Goal: Check status: Check status

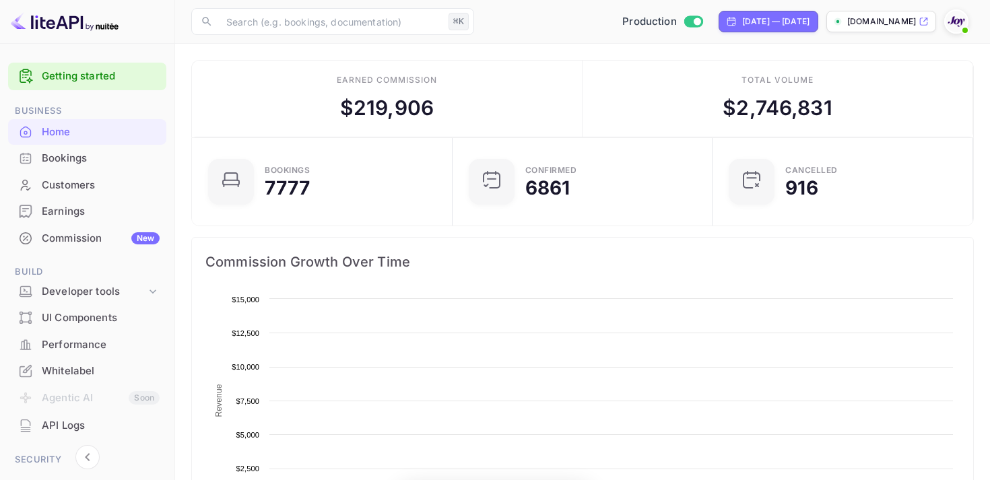
scroll to position [219, 253]
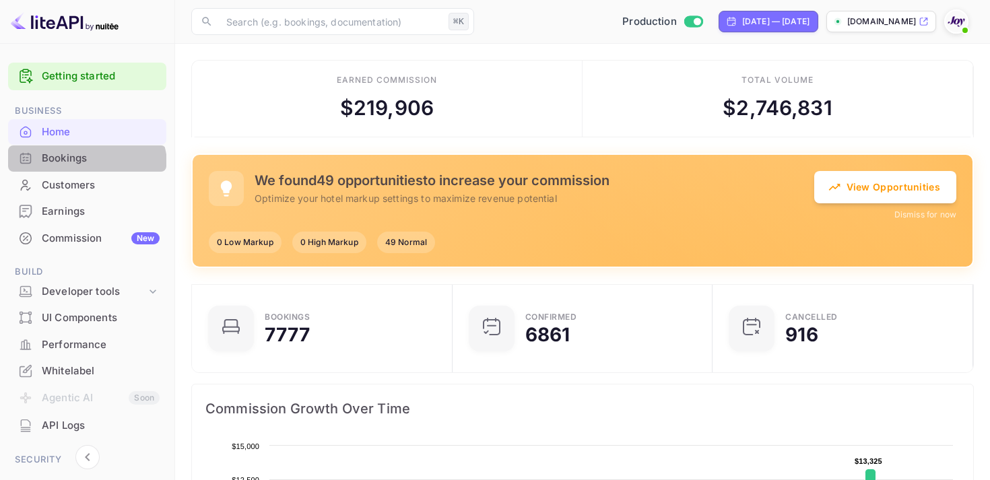
click at [73, 170] on div "Bookings" at bounding box center [87, 158] width 158 height 26
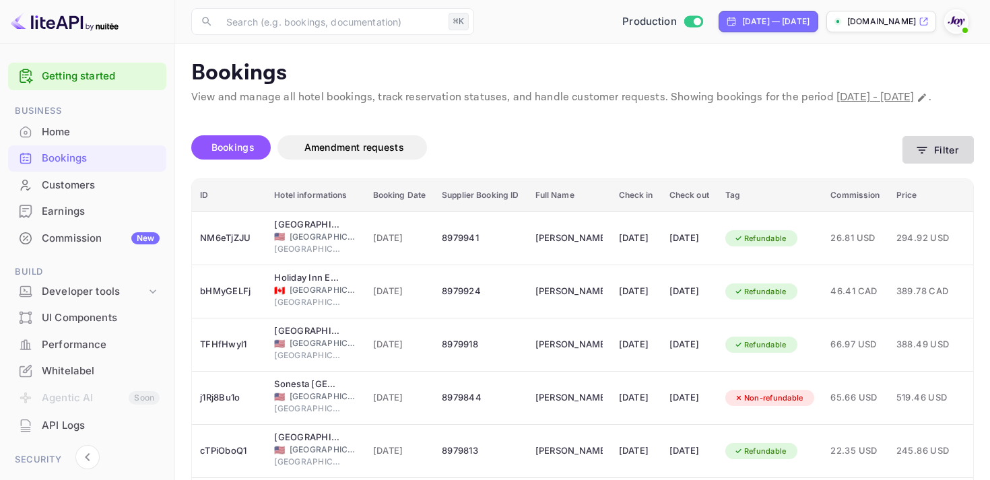
click at [931, 164] on button "Filter" at bounding box center [938, 150] width 71 height 28
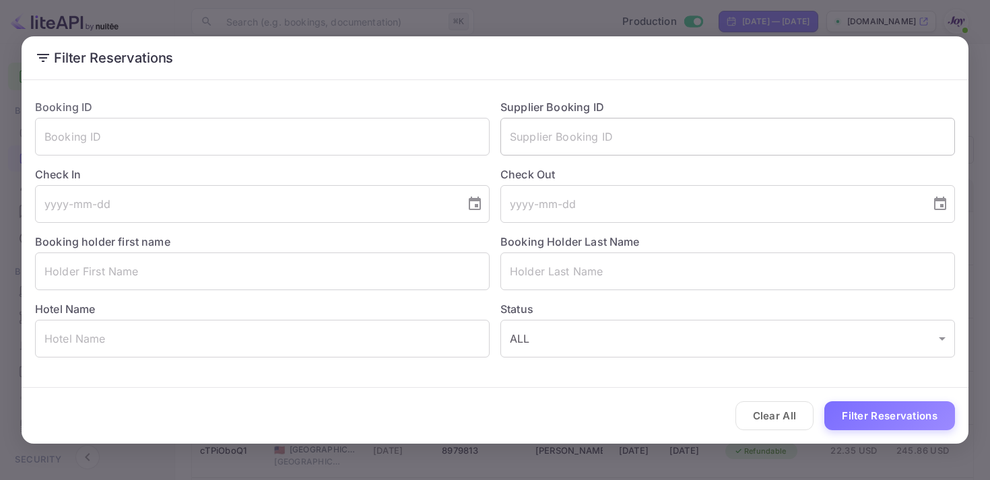
click at [557, 131] on input "text" at bounding box center [727, 137] width 455 height 38
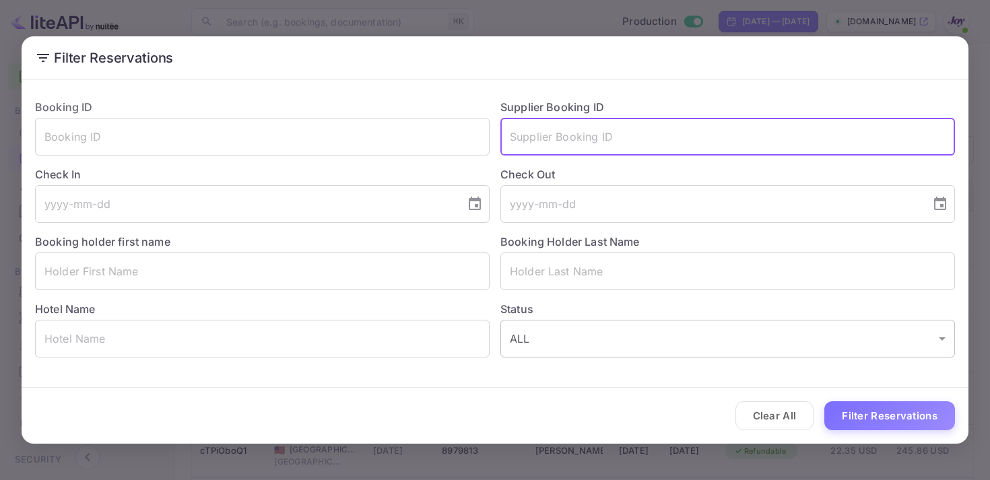
paste input "9202880"
type input "9202880"
click at [902, 430] on button "Filter Reservations" at bounding box center [889, 415] width 131 height 29
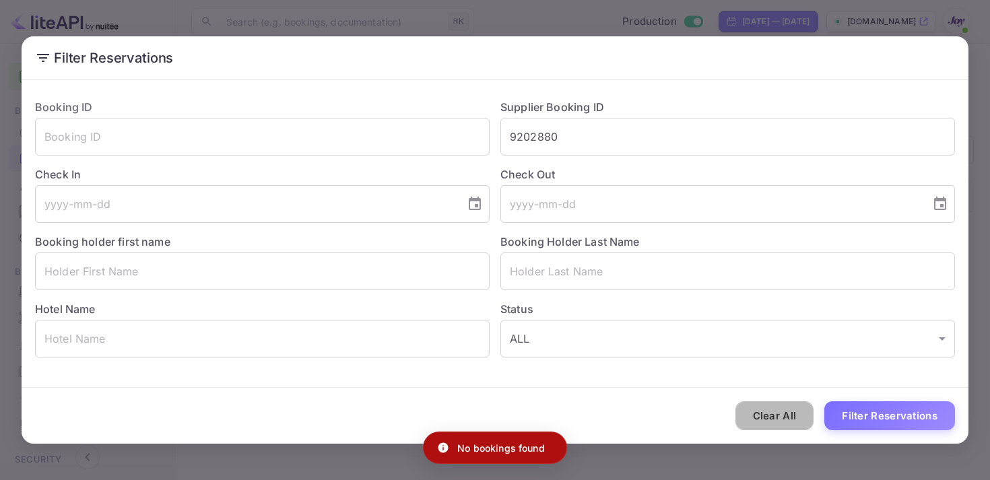
click at [762, 416] on button "Clear All" at bounding box center [775, 415] width 79 height 29
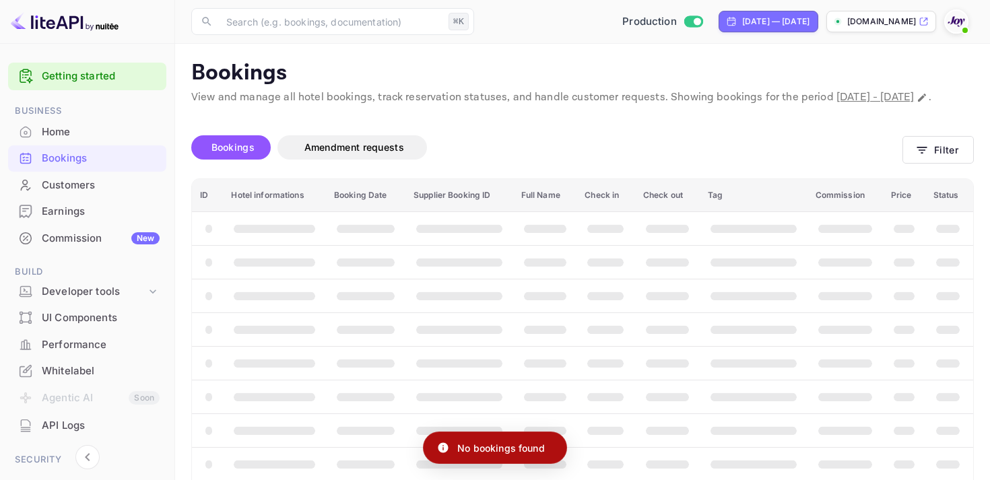
click at [708, 34] on div "​ ⌘K ​ Production [DATE] — [DATE] [DOMAIN_NAME]" at bounding box center [582, 21] width 815 height 43
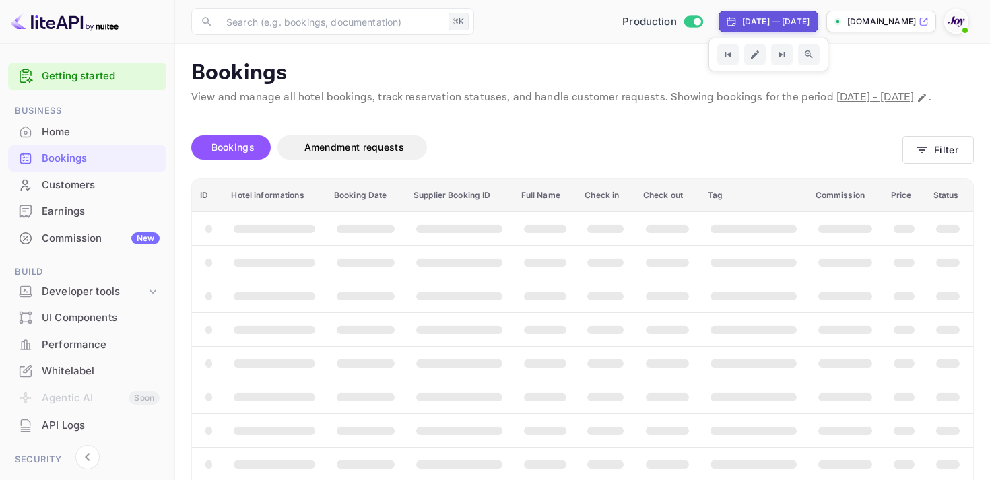
click at [742, 25] on div "[DATE] — [DATE]" at bounding box center [775, 21] width 67 height 12
select select "6"
select select "2025"
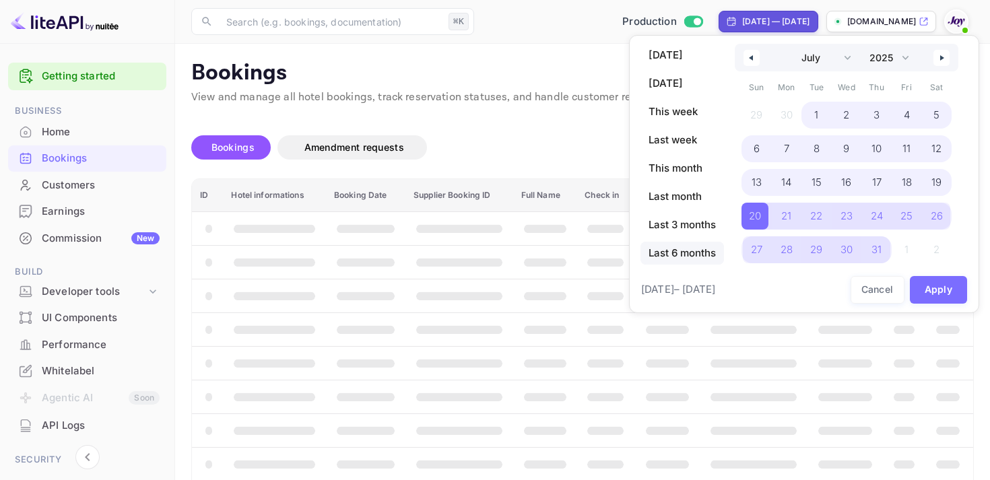
click at [692, 247] on span "Last 6 months" at bounding box center [683, 253] width 84 height 23
select select "2"
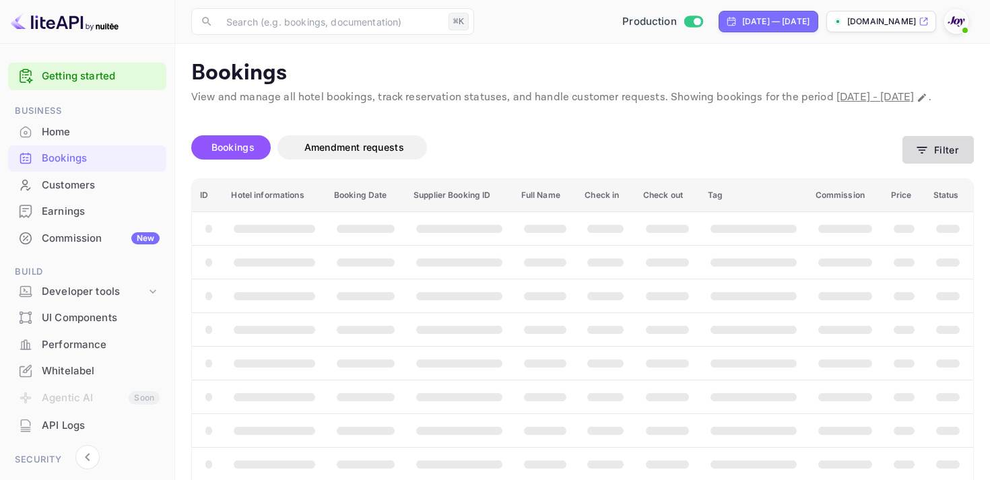
click at [917, 164] on button "Filter" at bounding box center [938, 150] width 71 height 28
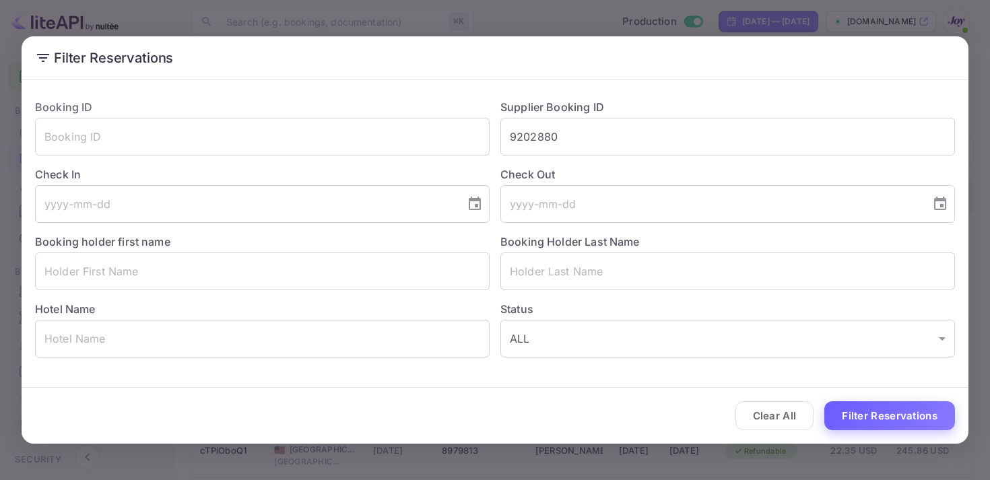
click at [891, 419] on button "Filter Reservations" at bounding box center [889, 415] width 131 height 29
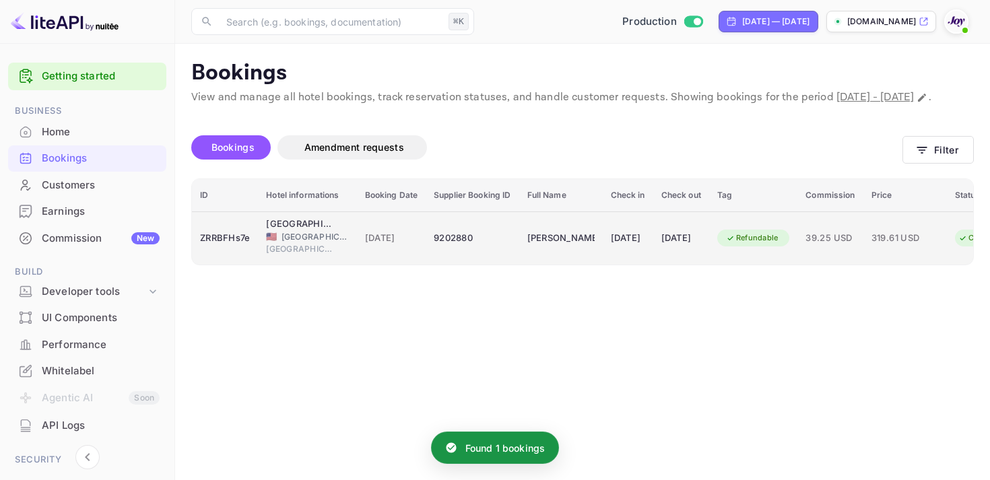
click at [680, 261] on td "[DATE]" at bounding box center [681, 237] width 56 height 53
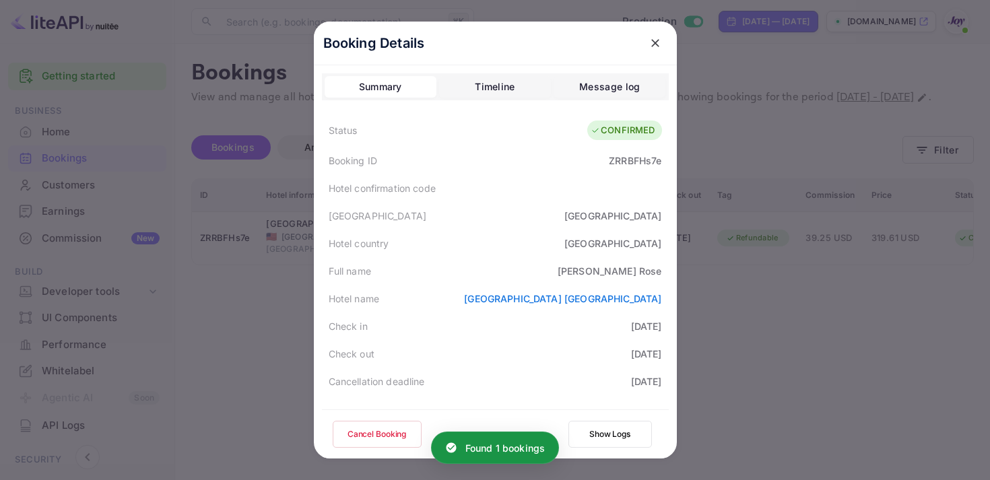
scroll to position [391, 0]
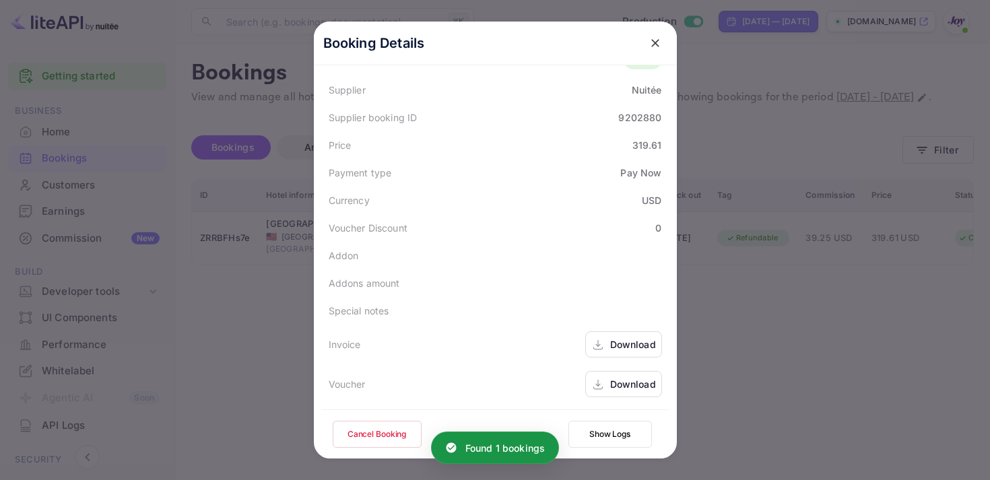
click at [604, 342] on div "Download" at bounding box center [623, 344] width 77 height 26
click at [621, 372] on div "Download" at bounding box center [623, 384] width 77 height 26
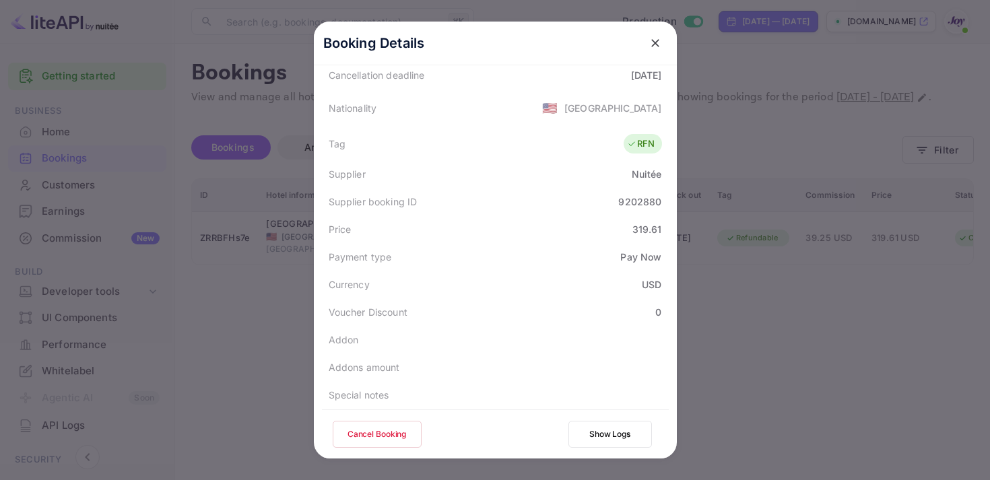
scroll to position [205, 0]
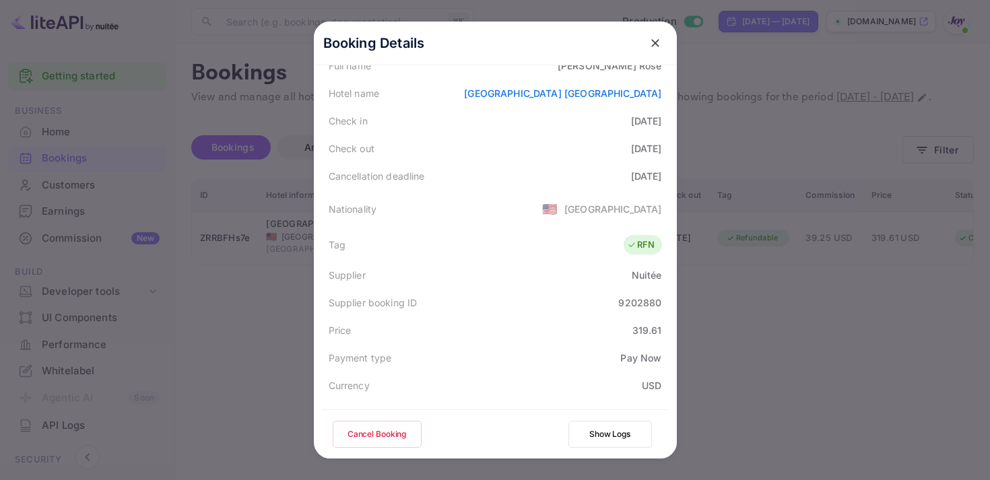
click at [650, 36] on icon "close" at bounding box center [655, 42] width 13 height 13
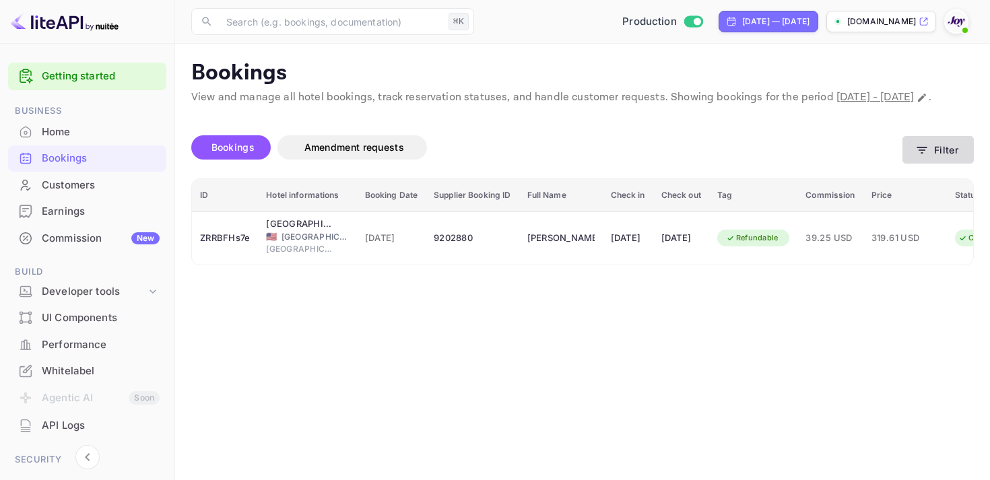
click at [910, 164] on button "Filter" at bounding box center [938, 150] width 71 height 28
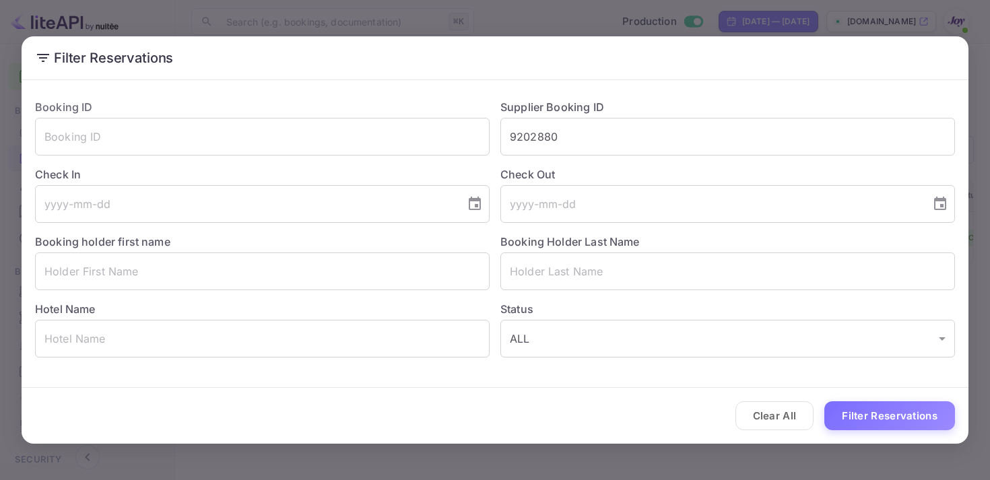
click at [388, 400] on div "Clear All Filter Reservations" at bounding box center [495, 416] width 947 height 56
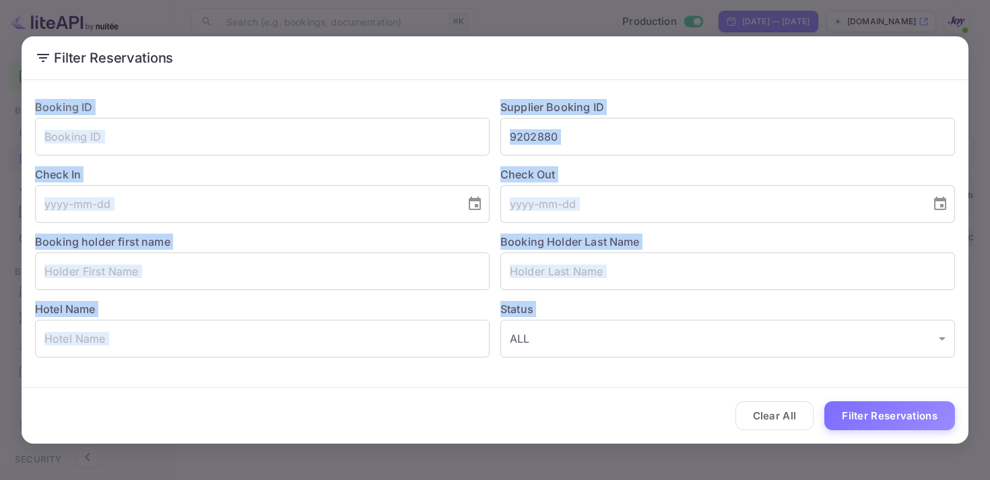
click at [388, 400] on div "Clear All Filter Reservations" at bounding box center [495, 416] width 947 height 56
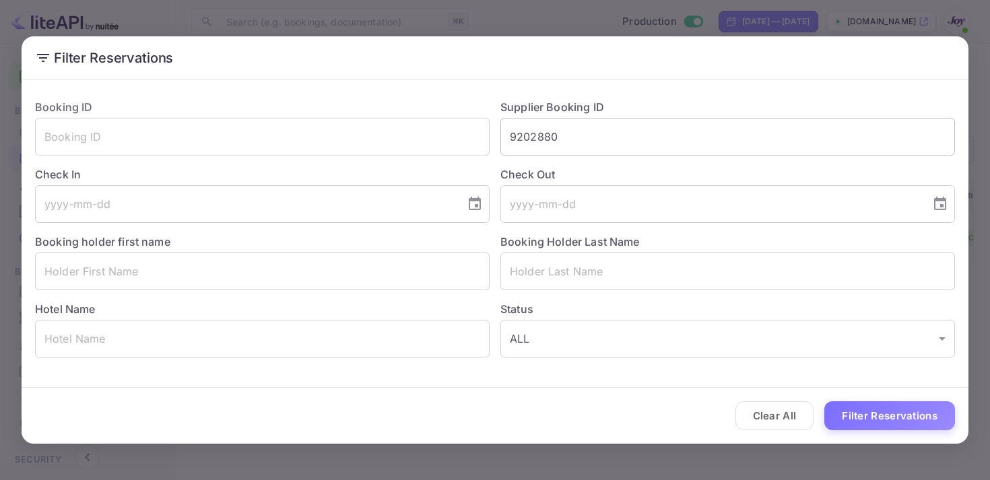
click at [529, 136] on input "9202880" at bounding box center [727, 137] width 455 height 38
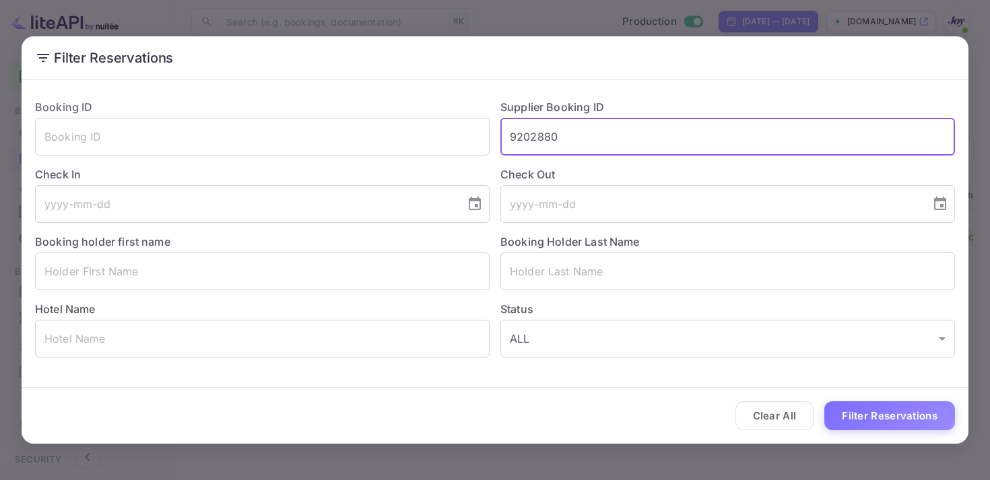
click at [529, 136] on input "9202880" at bounding box center [727, 137] width 455 height 38
paste input "324491"
type input "9324491"
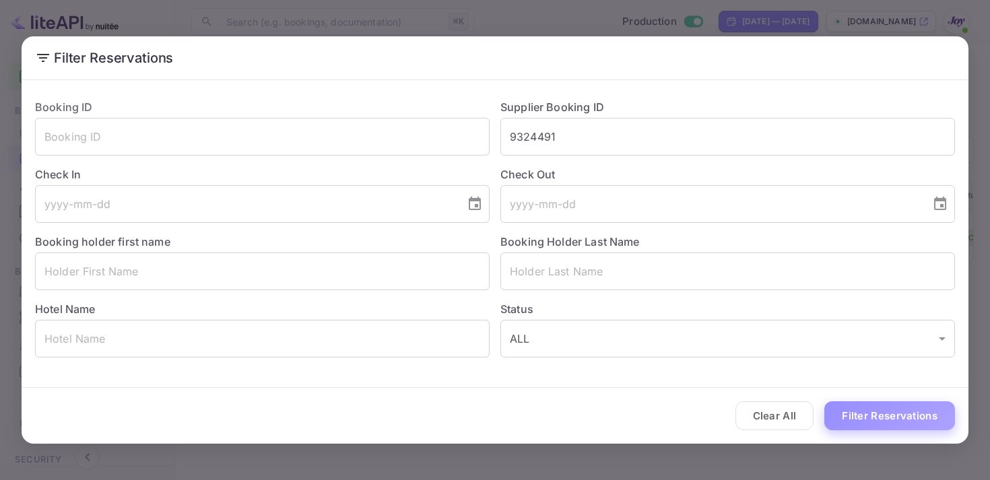
click at [878, 420] on button "Filter Reservations" at bounding box center [889, 415] width 131 height 29
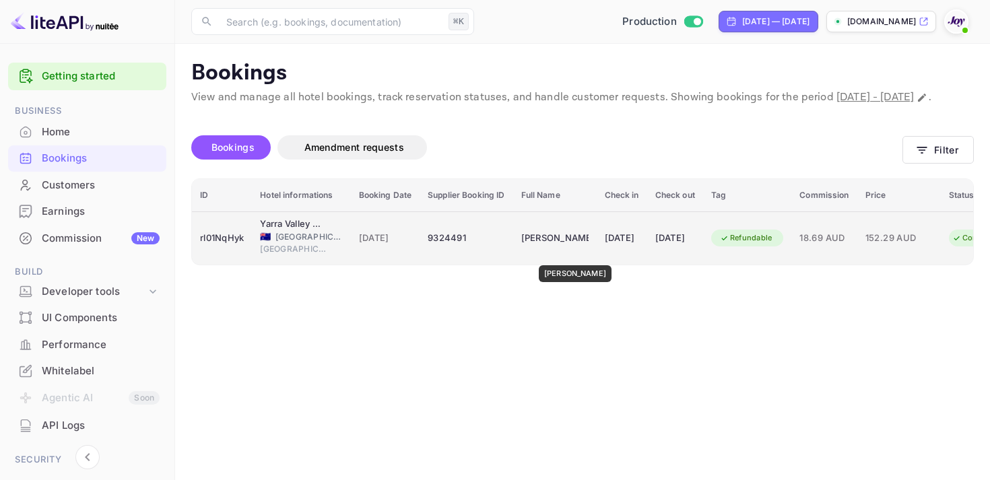
click at [568, 249] on div "[PERSON_NAME]" at bounding box center [554, 239] width 67 height 22
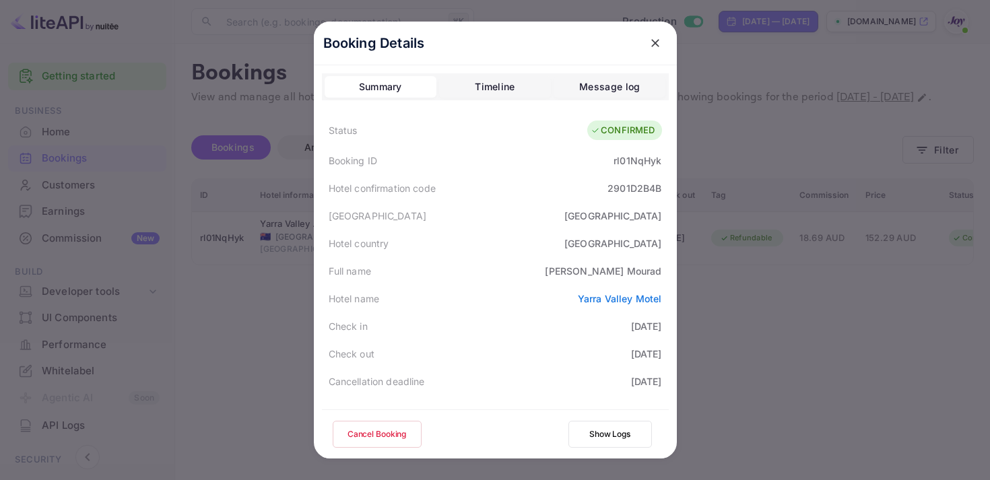
scroll to position [391, 0]
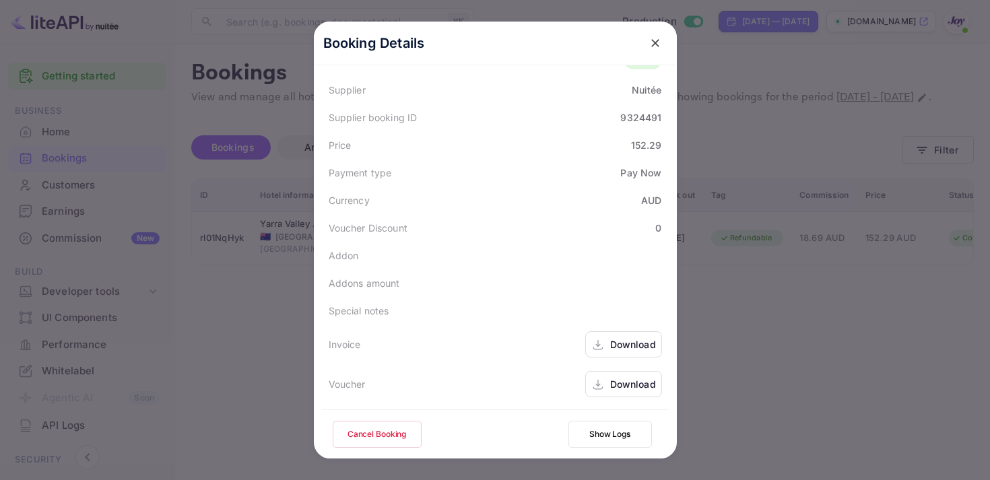
click at [622, 350] on div "Download" at bounding box center [633, 344] width 46 height 14
click at [625, 387] on div "Download" at bounding box center [633, 384] width 46 height 14
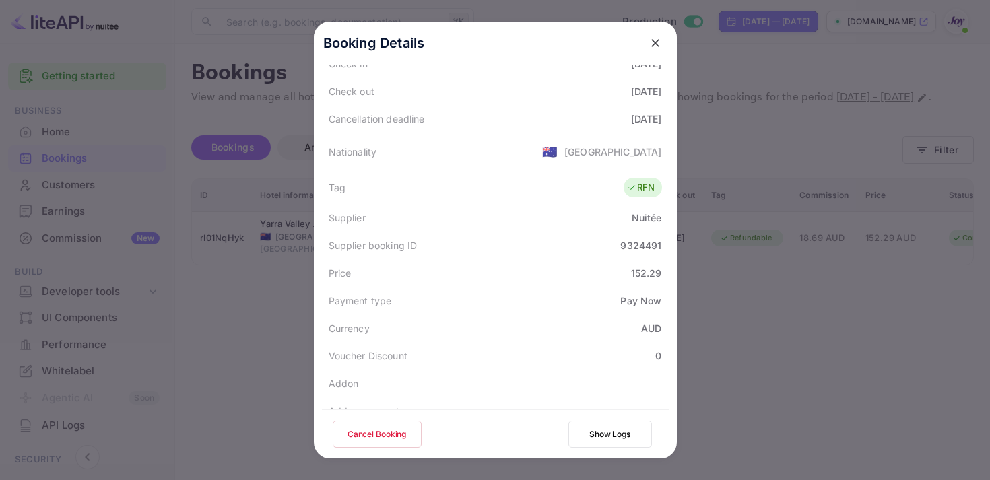
scroll to position [158, 0]
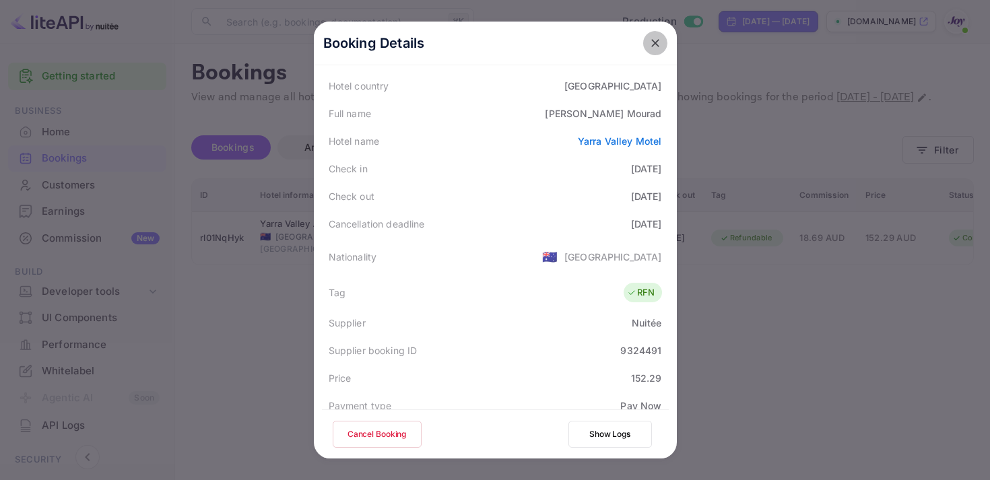
click at [659, 50] on button "close" at bounding box center [655, 43] width 24 height 24
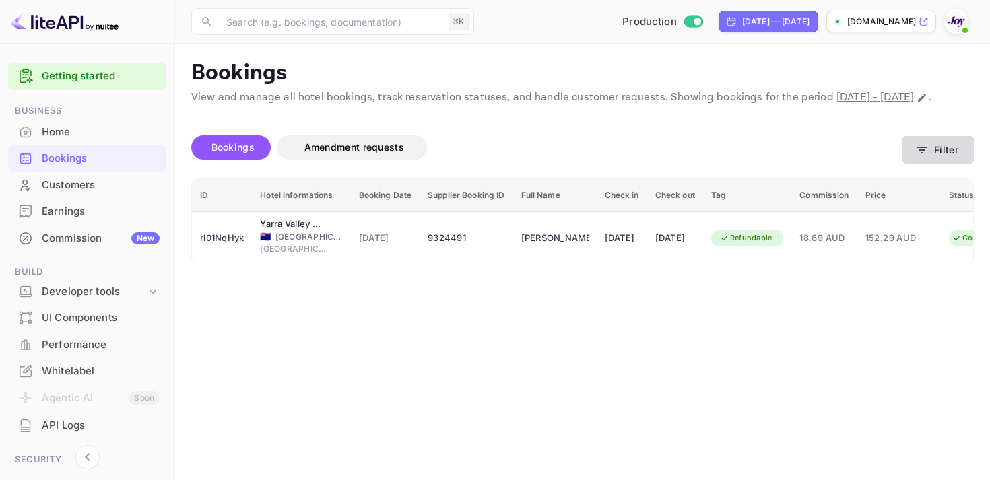
click at [909, 164] on button "Filter" at bounding box center [938, 150] width 71 height 28
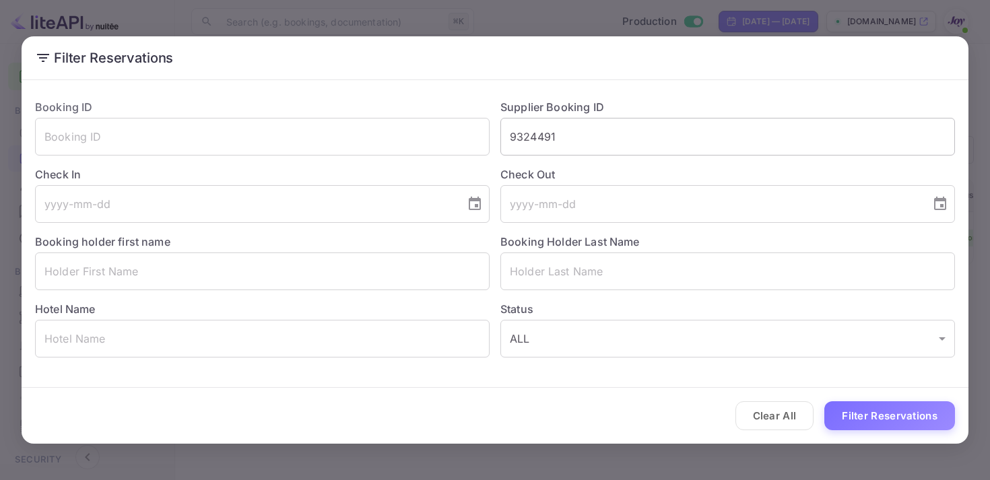
click at [571, 144] on input "9324491" at bounding box center [727, 137] width 455 height 38
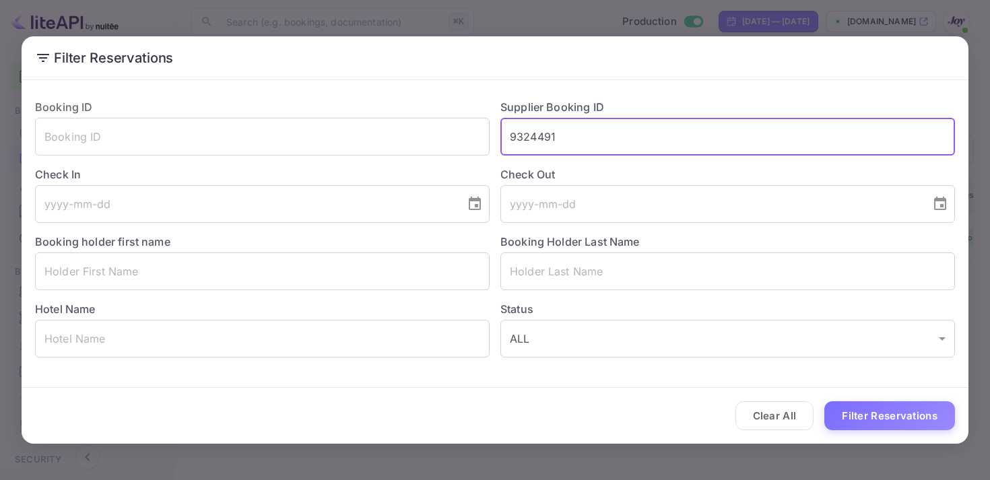
click at [571, 144] on input "9324491" at bounding box center [727, 137] width 455 height 38
paste input "16150"
type input "9316150"
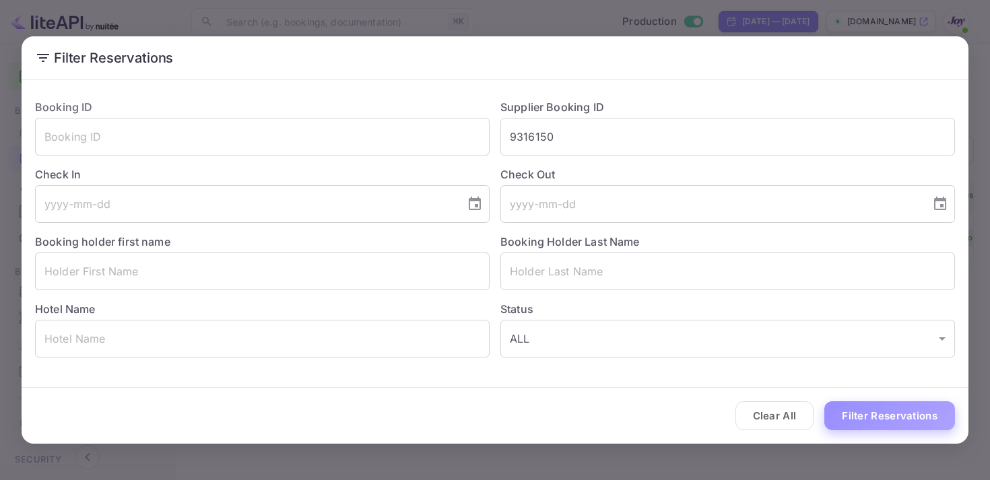
click at [870, 410] on button "Filter Reservations" at bounding box center [889, 415] width 131 height 29
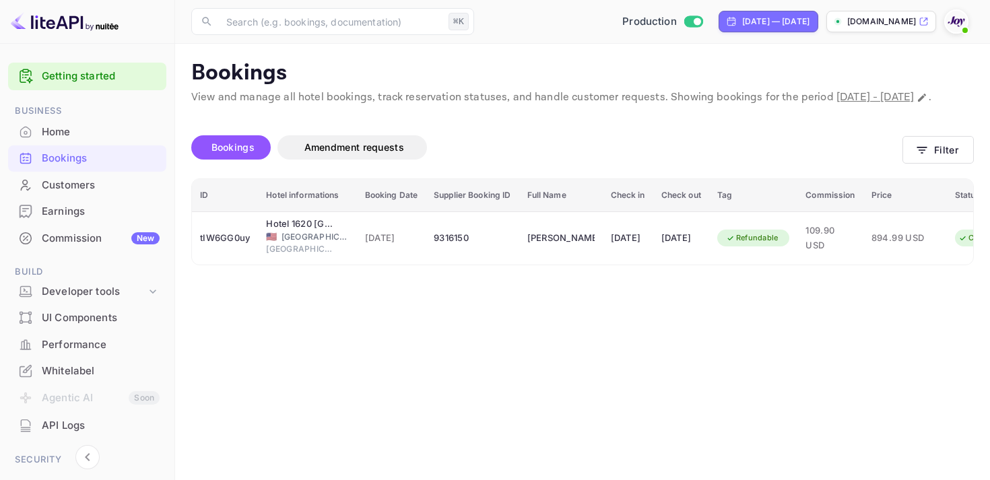
click at [71, 167] on div "Bookings" at bounding box center [87, 158] width 158 height 26
click at [938, 160] on button "Filter" at bounding box center [938, 150] width 71 height 28
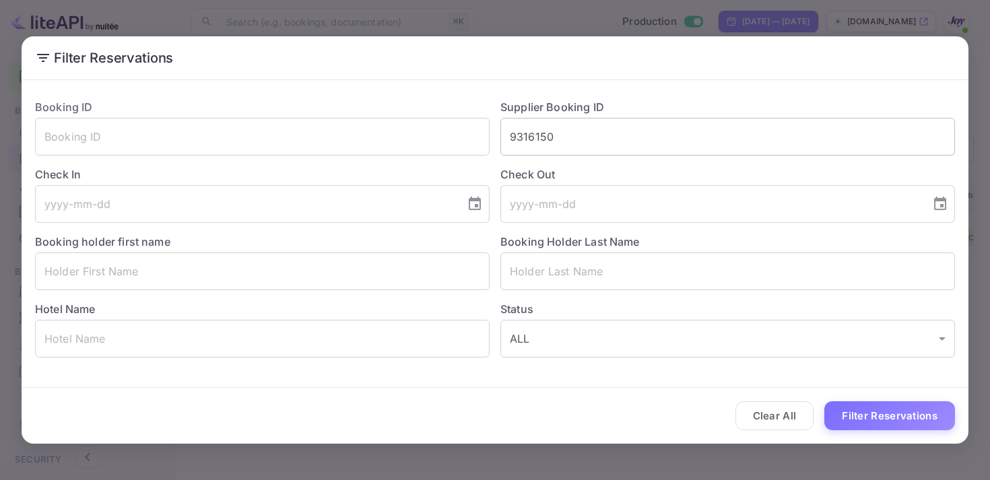
click at [551, 130] on input "9316150" at bounding box center [727, 137] width 455 height 38
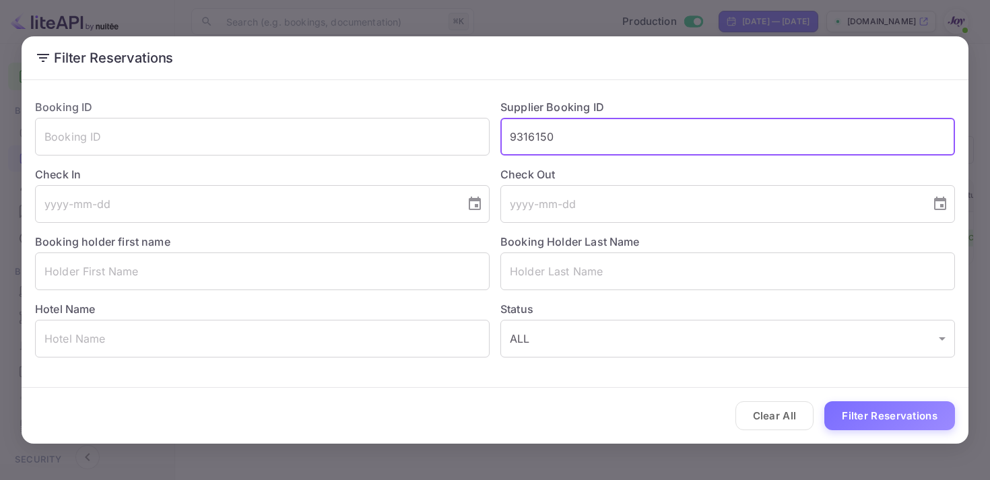
click at [551, 130] on input "9316150" at bounding box center [727, 137] width 455 height 38
click at [890, 418] on button "Filter Reservations" at bounding box center [889, 415] width 131 height 29
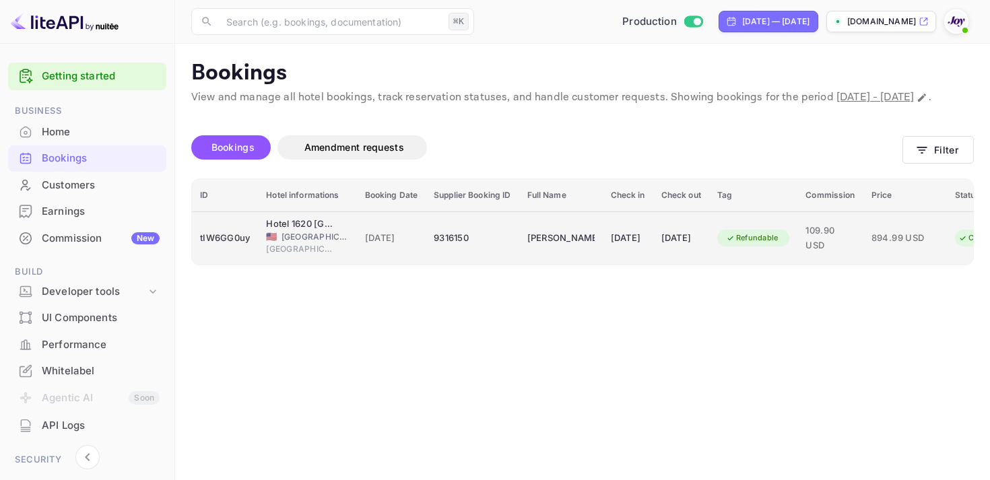
click at [633, 265] on td "[DATE]" at bounding box center [628, 237] width 51 height 53
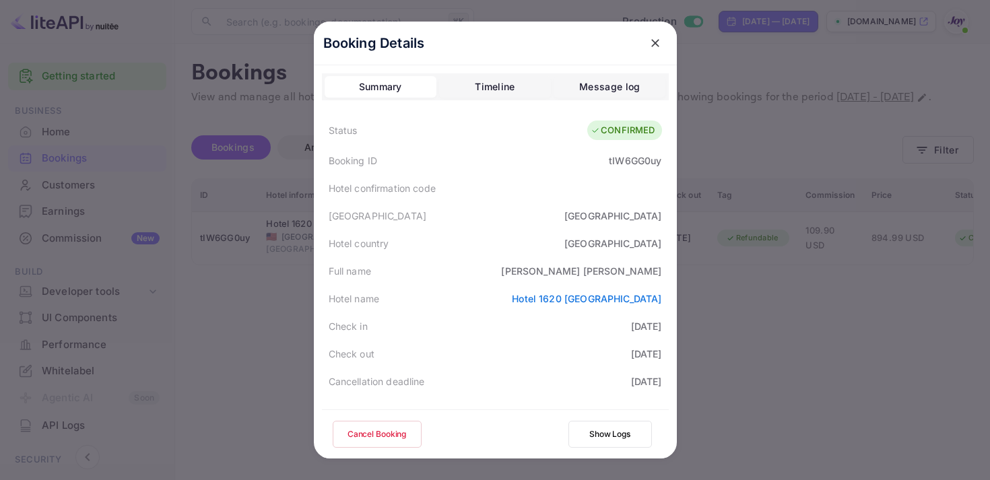
scroll to position [391, 0]
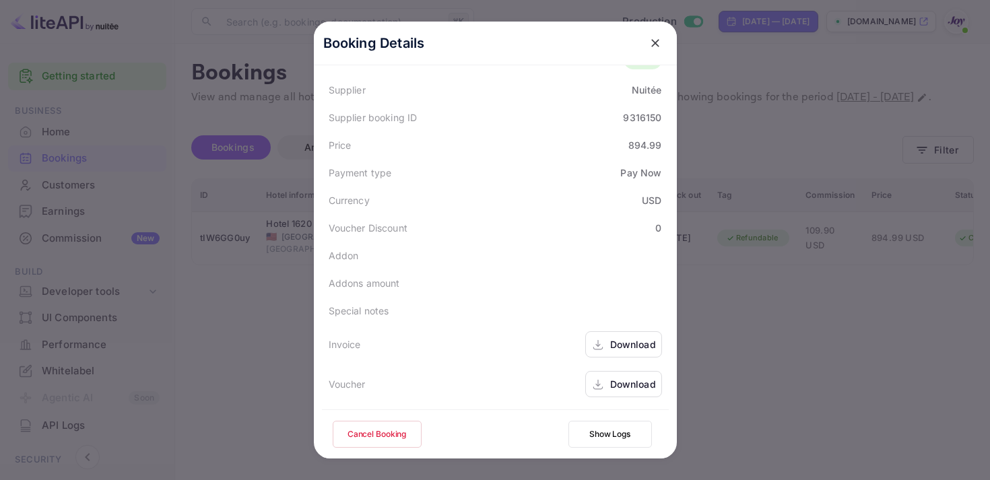
click at [612, 341] on div "Download" at bounding box center [633, 344] width 46 height 14
click at [620, 386] on div "Download" at bounding box center [633, 384] width 46 height 14
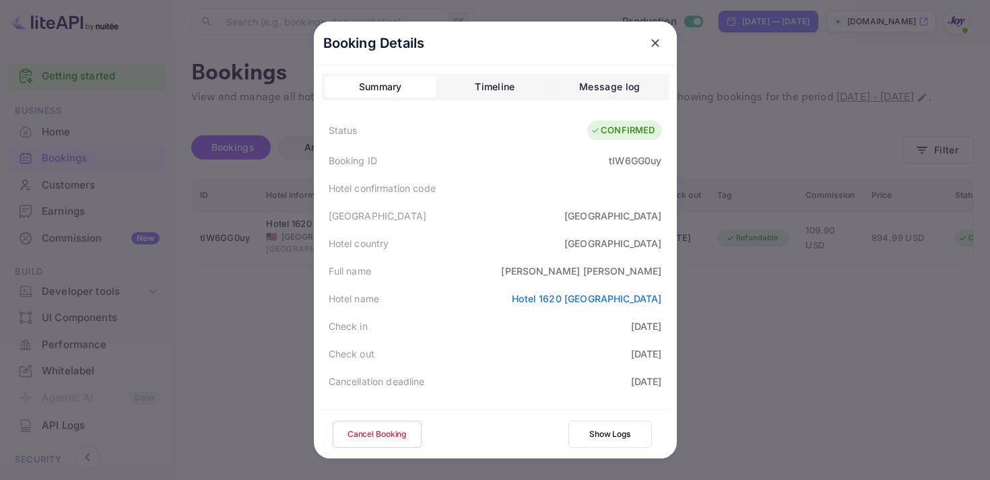
click at [649, 42] on icon "close" at bounding box center [655, 42] width 13 height 13
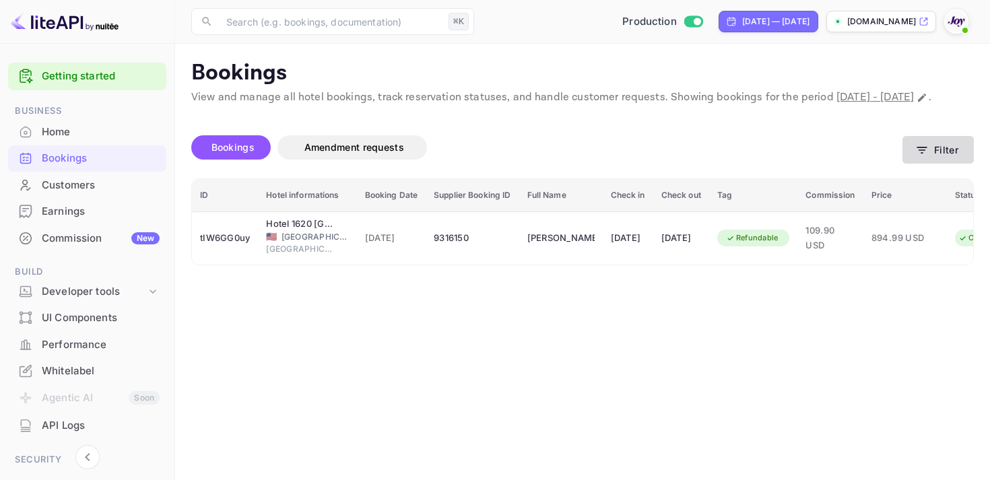
click at [918, 157] on icon "button" at bounding box center [921, 149] width 13 height 13
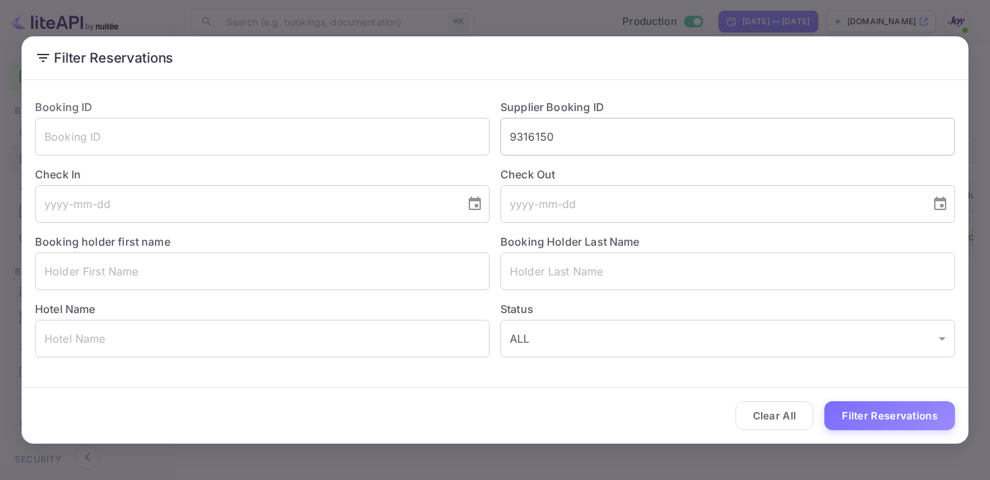
click at [531, 145] on input "9316150" at bounding box center [727, 137] width 455 height 38
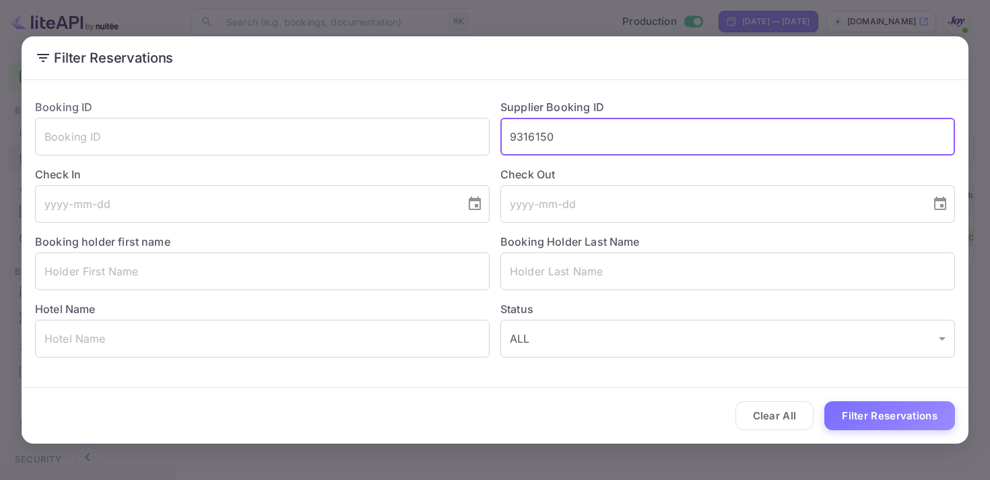
click at [531, 145] on input "9316150" at bounding box center [727, 137] width 455 height 38
paste input "121934"
type input "9121934"
click at [867, 411] on button "Filter Reservations" at bounding box center [889, 415] width 131 height 29
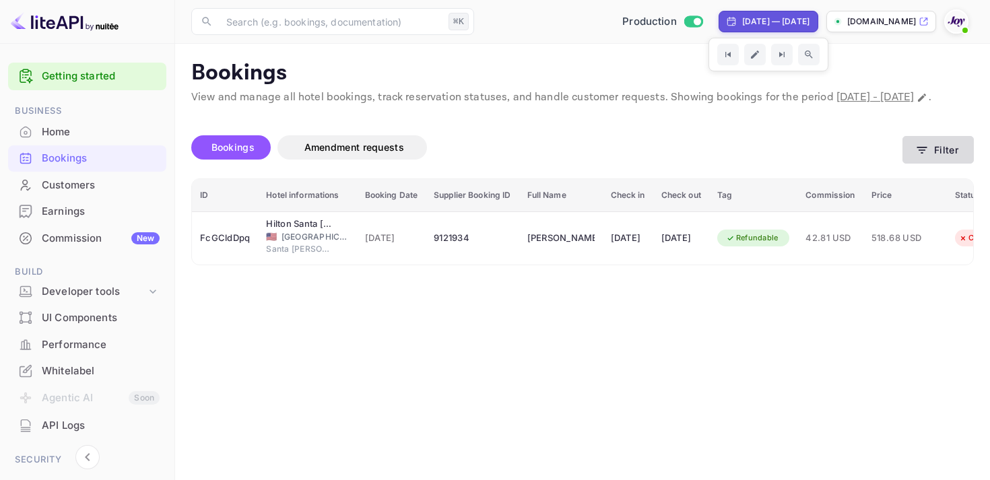
click at [941, 164] on button "Filter" at bounding box center [938, 150] width 71 height 28
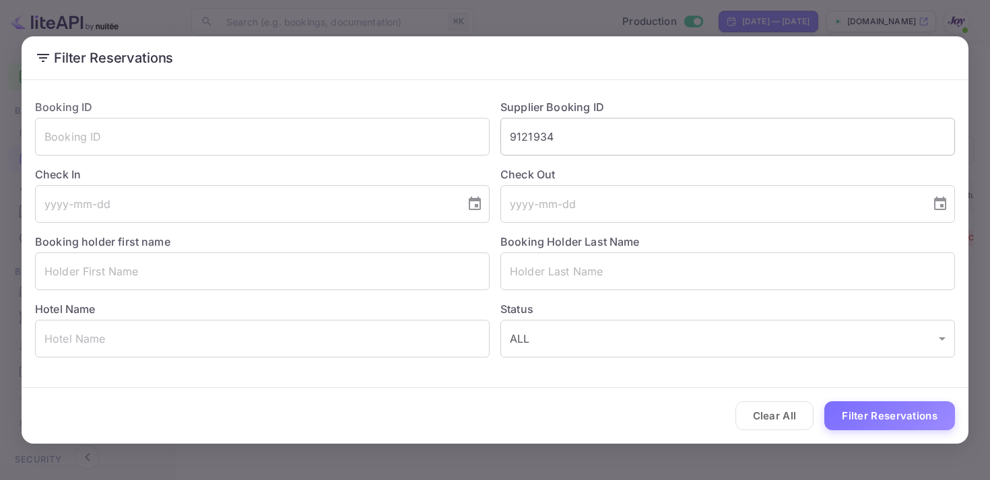
click at [523, 135] on input "9121934" at bounding box center [727, 137] width 455 height 38
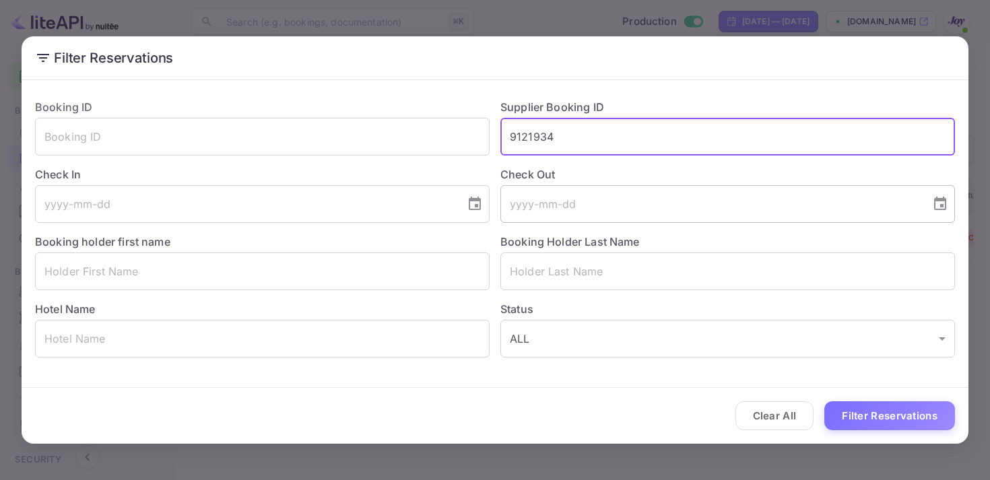
paste input "9121934"
drag, startPoint x: 636, startPoint y: 145, endPoint x: 352, endPoint y: 106, distance: 286.2
click at [353, 106] on div "Booking ID ​ Supplier Booking ID 91 9121934 21934 ​ Check In ​ Check Out ​ Book…" at bounding box center [489, 222] width 931 height 269
paste input "text"
type input "9121934"
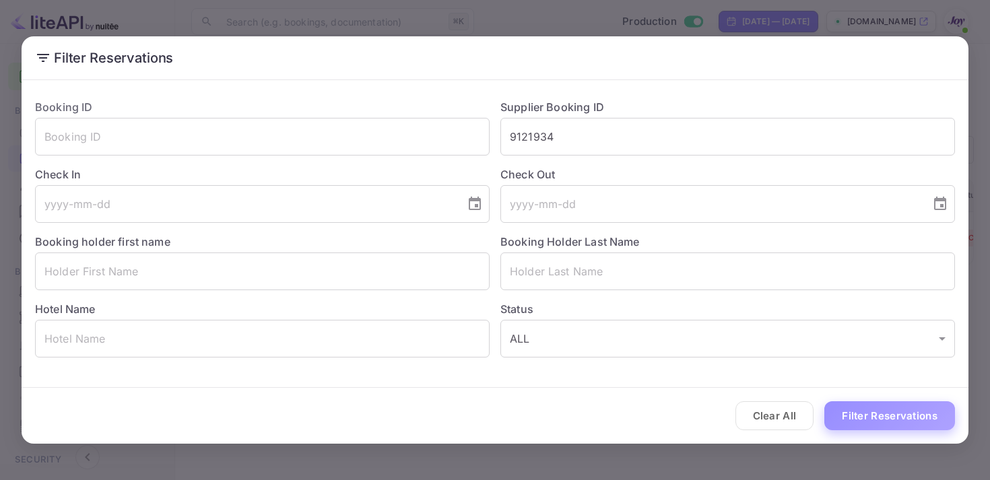
click at [880, 414] on button "Filter Reservations" at bounding box center [889, 415] width 131 height 29
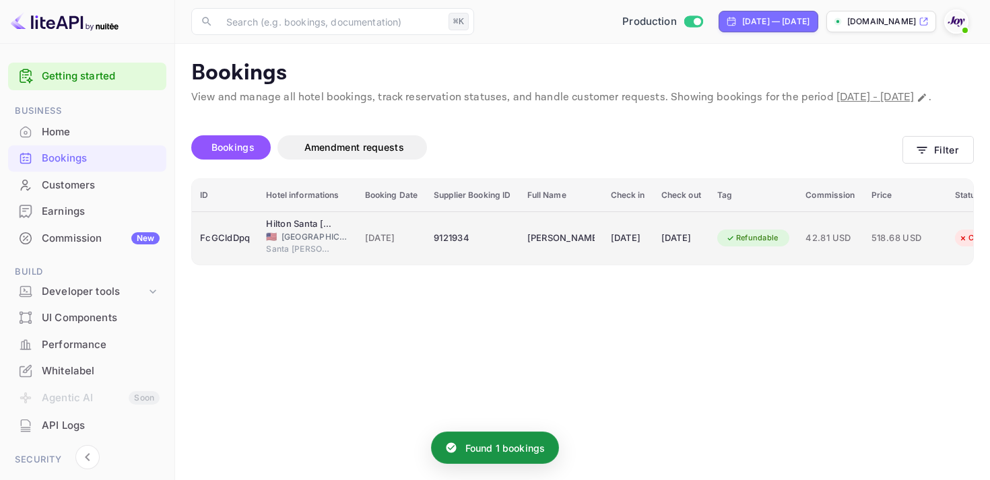
click at [646, 265] on td "[DATE]" at bounding box center [628, 237] width 51 height 53
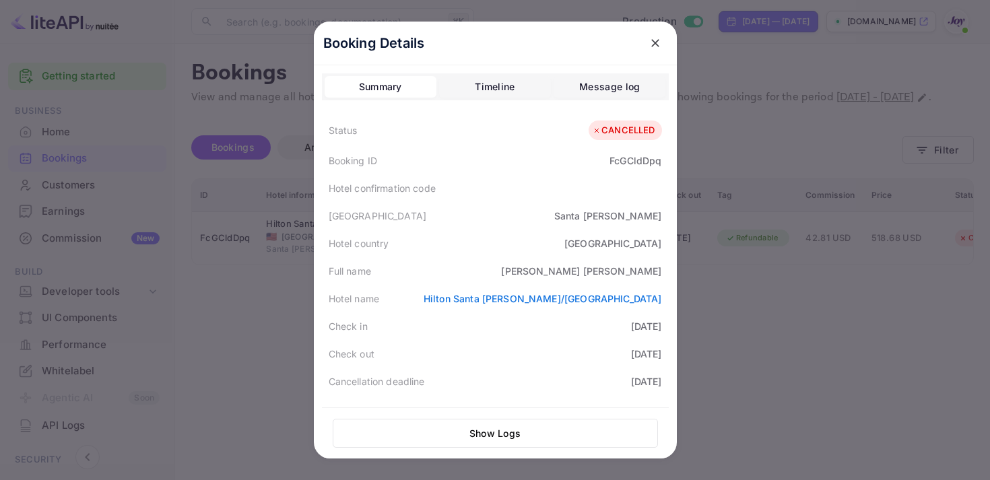
scroll to position [326, 0]
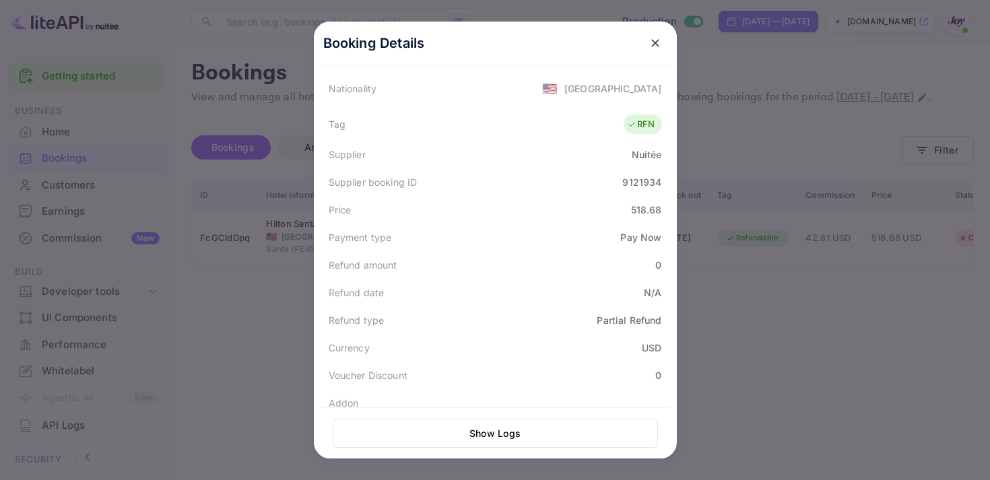
click at [662, 39] on button "close" at bounding box center [655, 43] width 24 height 24
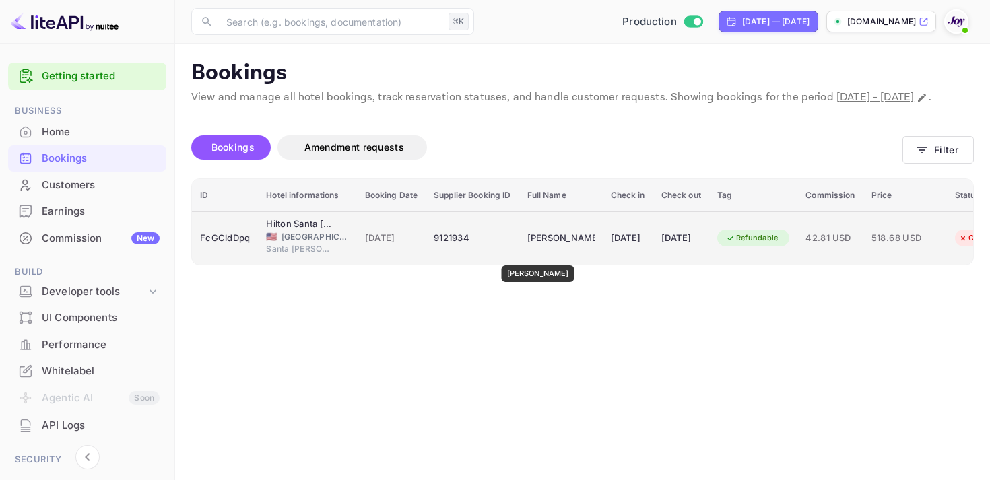
click at [532, 249] on div "[PERSON_NAME]" at bounding box center [560, 239] width 67 height 22
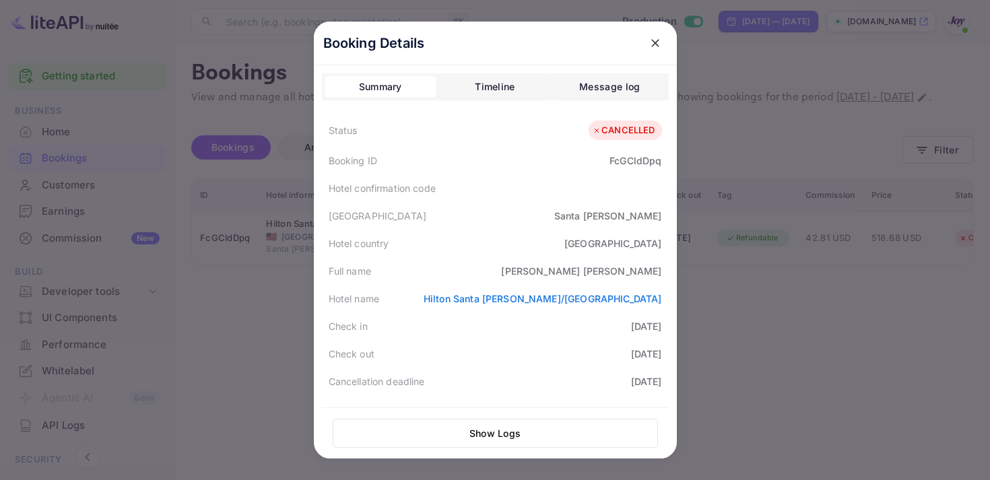
click at [737, 328] on div at bounding box center [495, 240] width 990 height 480
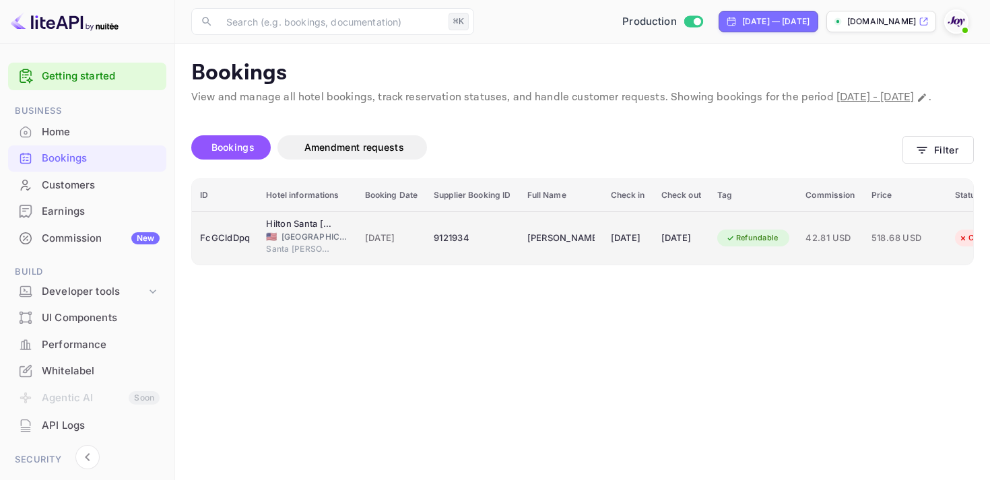
click at [643, 249] on div "[DATE]" at bounding box center [628, 239] width 34 height 22
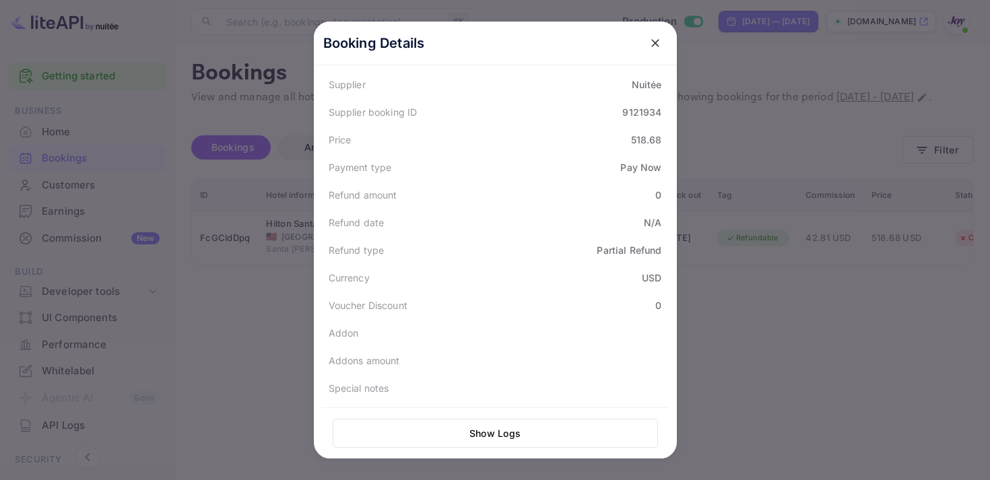
scroll to position [70, 0]
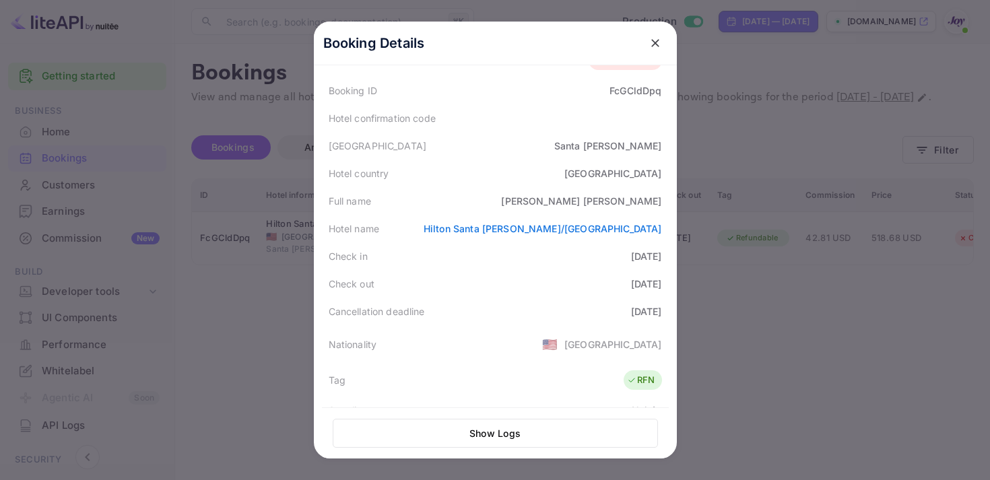
click at [724, 172] on div at bounding box center [495, 240] width 990 height 480
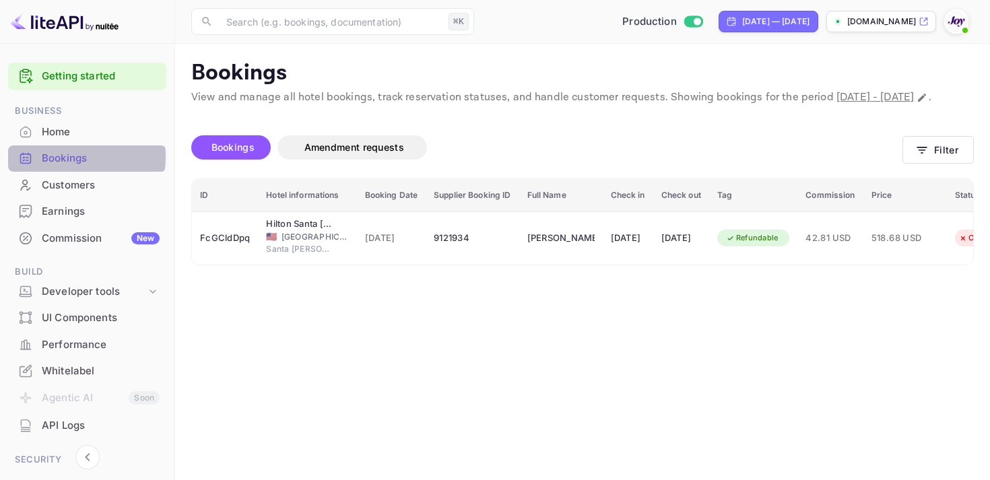
click at [64, 156] on div "Bookings" at bounding box center [101, 158] width 118 height 15
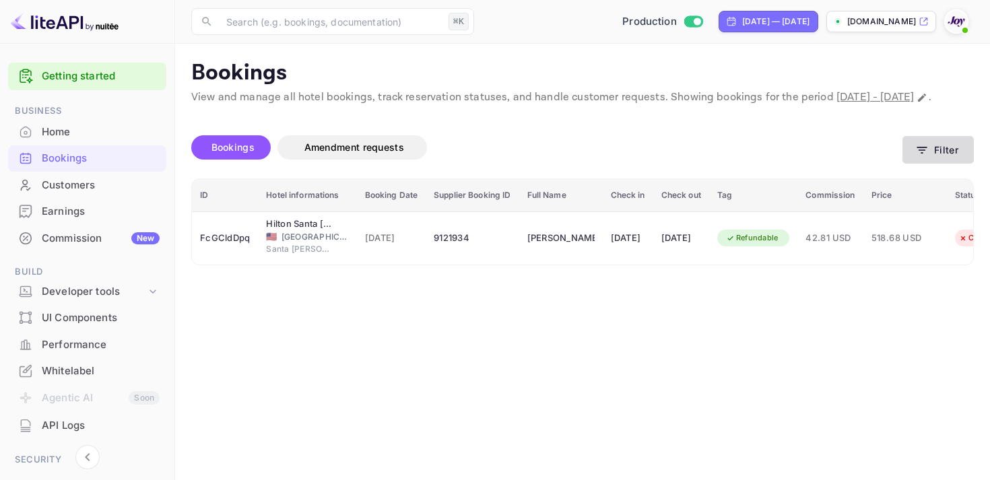
click at [923, 157] on icon "button" at bounding box center [921, 149] width 13 height 13
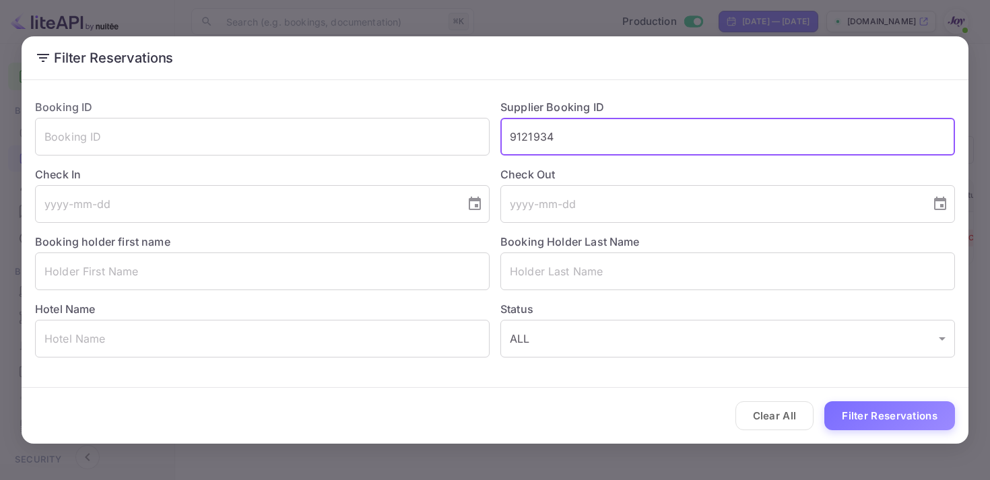
click at [540, 143] on input "9121934" at bounding box center [727, 137] width 455 height 38
paste input "8736326"
type input "8736326"
click at [895, 422] on button "Filter Reservations" at bounding box center [889, 415] width 131 height 29
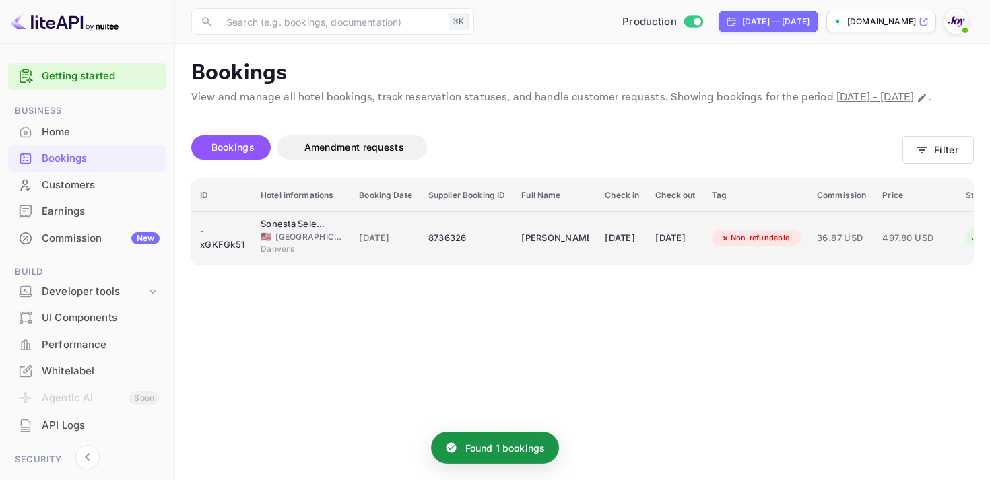
click at [630, 249] on div "[DATE]" at bounding box center [622, 239] width 34 height 22
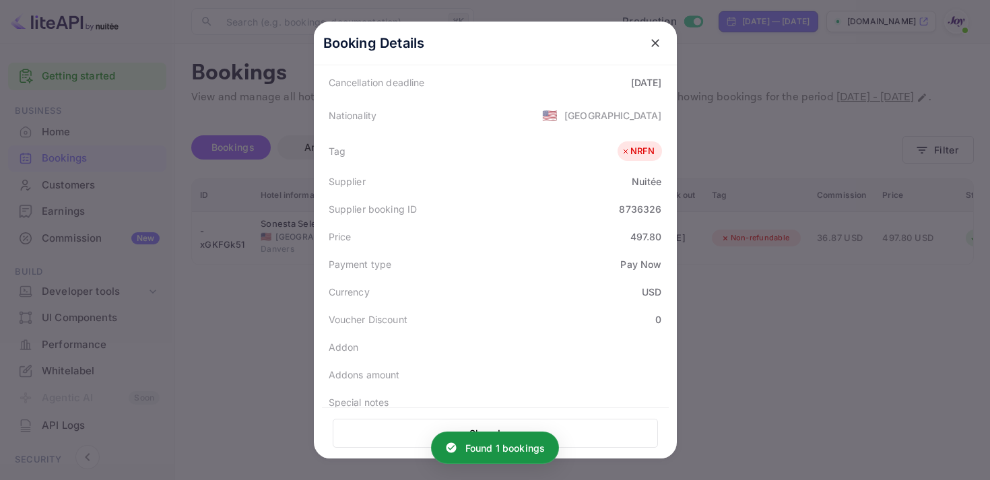
scroll to position [393, 0]
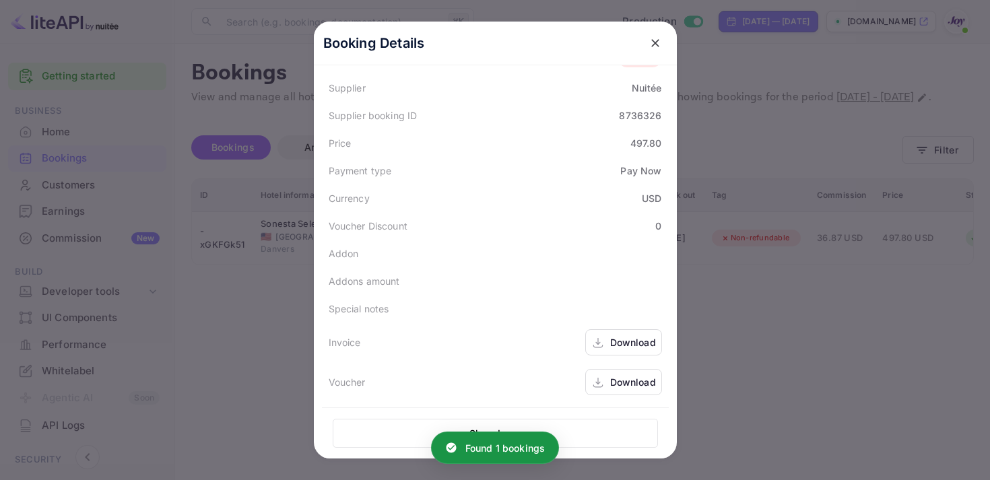
click at [611, 337] on div "Download" at bounding box center [633, 342] width 46 height 14
click at [620, 380] on div "Download" at bounding box center [633, 382] width 46 height 14
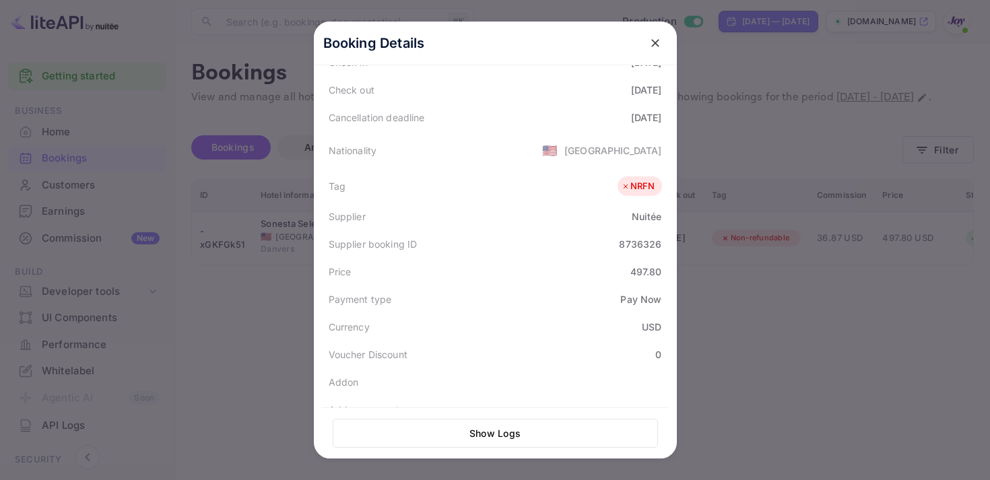
scroll to position [253, 0]
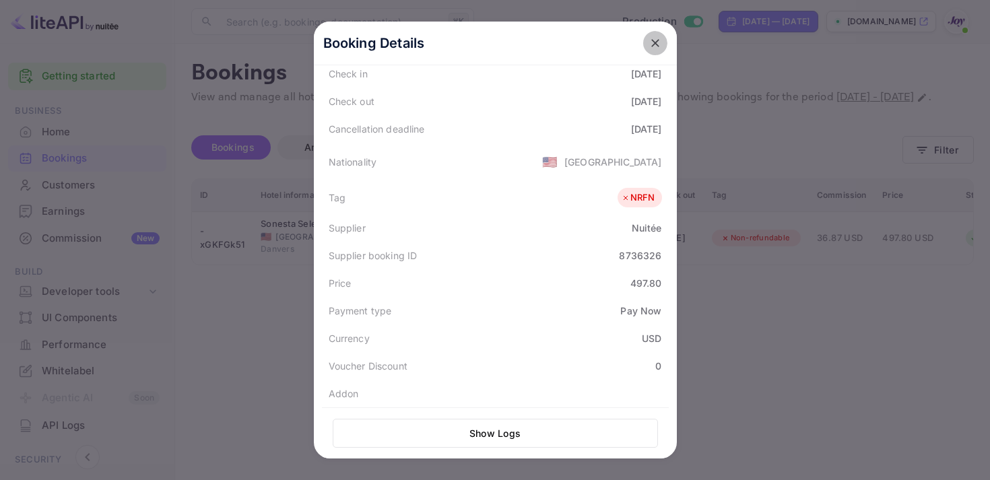
click at [661, 46] on icon "close" at bounding box center [655, 42] width 13 height 13
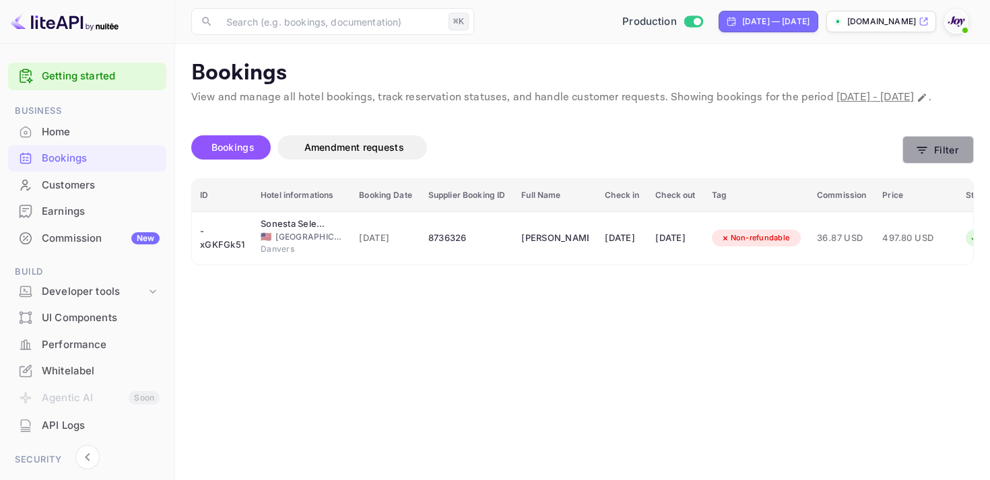
click at [929, 157] on icon "button" at bounding box center [921, 149] width 13 height 13
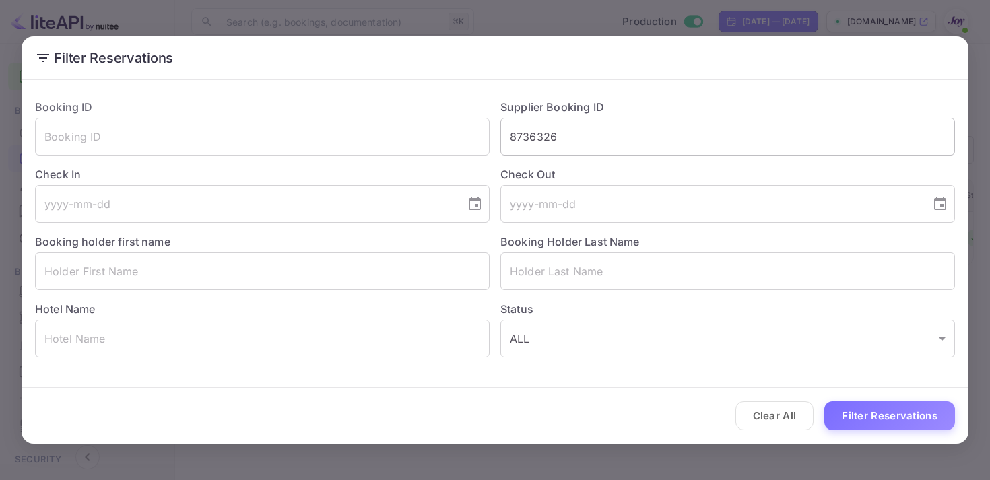
click at [538, 131] on input "8736326" at bounding box center [727, 137] width 455 height 38
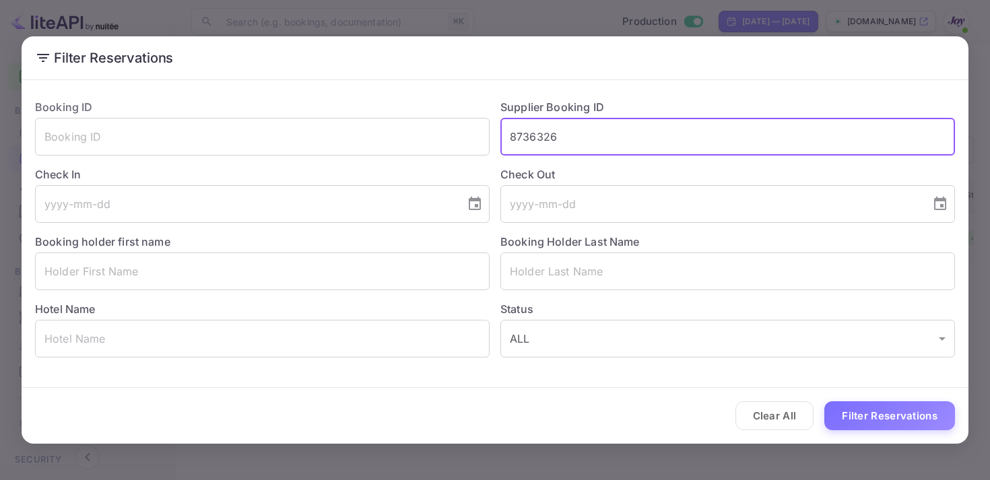
click at [538, 131] on input "8736326" at bounding box center [727, 137] width 455 height 38
paste input "473232"
type input "8473232"
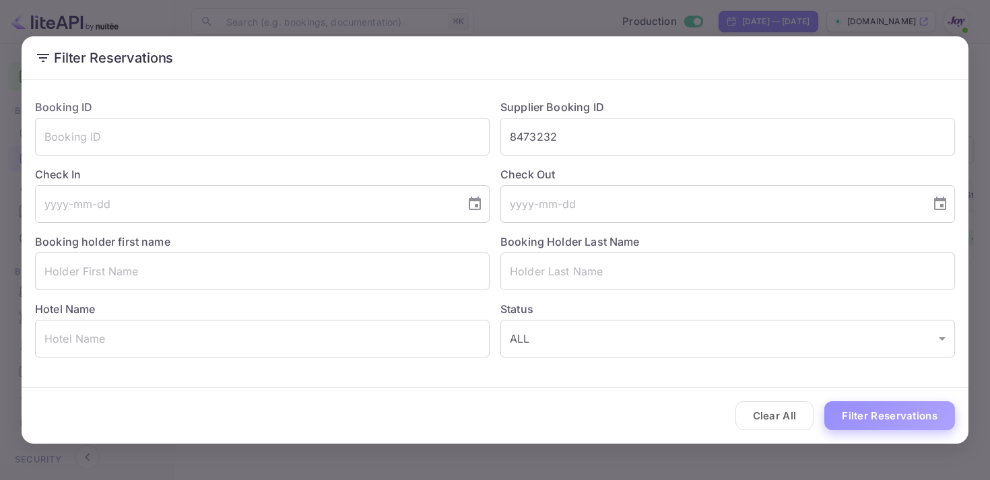
click at [867, 408] on button "Filter Reservations" at bounding box center [889, 415] width 131 height 29
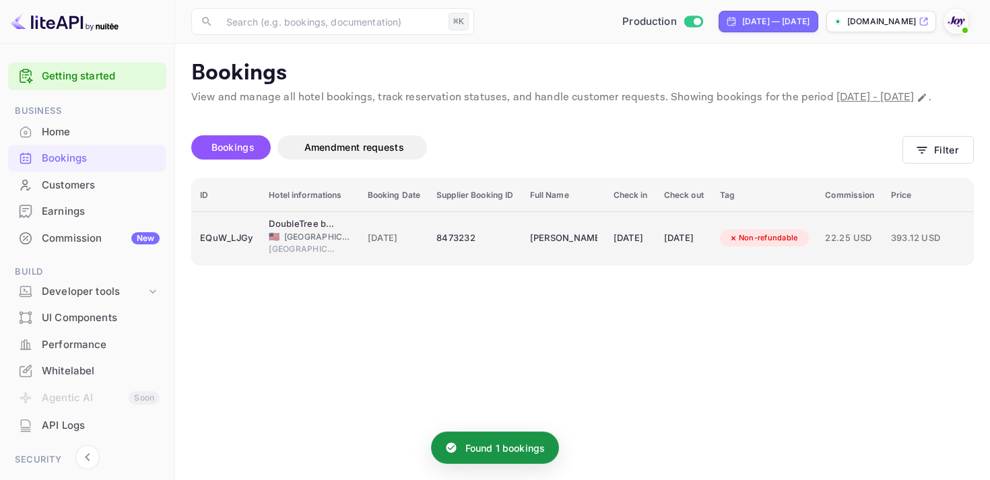
click at [597, 252] on td "[PERSON_NAME]" at bounding box center [564, 237] width 84 height 53
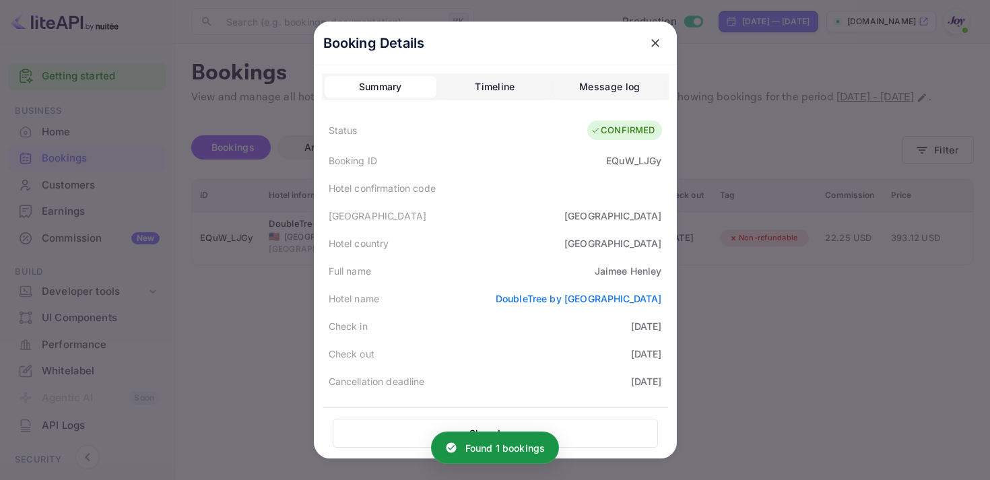
scroll to position [393, 0]
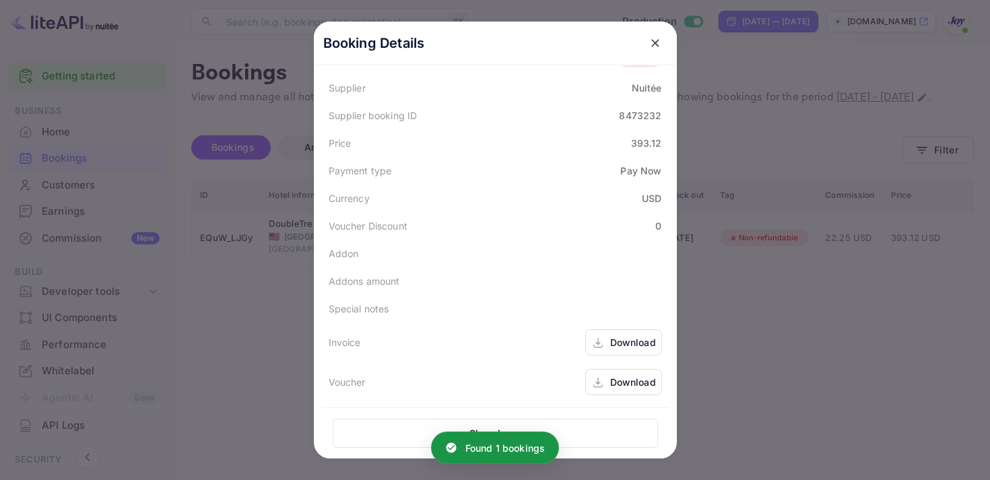
click at [594, 346] on icon at bounding box center [598, 346] width 10 height 3
click at [621, 385] on div "Download" at bounding box center [633, 382] width 46 height 14
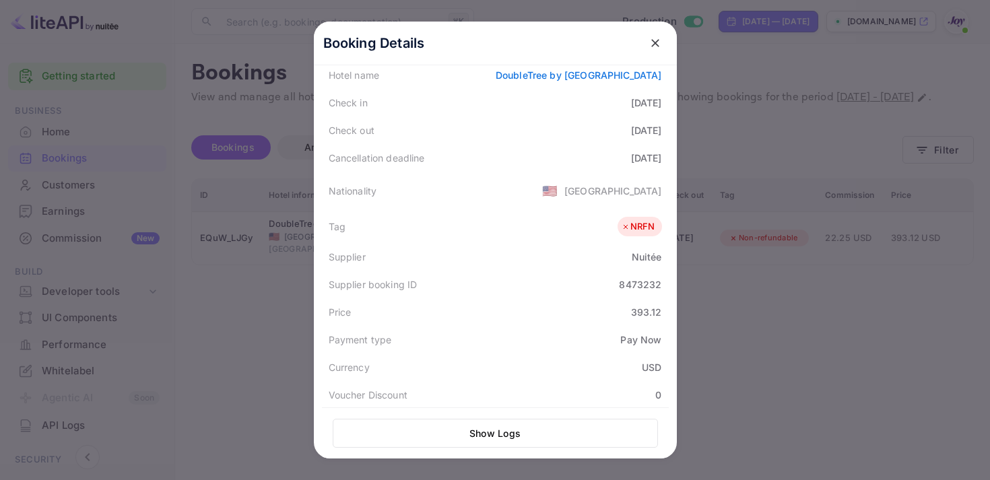
scroll to position [224, 0]
click at [650, 46] on icon "close" at bounding box center [655, 42] width 13 height 13
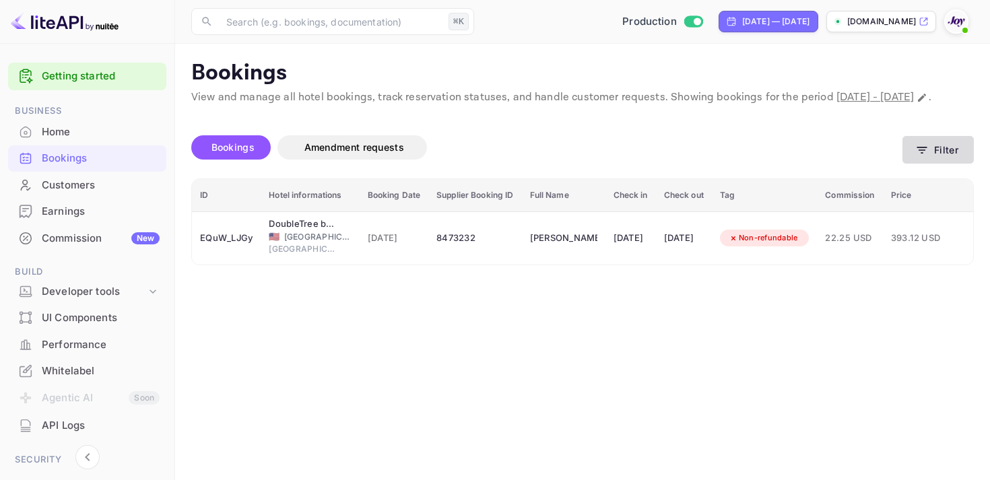
click at [919, 164] on button "Filter" at bounding box center [938, 150] width 71 height 28
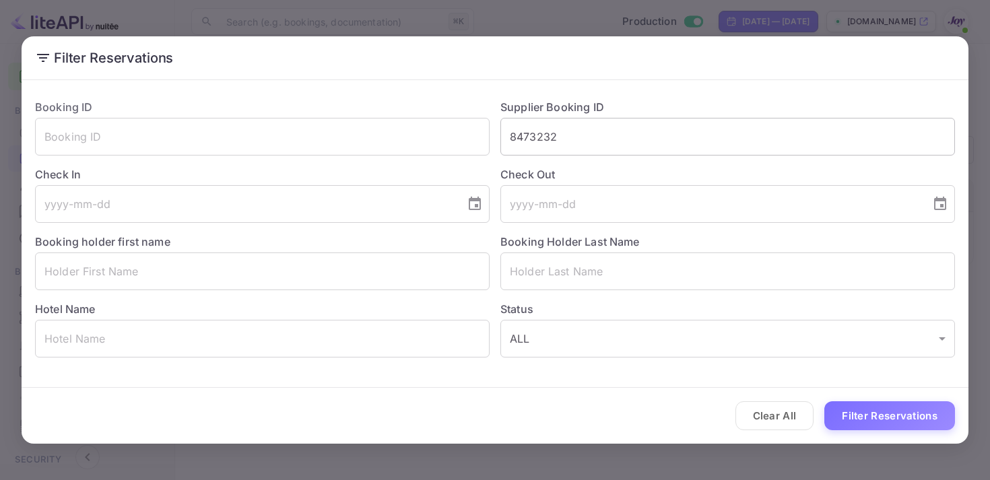
click at [546, 145] on input "8473232" at bounding box center [727, 137] width 455 height 38
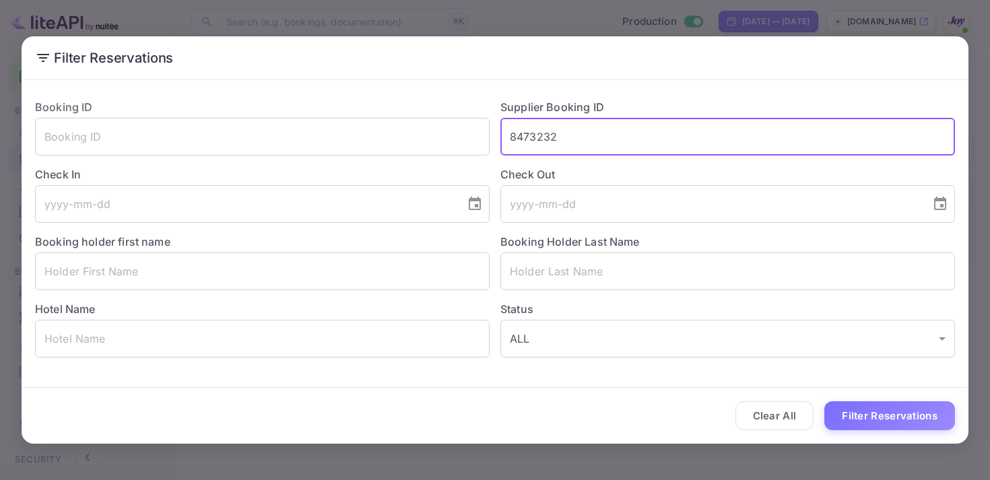
click at [546, 145] on input "8473232" at bounding box center [727, 137] width 455 height 38
paste input "9221361"
type input "9221361"
click at [861, 412] on button "Filter Reservations" at bounding box center [889, 415] width 131 height 29
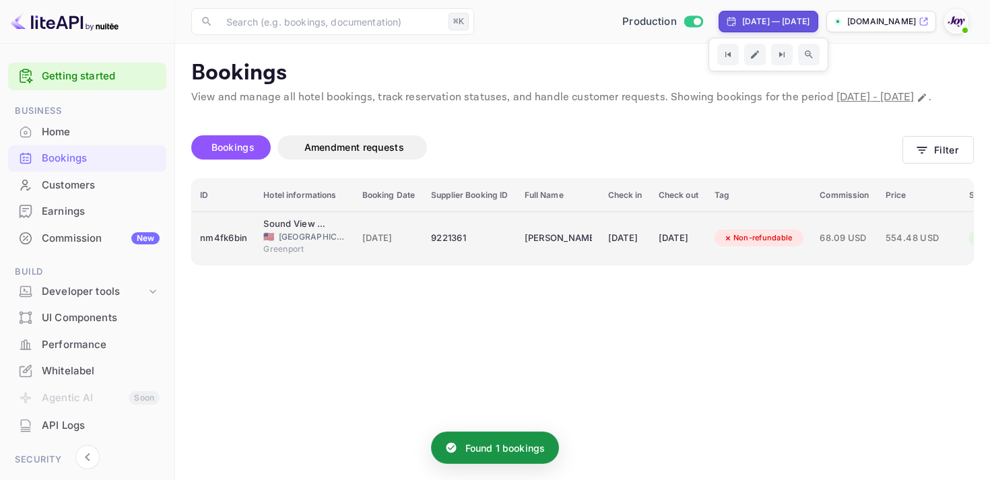
click at [698, 249] on div "[DATE]" at bounding box center [679, 239] width 40 height 22
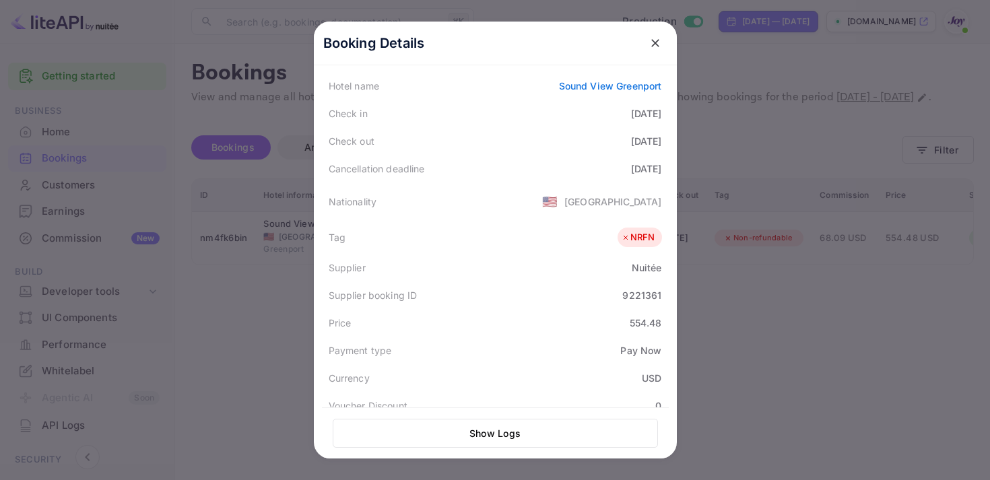
scroll to position [393, 0]
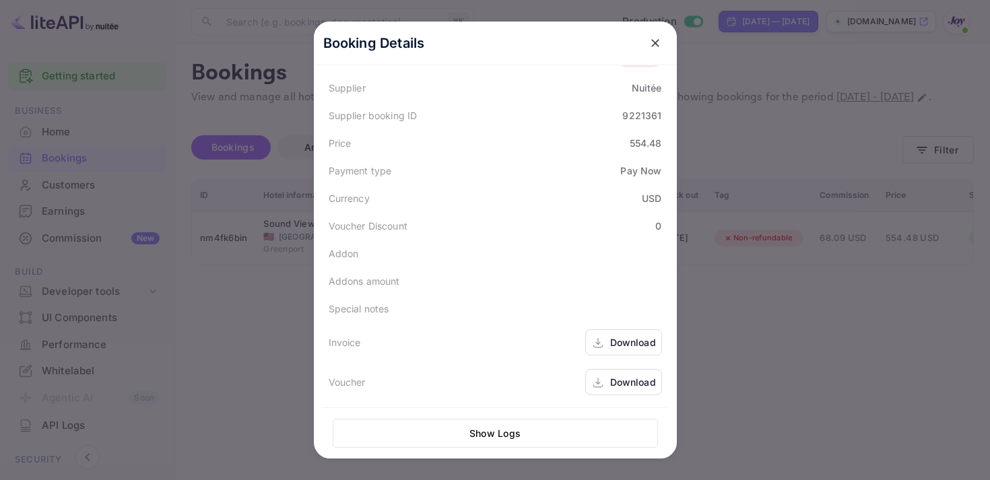
click at [610, 341] on div "Download" at bounding box center [633, 342] width 46 height 14
click at [632, 384] on div "Download" at bounding box center [633, 382] width 46 height 14
click at [647, 40] on button "close" at bounding box center [655, 43] width 24 height 24
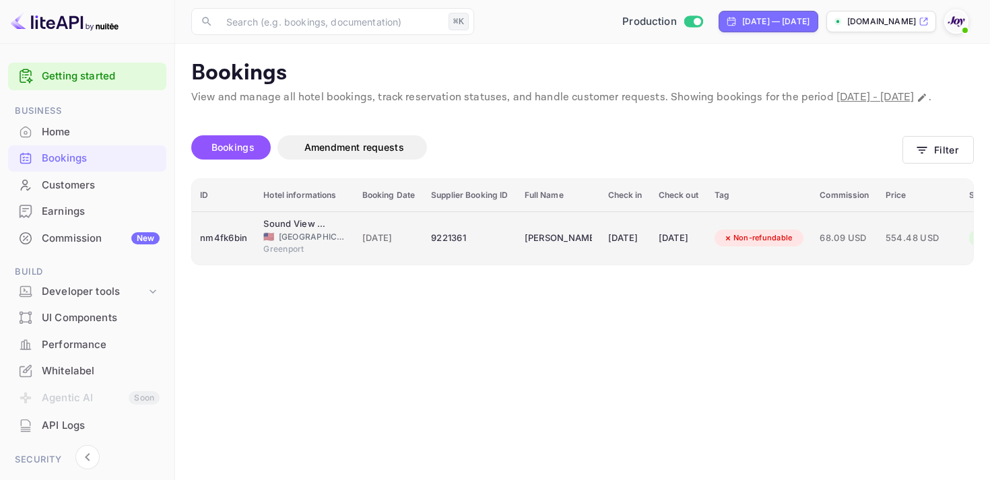
click at [620, 249] on div "[DATE]" at bounding box center [625, 239] width 34 height 22
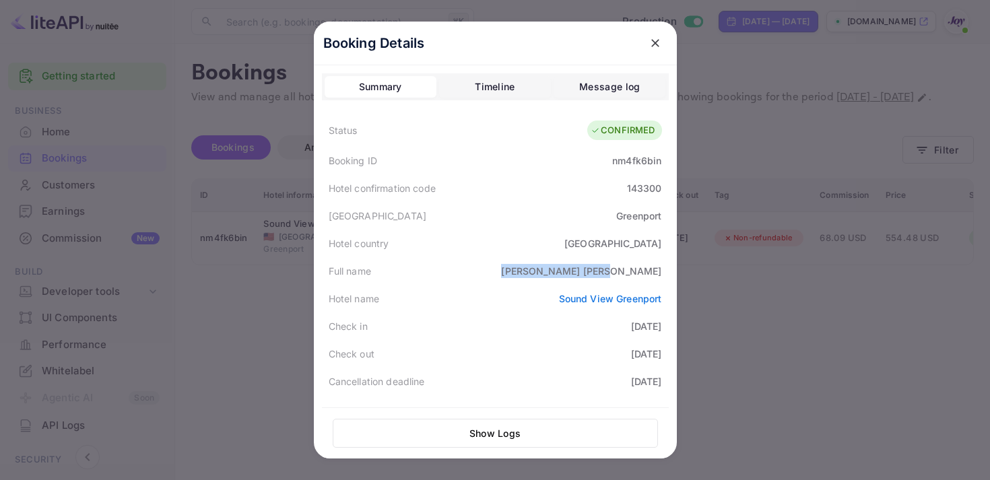
drag, startPoint x: 609, startPoint y: 269, endPoint x: 679, endPoint y: 273, distance: 70.2
click at [679, 273] on div "Booking Details Summary Timeline Message log Status CONFIRMED Booking ID nm4fk6…" at bounding box center [495, 240] width 406 height 480
copy div "[PERSON_NAME]"
click at [653, 39] on icon "close" at bounding box center [655, 42] width 13 height 13
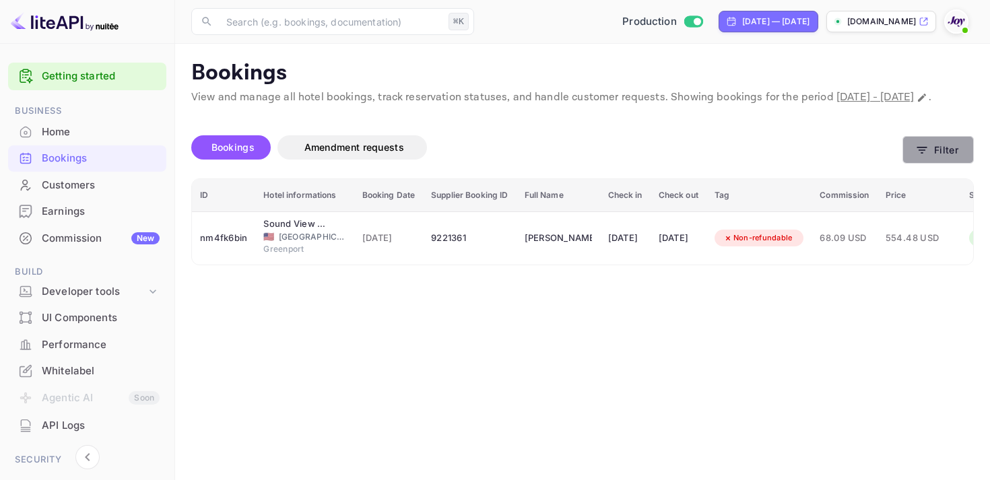
click at [925, 157] on icon "button" at bounding box center [921, 149] width 13 height 13
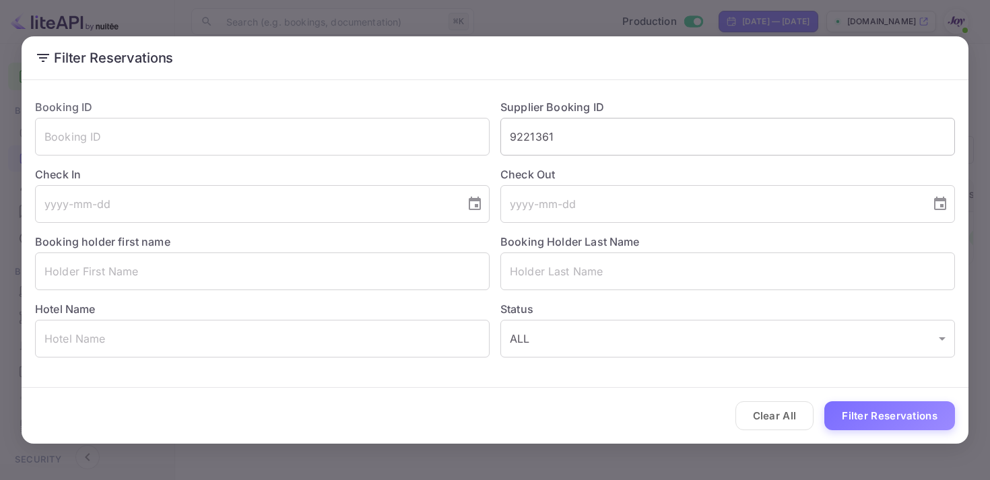
click at [542, 141] on input "9221361" at bounding box center [727, 137] width 455 height 38
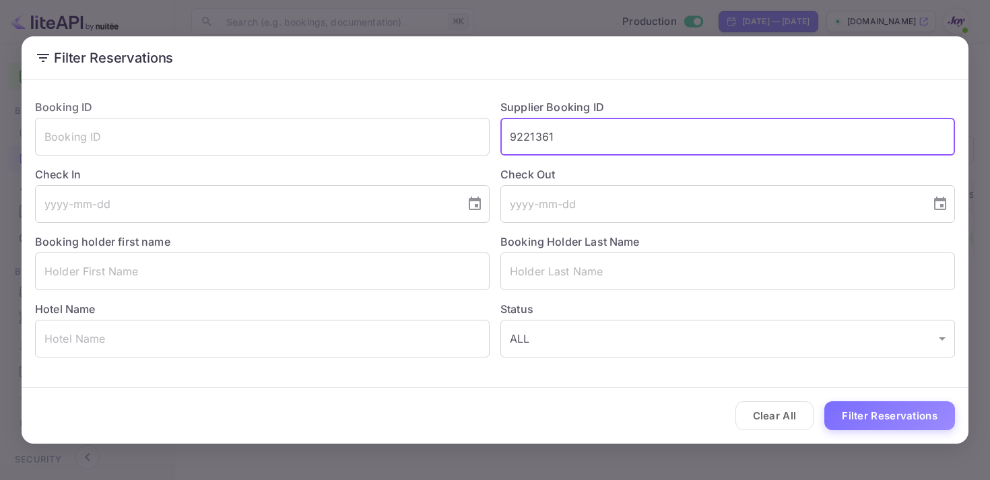
click at [542, 141] on input "9221361" at bounding box center [727, 137] width 455 height 38
paste input "8755868"
type input "8755868"
click at [881, 419] on button "Filter Reservations" at bounding box center [889, 415] width 131 height 29
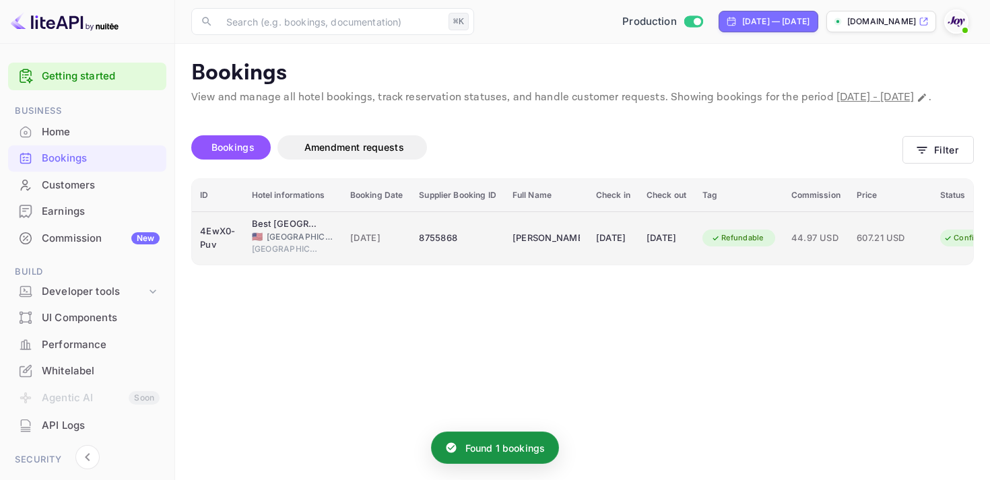
click at [622, 249] on div "[DATE]" at bounding box center [613, 239] width 34 height 22
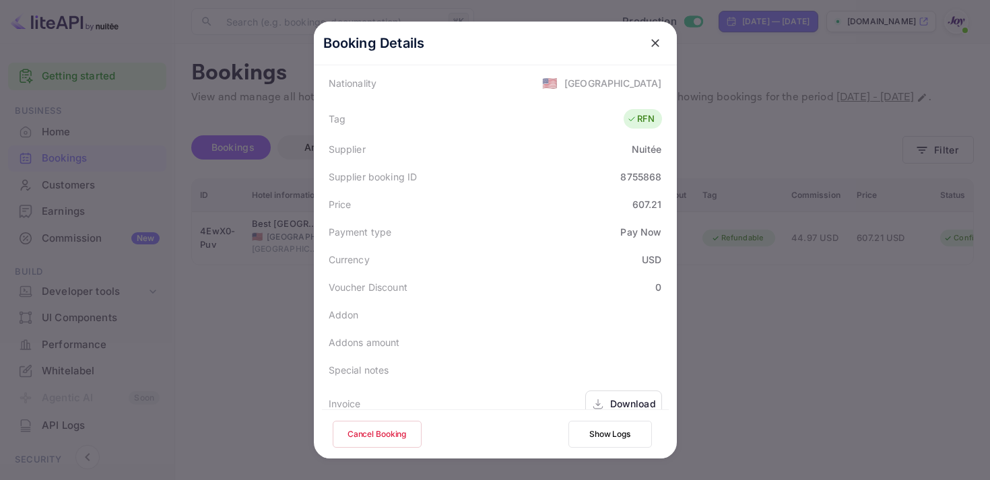
scroll to position [391, 0]
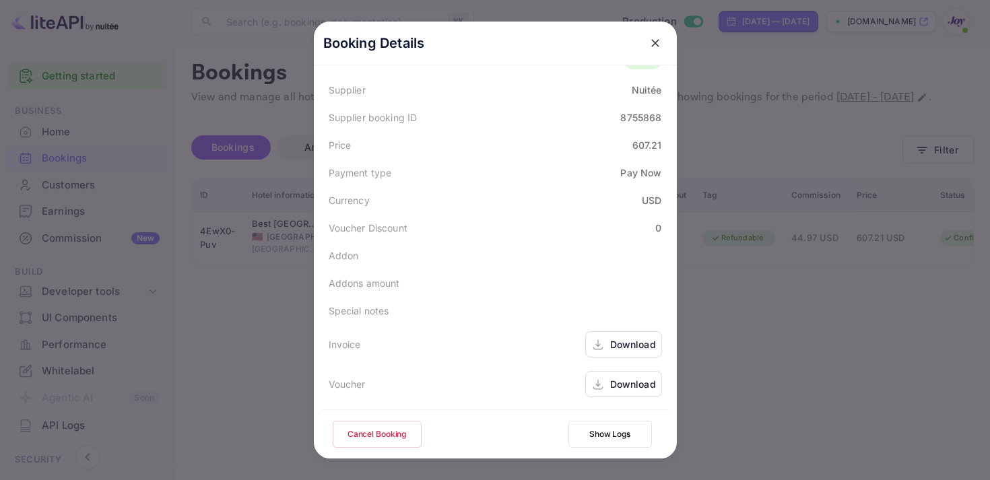
click at [612, 350] on div "Download" at bounding box center [633, 344] width 46 height 14
click at [616, 385] on div "Download" at bounding box center [633, 384] width 46 height 14
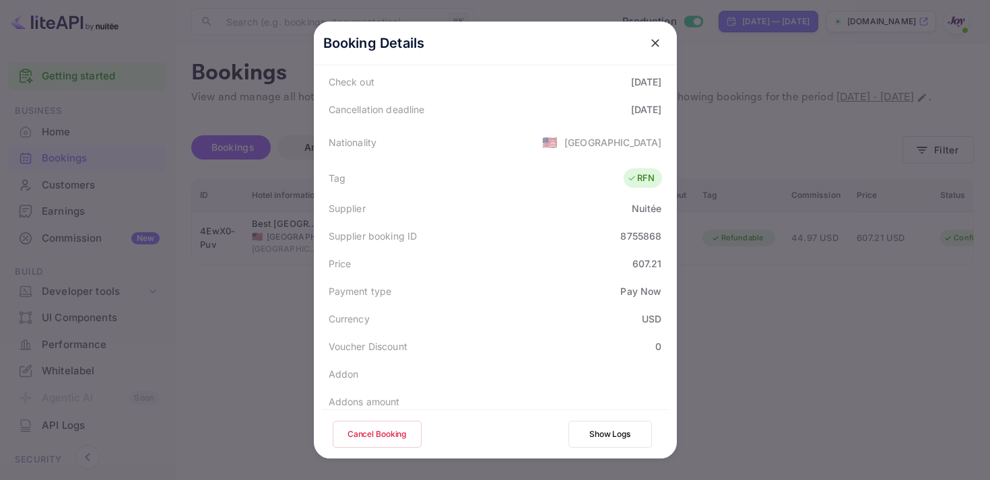
scroll to position [264, 0]
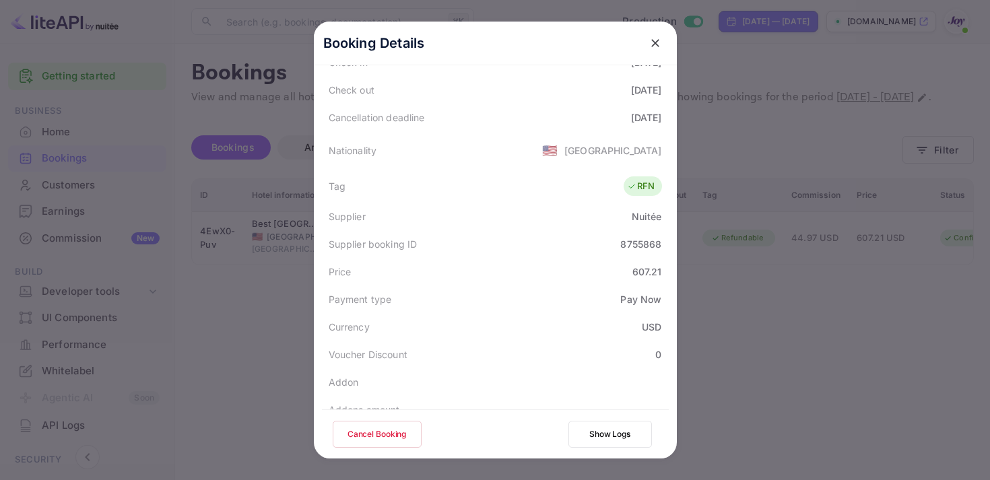
click at [655, 50] on button "close" at bounding box center [655, 43] width 24 height 24
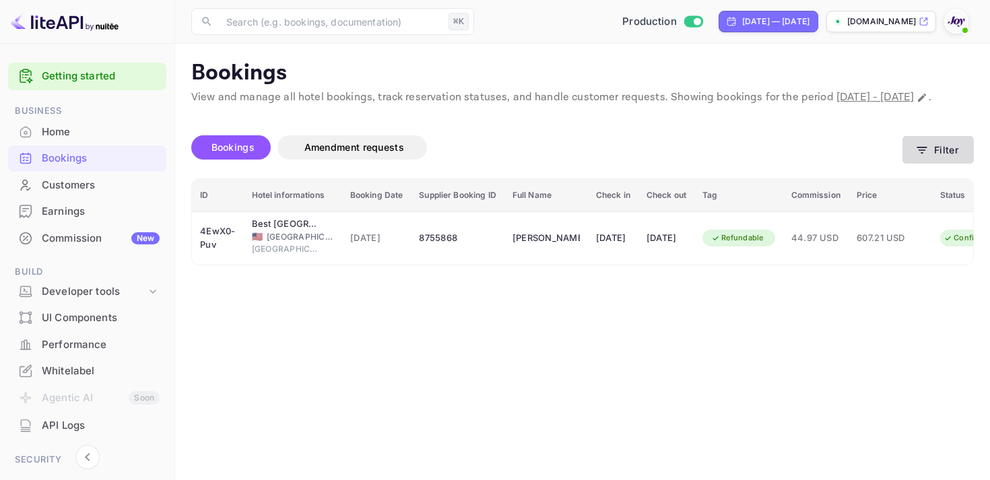
click at [904, 164] on button "Filter" at bounding box center [938, 150] width 71 height 28
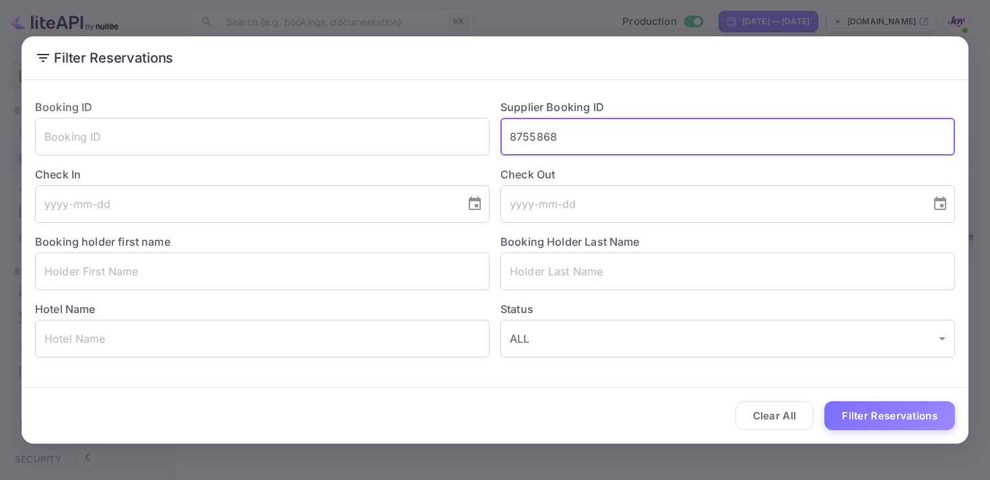
click at [522, 129] on input "8755868" at bounding box center [727, 137] width 455 height 38
paste input "9375697"
type input "9375697"
click at [908, 413] on button "Filter Reservations" at bounding box center [889, 415] width 131 height 29
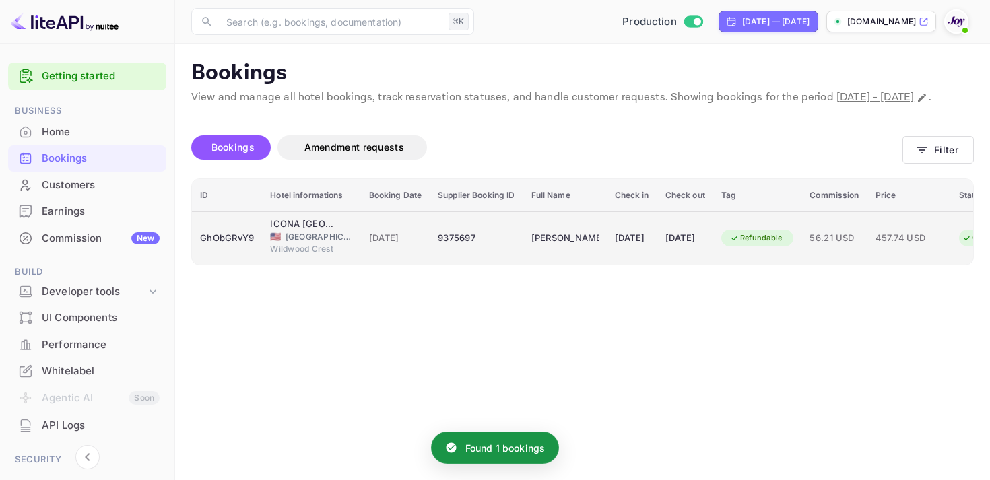
click at [624, 265] on td "[DATE]" at bounding box center [632, 237] width 51 height 53
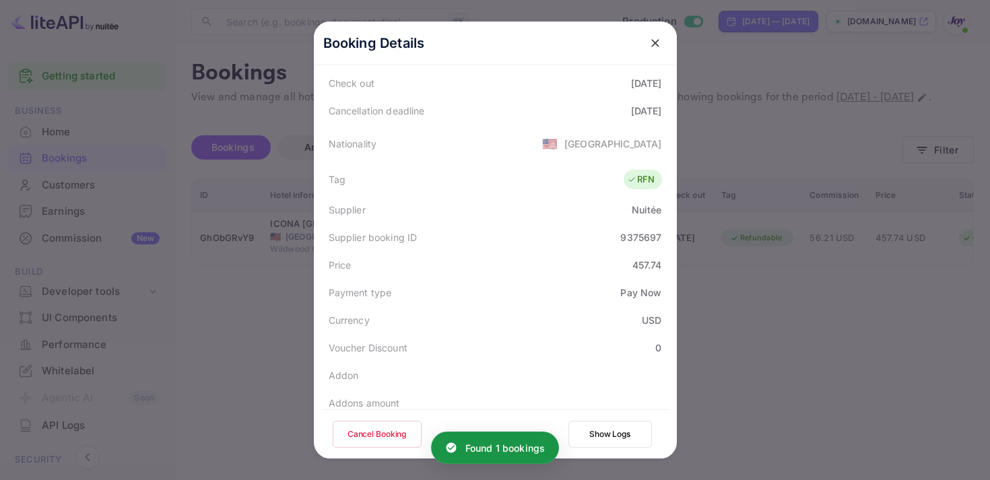
scroll to position [391, 0]
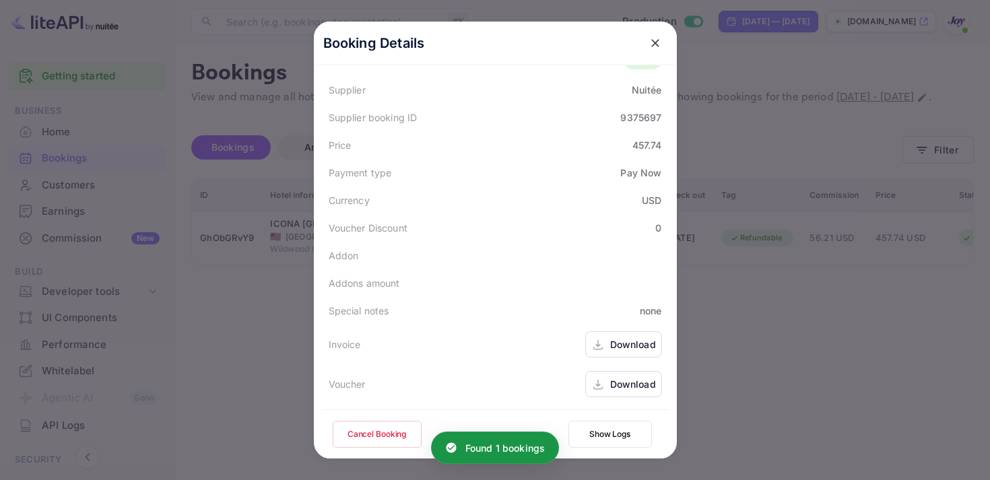
click at [613, 344] on div "Download" at bounding box center [633, 344] width 46 height 14
click at [624, 386] on div "Download" at bounding box center [633, 384] width 46 height 14
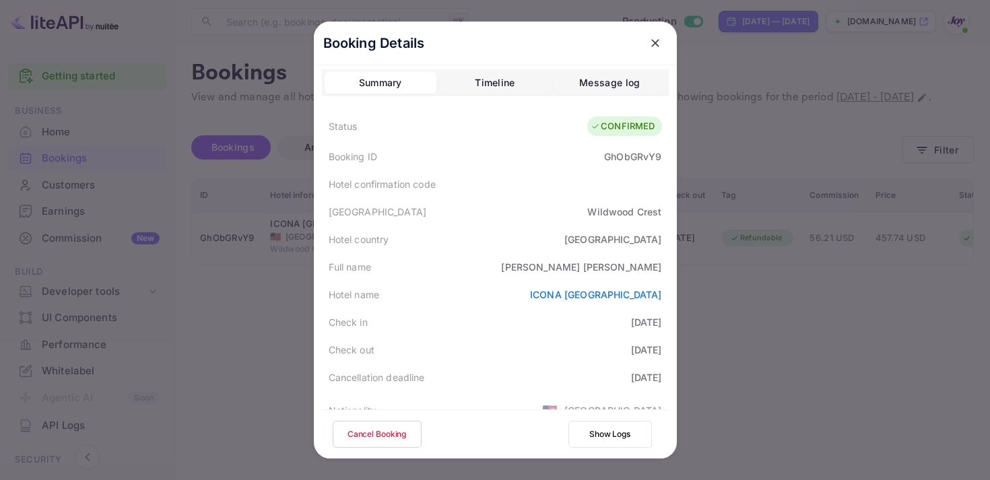
click at [616, 152] on div "GhObGRvY9" at bounding box center [632, 157] width 57 height 14
copy div "GhObGRvY9"
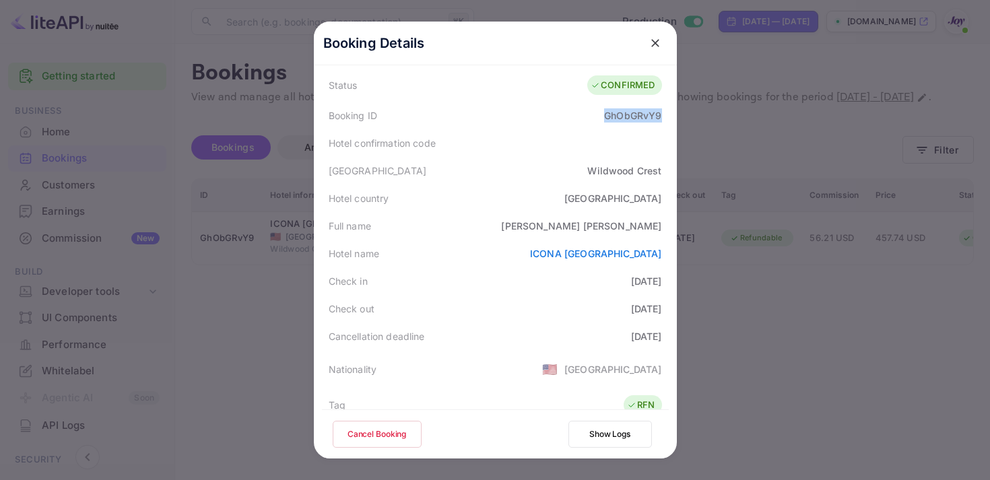
scroll to position [55, 0]
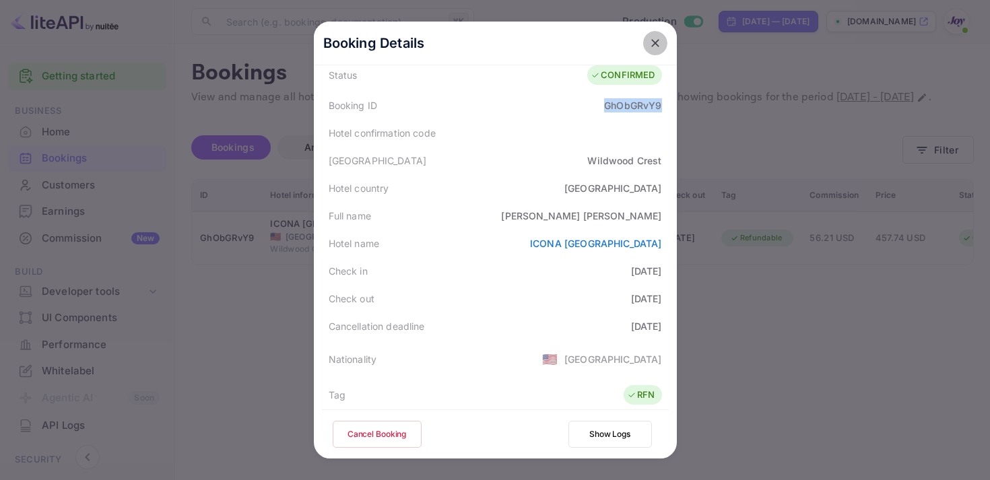
click at [644, 43] on button "close" at bounding box center [655, 43] width 24 height 24
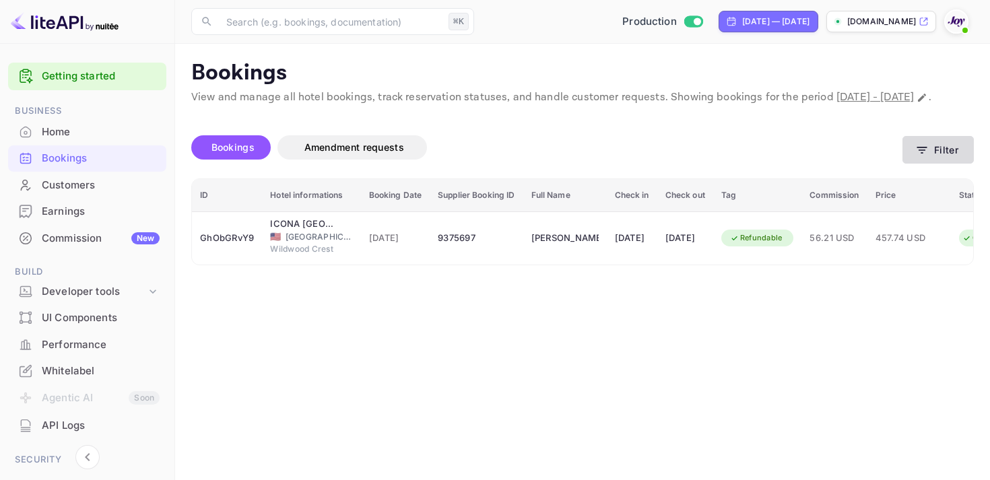
click at [925, 154] on icon "button" at bounding box center [922, 150] width 10 height 7
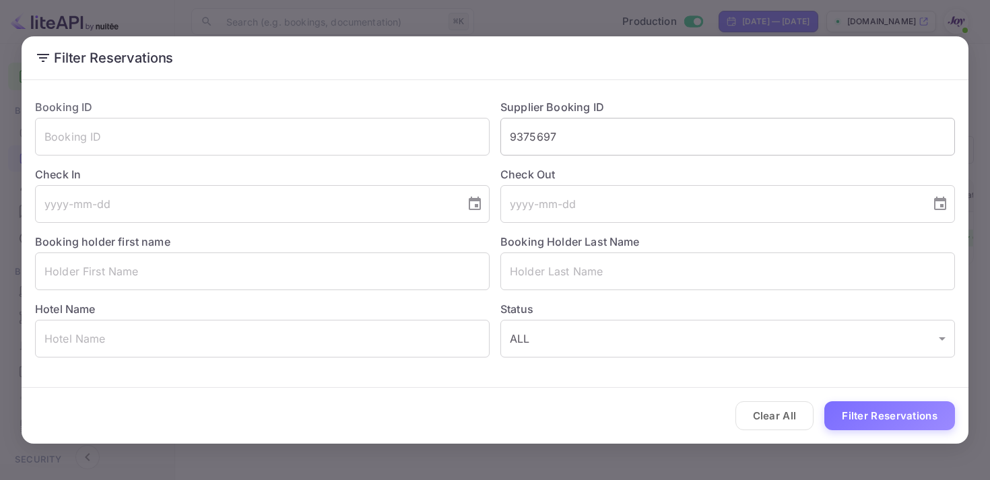
click at [534, 135] on input "9375697" at bounding box center [727, 137] width 455 height 38
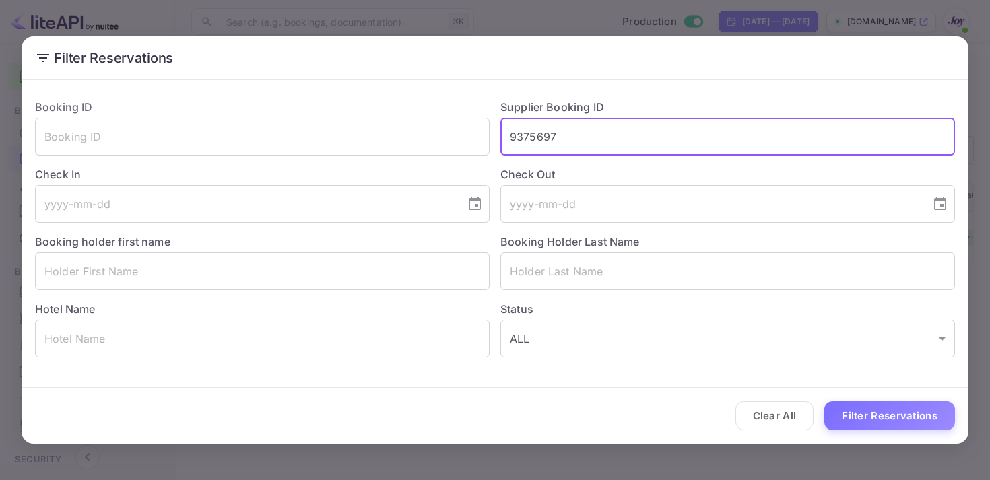
click at [534, 135] on input "9375697" at bounding box center [727, 137] width 455 height 38
paste input "8451275"
type input "8451275"
click at [884, 409] on button "Filter Reservations" at bounding box center [889, 415] width 131 height 29
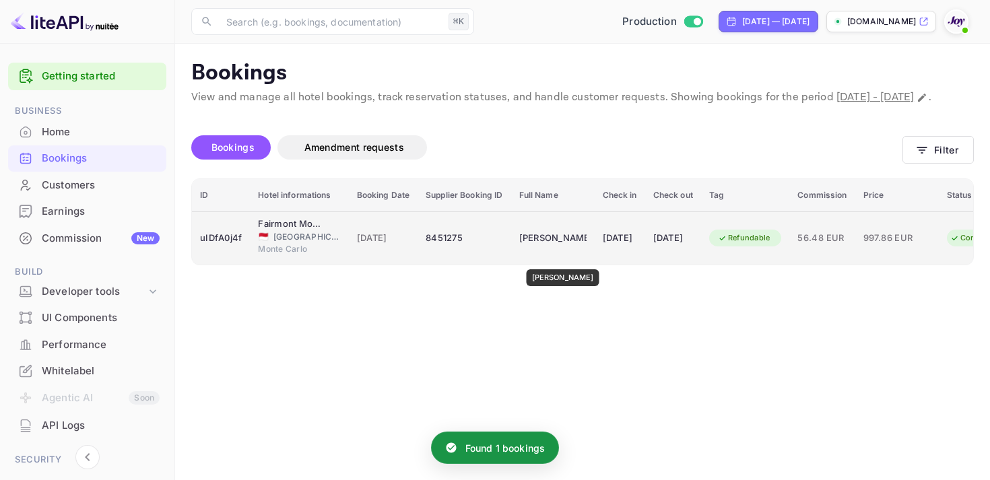
click at [556, 249] on div "[PERSON_NAME]" at bounding box center [552, 239] width 67 height 22
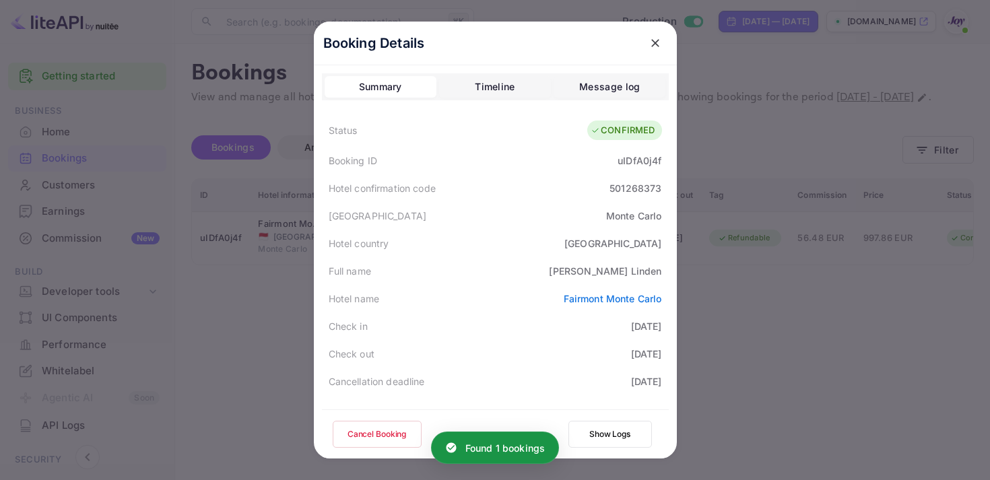
scroll to position [391, 0]
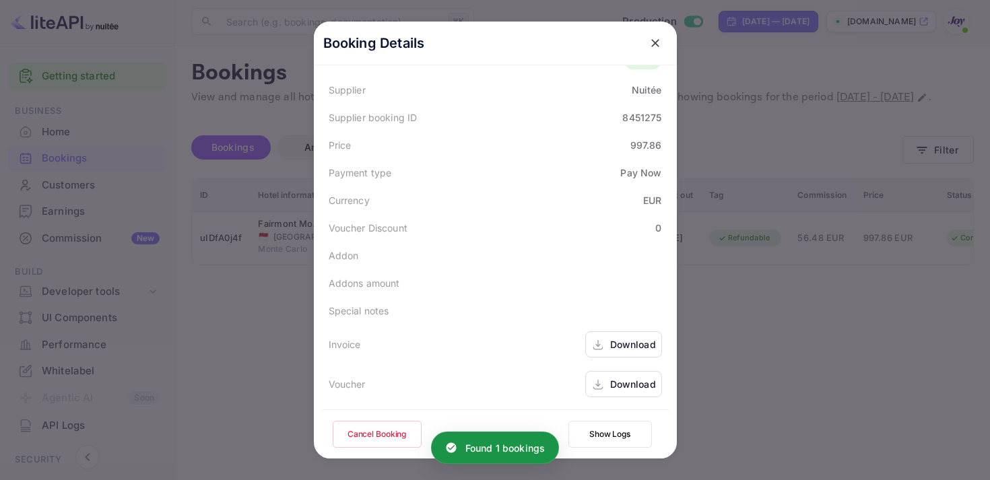
click at [607, 353] on div "Download" at bounding box center [623, 344] width 77 height 26
click at [632, 384] on div "Download" at bounding box center [633, 384] width 46 height 14
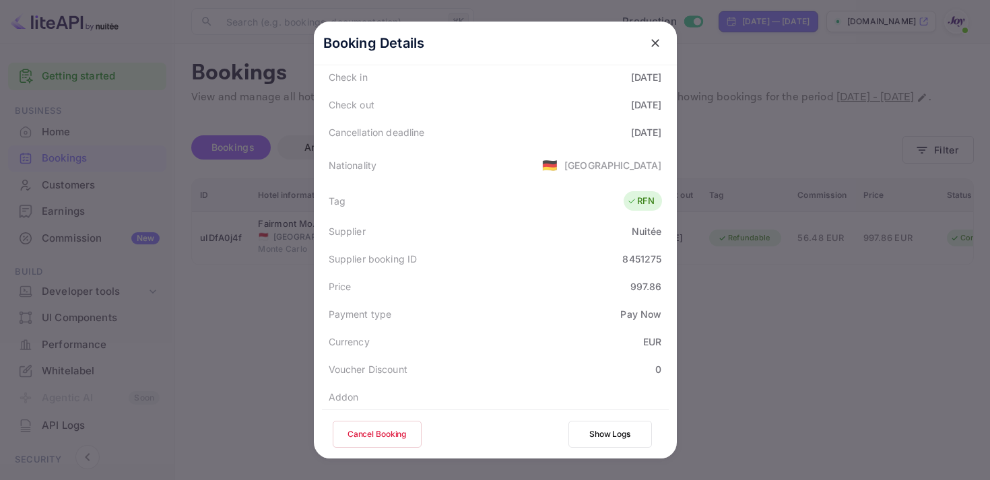
scroll to position [214, 0]
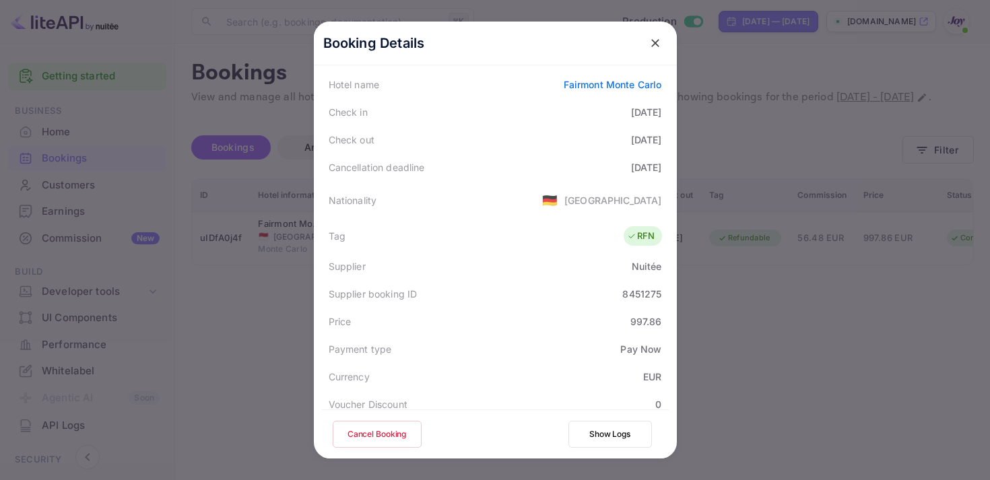
click at [653, 32] on button "close" at bounding box center [655, 43] width 24 height 24
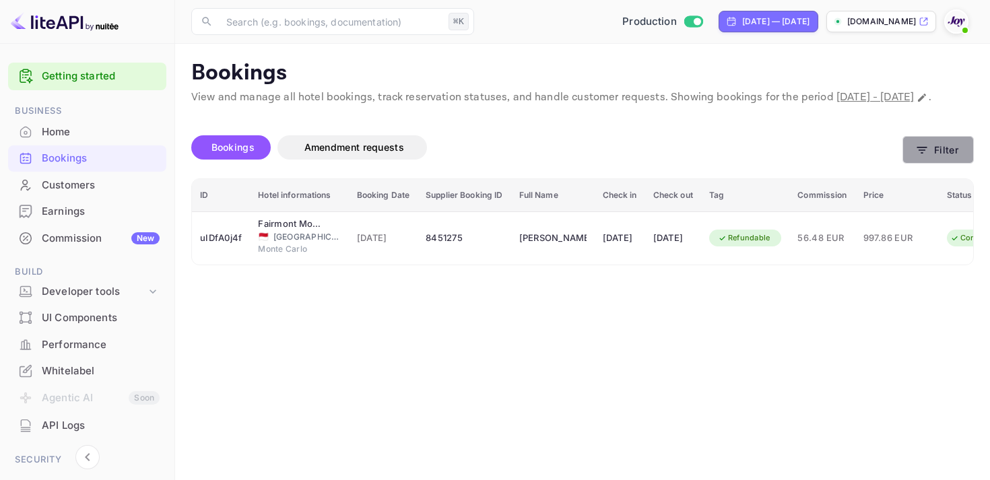
click at [907, 162] on button "Filter" at bounding box center [938, 150] width 71 height 28
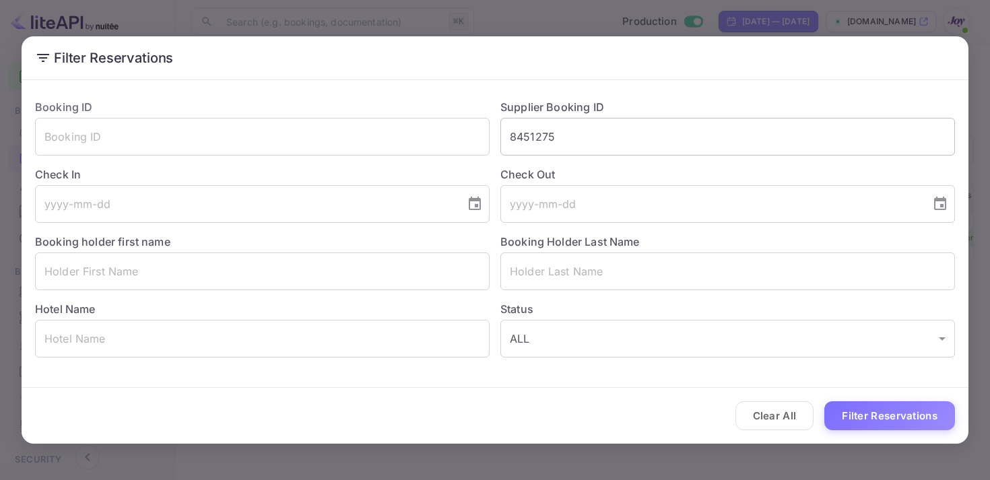
click at [527, 135] on input "8451275" at bounding box center [727, 137] width 455 height 38
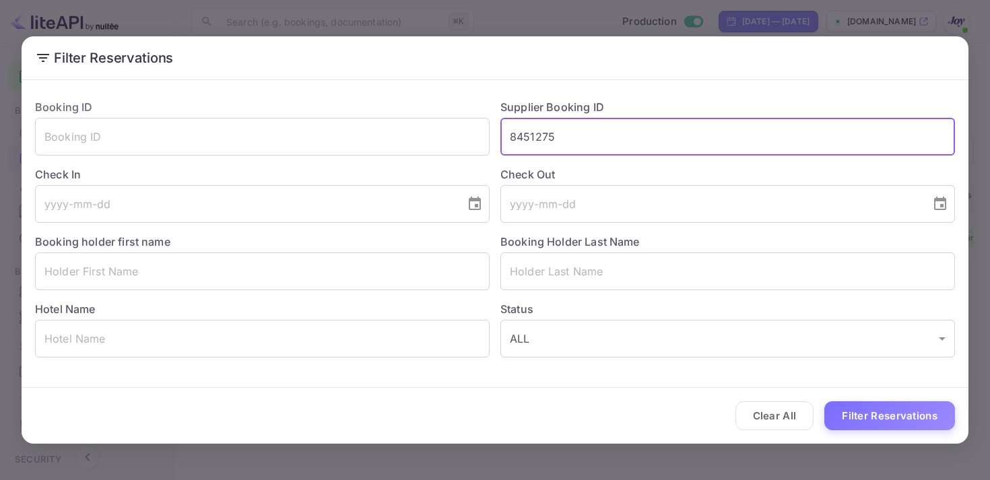
click at [527, 135] on input "8451275" at bounding box center [727, 137] width 455 height 38
paste input "901466"
type input "9014665"
click at [866, 412] on button "Filter Reservations" at bounding box center [889, 415] width 131 height 29
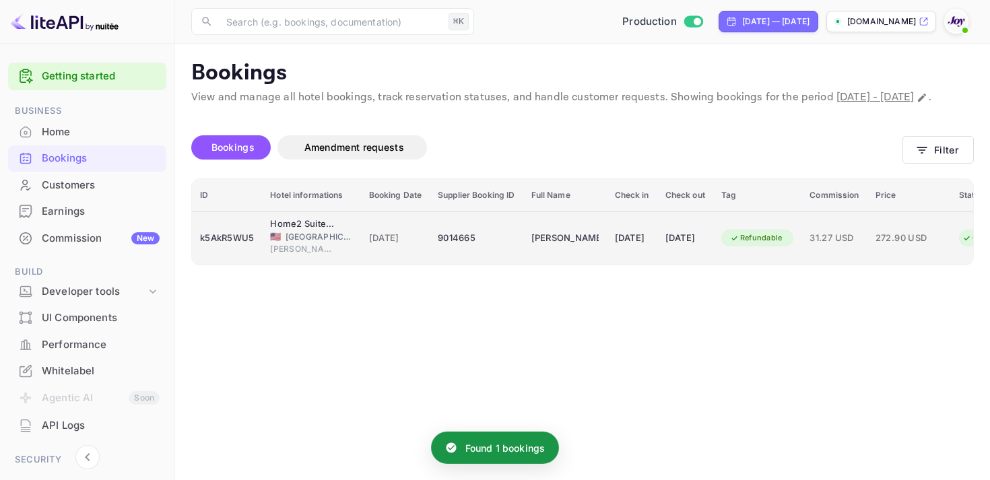
click at [649, 249] on div "[DATE]" at bounding box center [632, 239] width 34 height 22
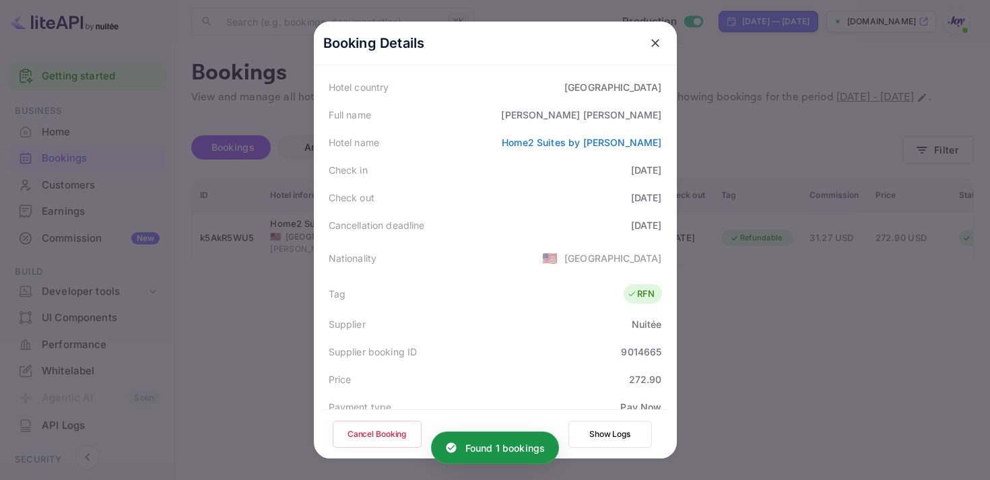
scroll to position [391, 0]
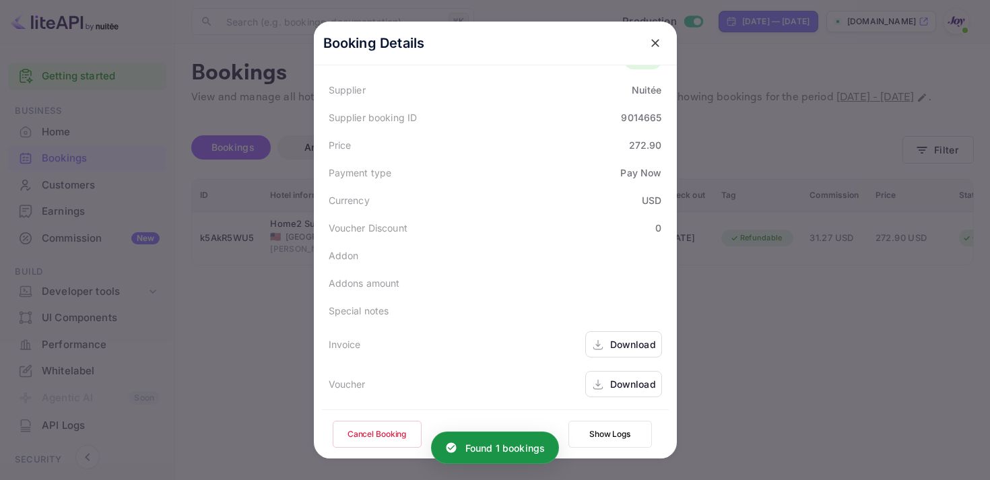
click at [600, 348] on icon at bounding box center [597, 345] width 13 height 14
click at [622, 389] on div "Download" at bounding box center [633, 384] width 46 height 14
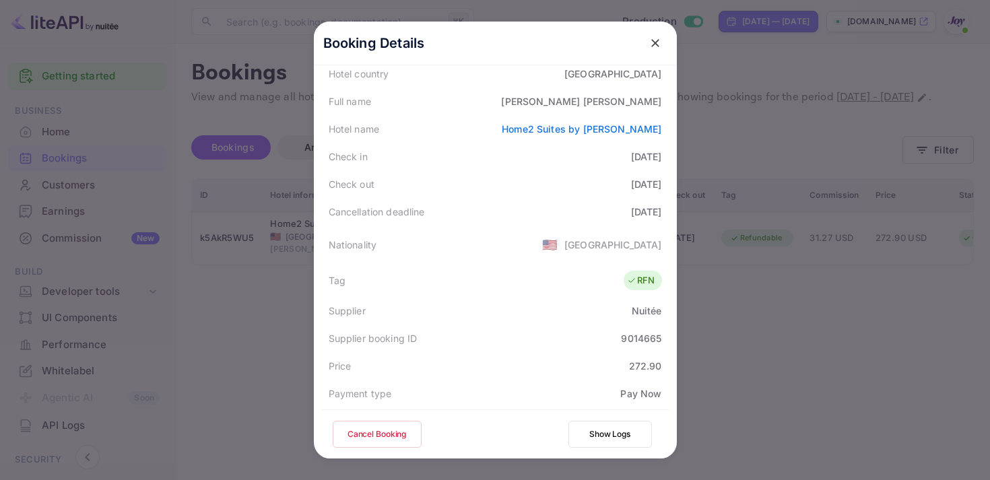
click at [656, 40] on icon "close" at bounding box center [655, 42] width 13 height 13
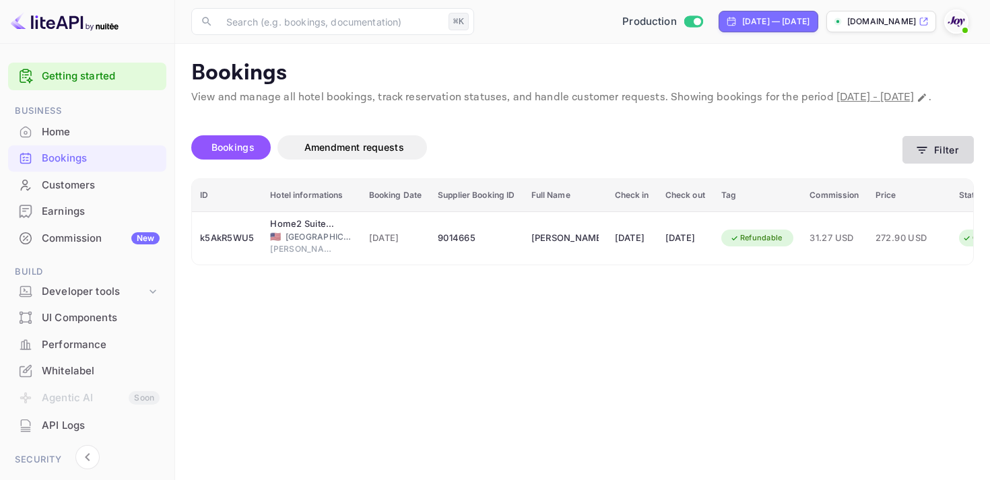
click at [943, 164] on button "Filter" at bounding box center [938, 150] width 71 height 28
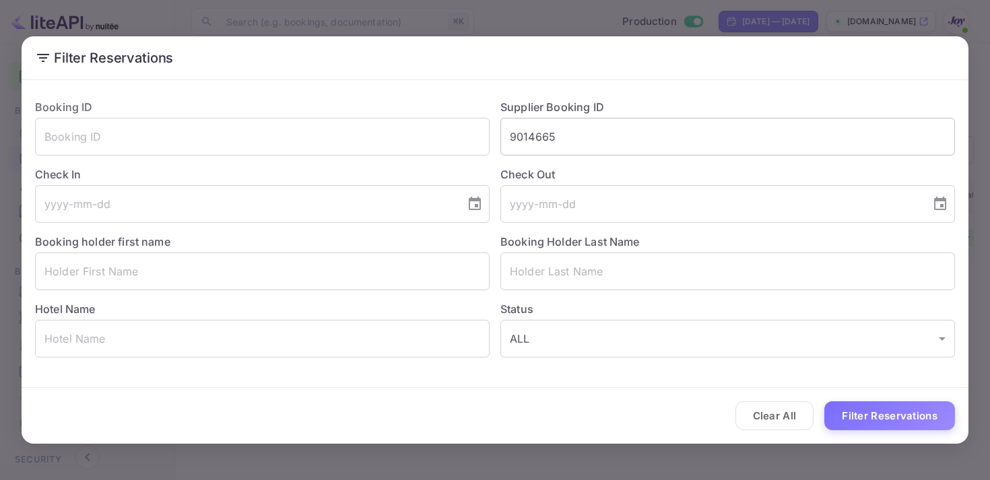
click at [550, 127] on input "9014665" at bounding box center [727, 137] width 455 height 38
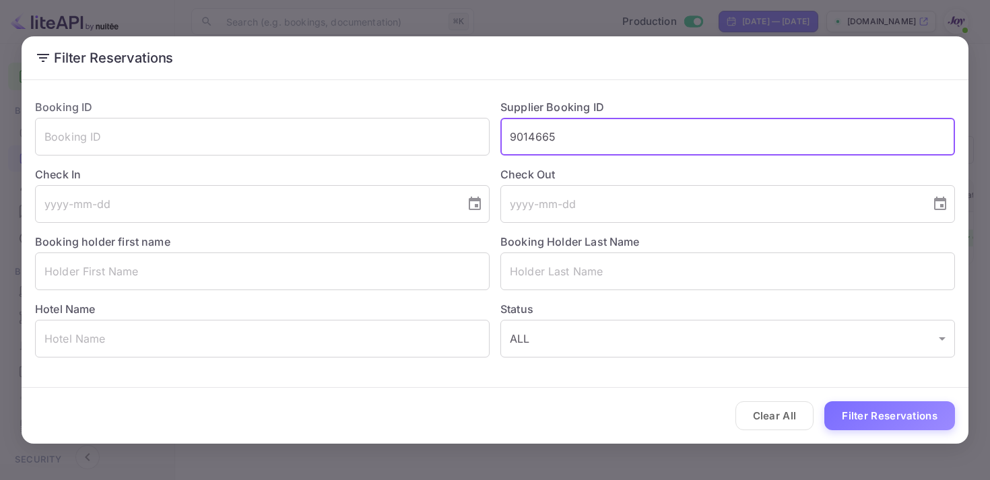
click at [550, 127] on input "9014665" at bounding box center [727, 137] width 455 height 38
paste input "249353"
type input "9249353"
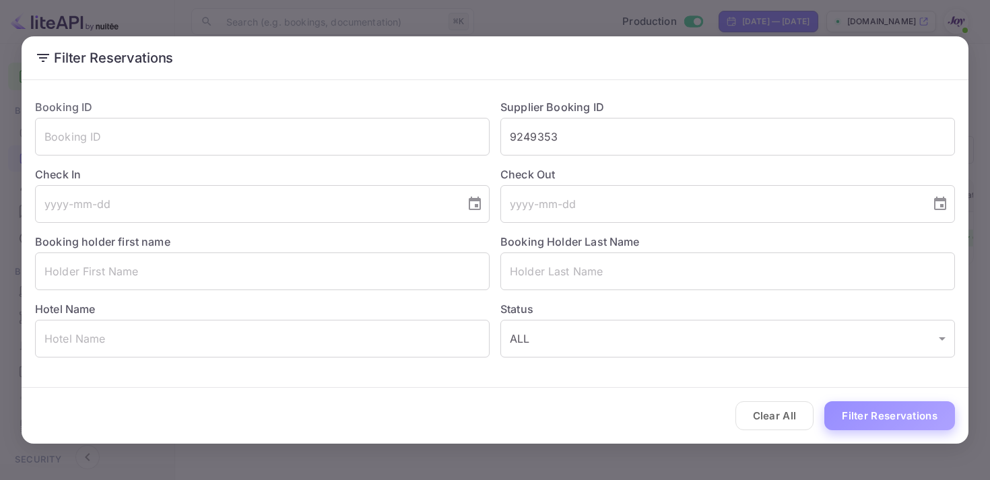
click at [921, 413] on button "Filter Reservations" at bounding box center [889, 415] width 131 height 29
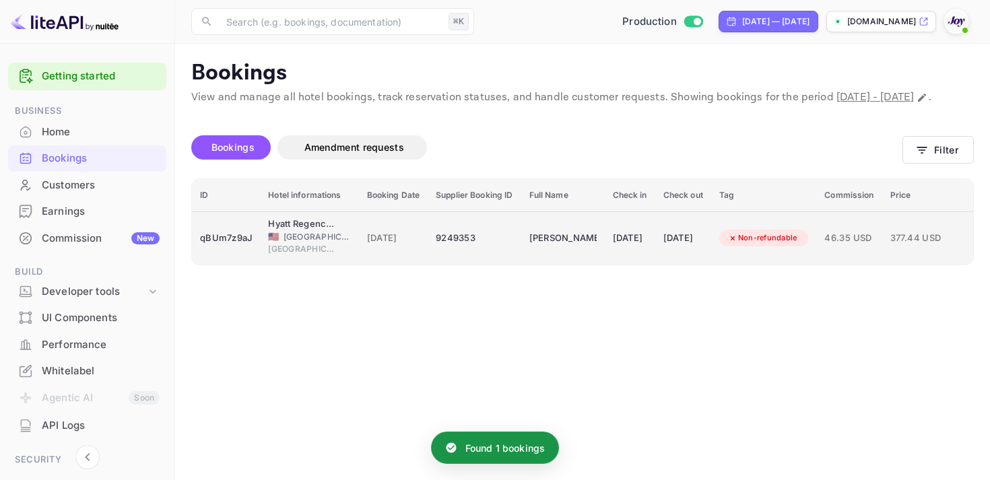
click at [711, 241] on td "[DATE]" at bounding box center [683, 237] width 56 height 53
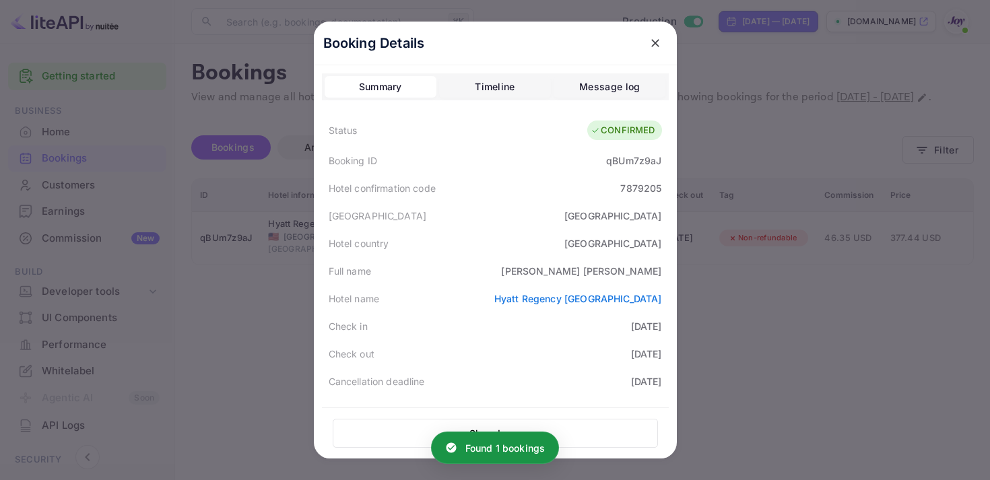
scroll to position [393, 0]
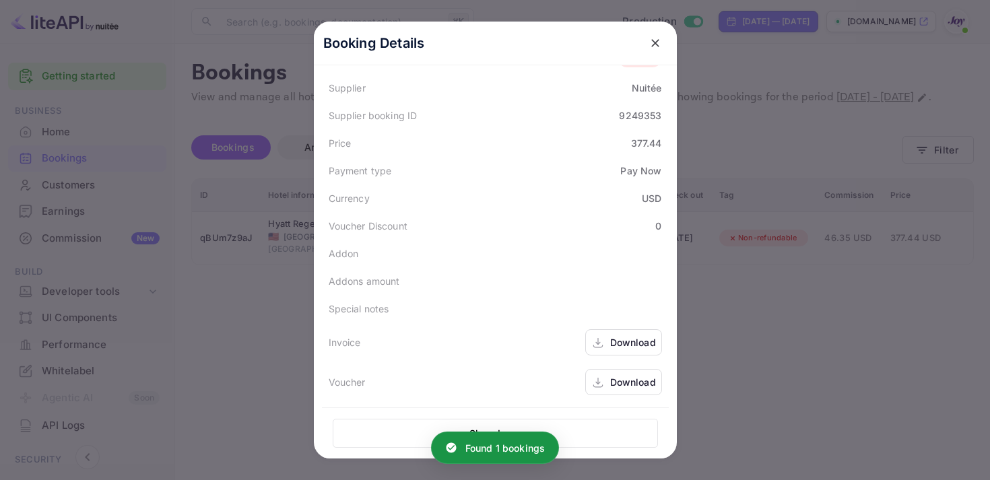
click at [611, 344] on div "Download" at bounding box center [633, 342] width 46 height 14
click at [621, 379] on div "Download" at bounding box center [633, 382] width 46 height 14
click at [659, 44] on icon "close" at bounding box center [655, 42] width 13 height 13
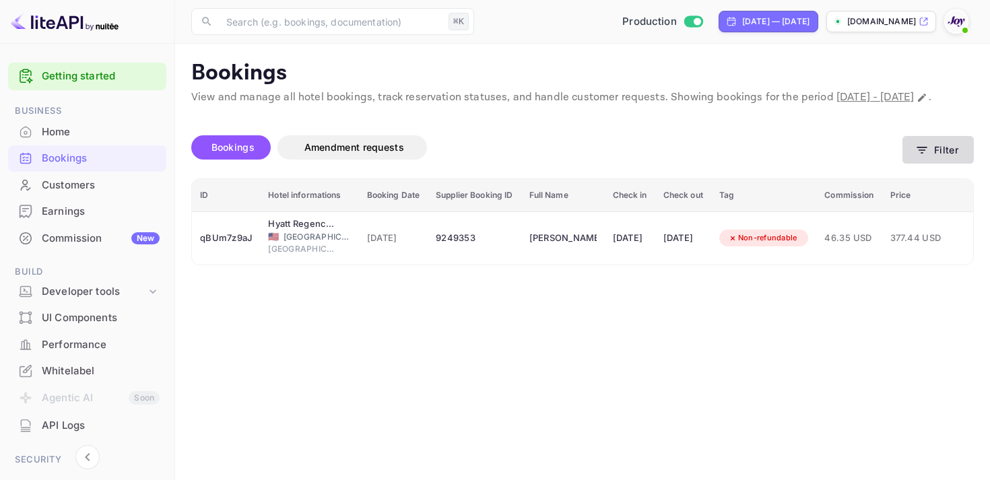
click at [932, 164] on button "Filter" at bounding box center [938, 150] width 71 height 28
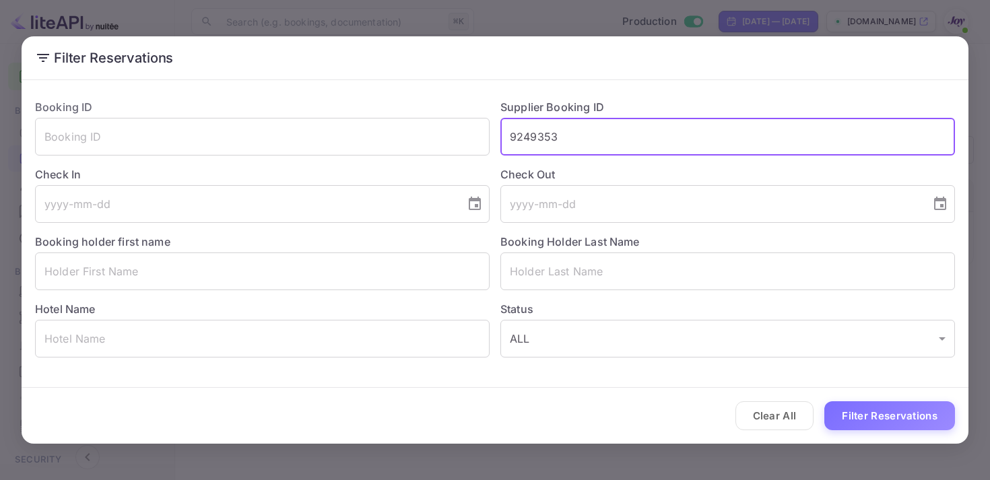
click at [540, 145] on input "9249353" at bounding box center [727, 137] width 455 height 38
paste input "35826"
type input "9235826"
click at [844, 418] on button "Filter Reservations" at bounding box center [889, 415] width 131 height 29
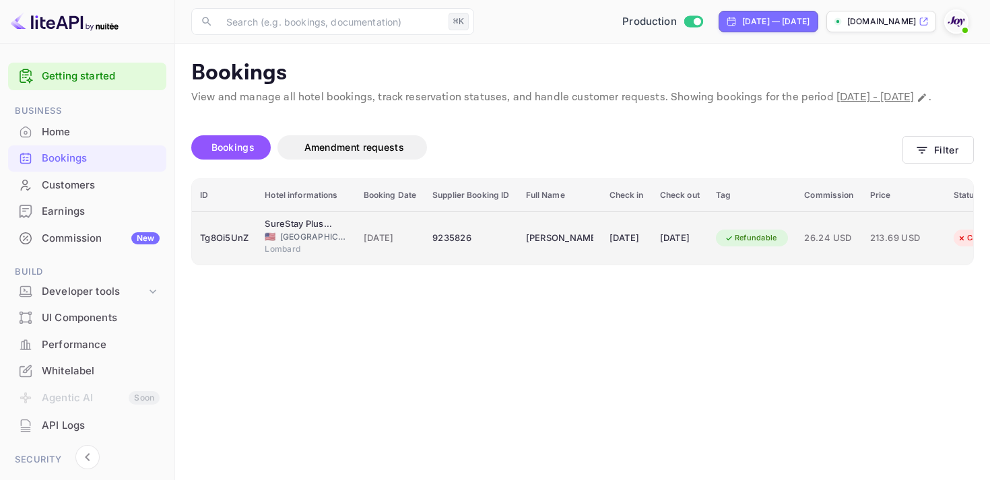
click at [386, 246] on span "[DATE]" at bounding box center [390, 238] width 53 height 15
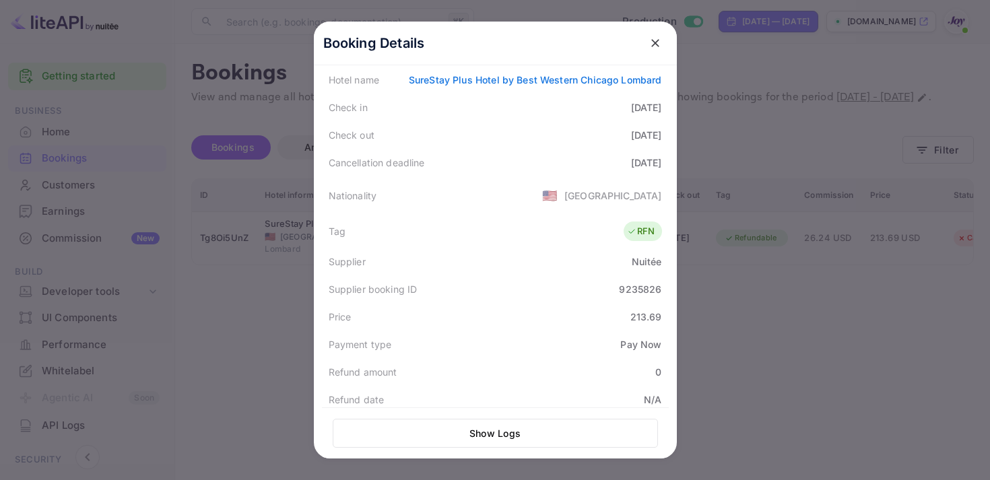
scroll to position [0, 0]
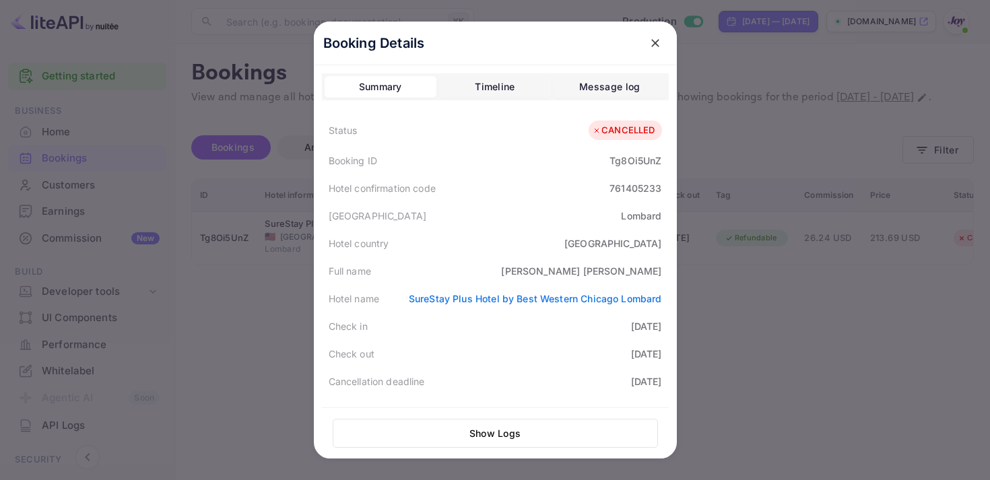
click at [658, 44] on icon "close" at bounding box center [655, 42] width 13 height 13
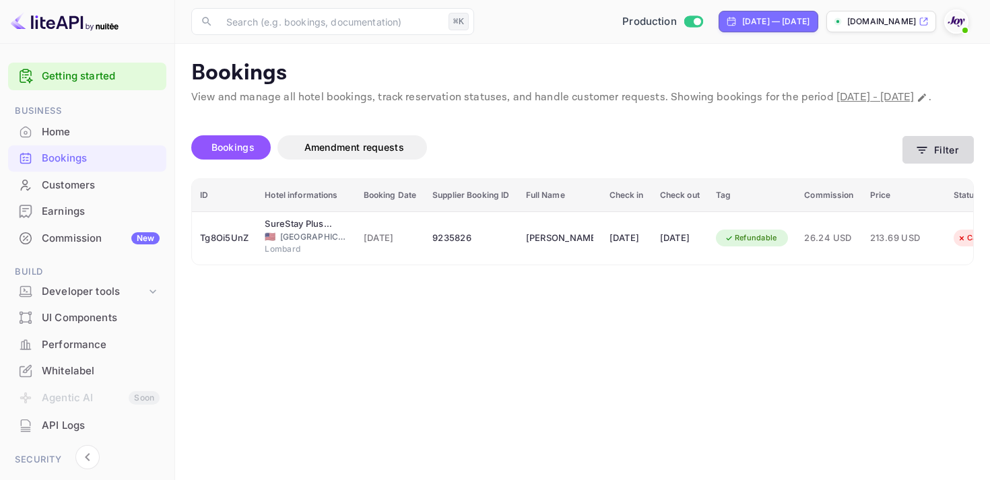
click at [913, 164] on button "Filter" at bounding box center [938, 150] width 71 height 28
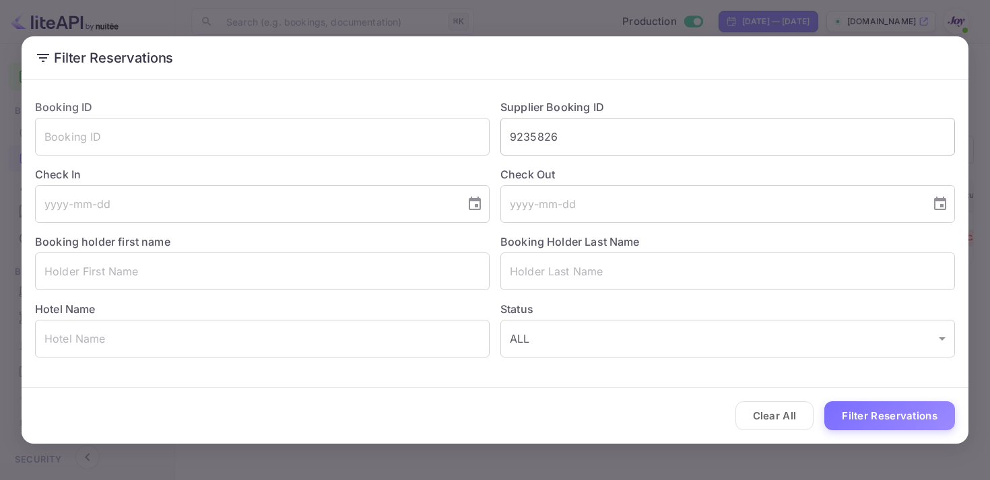
click at [540, 137] on input "9235826" at bounding box center [727, 137] width 455 height 38
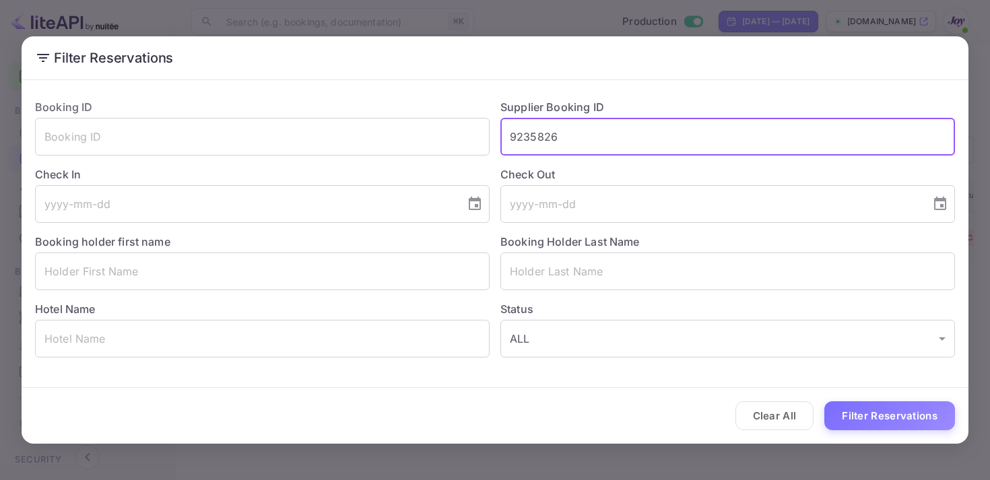
paste input "306789"
type input "9306789"
click at [870, 426] on button "Filter Reservations" at bounding box center [889, 415] width 131 height 29
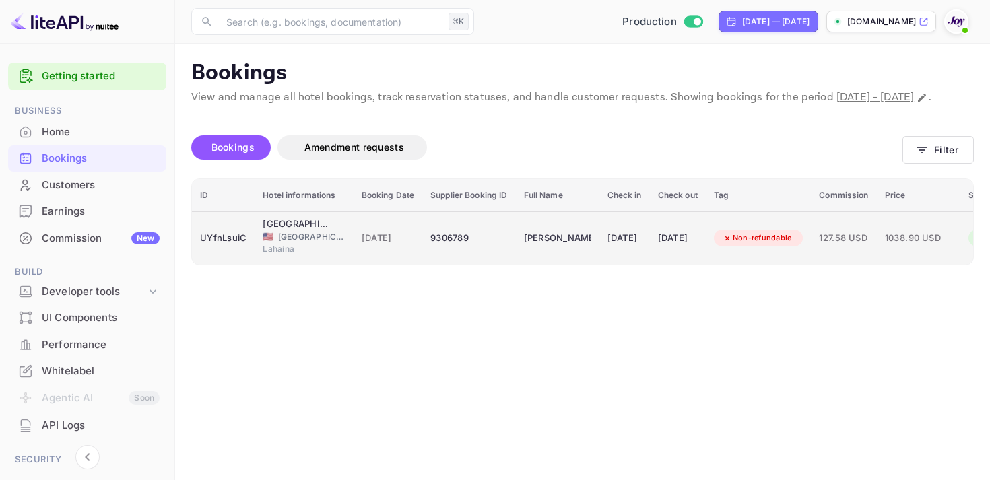
click at [423, 265] on td "9306789" at bounding box center [468, 237] width 93 height 53
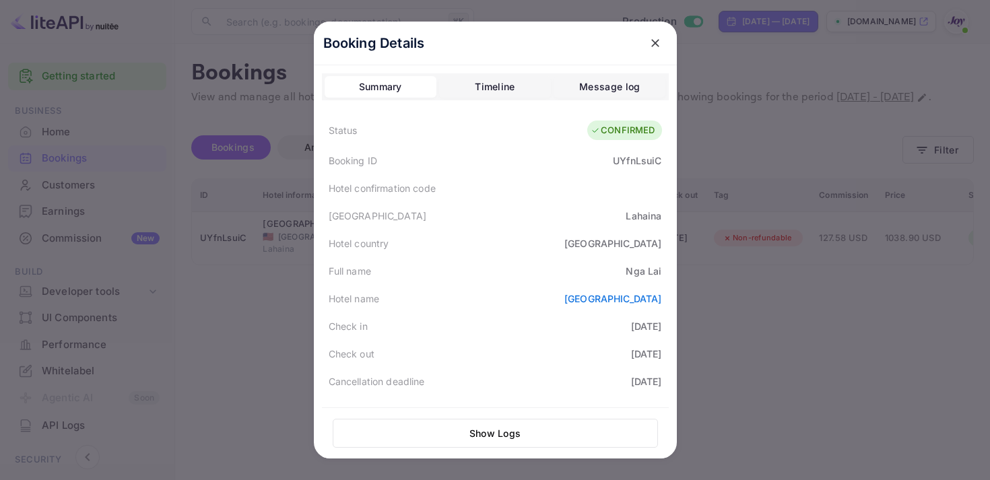
scroll to position [393, 0]
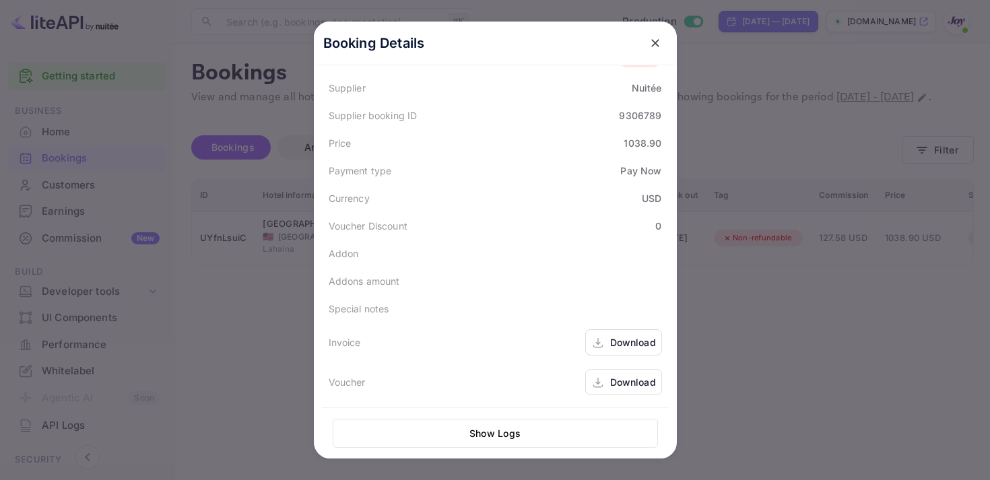
click at [603, 343] on icon at bounding box center [597, 343] width 13 height 14
click at [620, 377] on div "Download" at bounding box center [633, 382] width 46 height 14
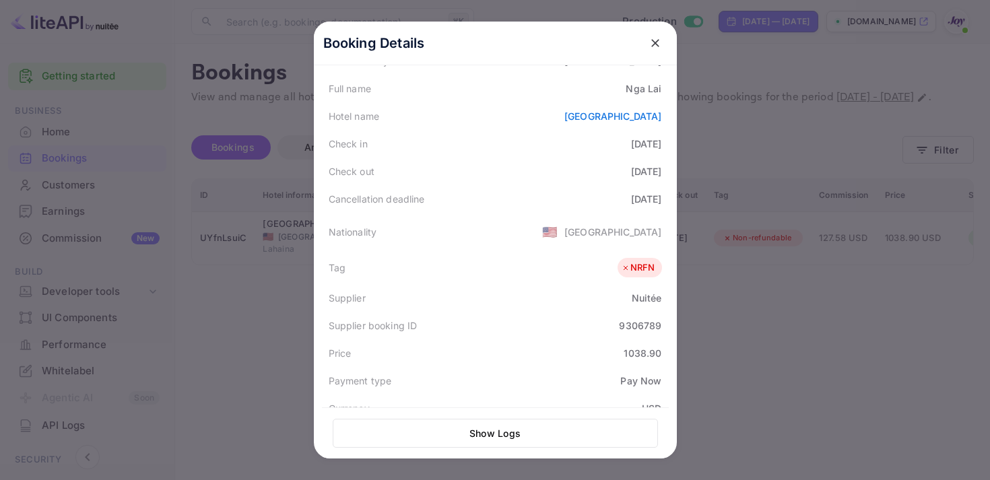
scroll to position [0, 0]
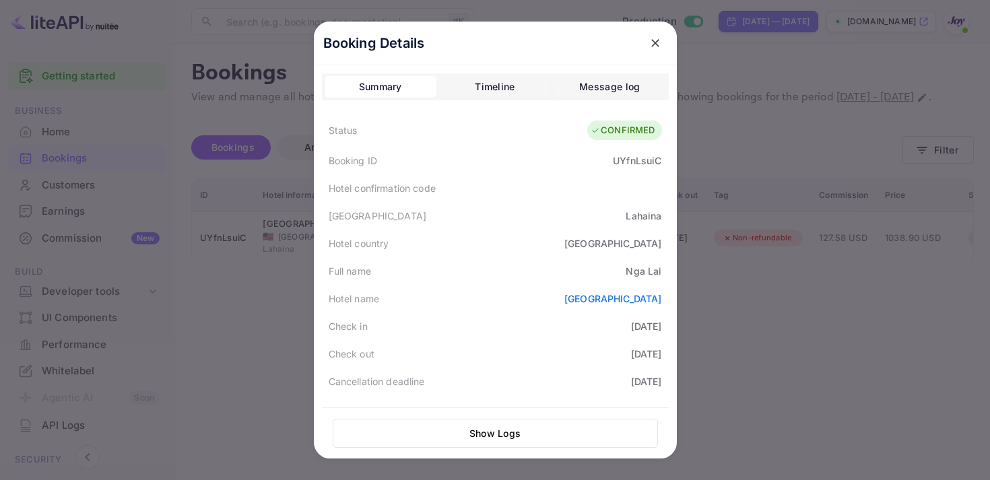
click at [629, 157] on div "UYfnLsuiC" at bounding box center [637, 161] width 48 height 14
copy div "UYfnLsuiC"
click at [655, 39] on icon "close" at bounding box center [655, 42] width 13 height 13
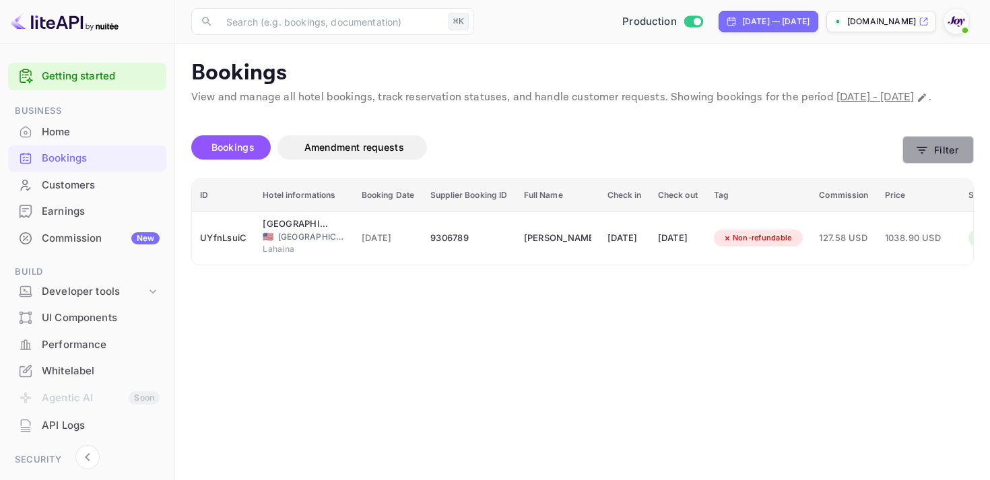
click at [915, 157] on icon "button" at bounding box center [921, 149] width 13 height 13
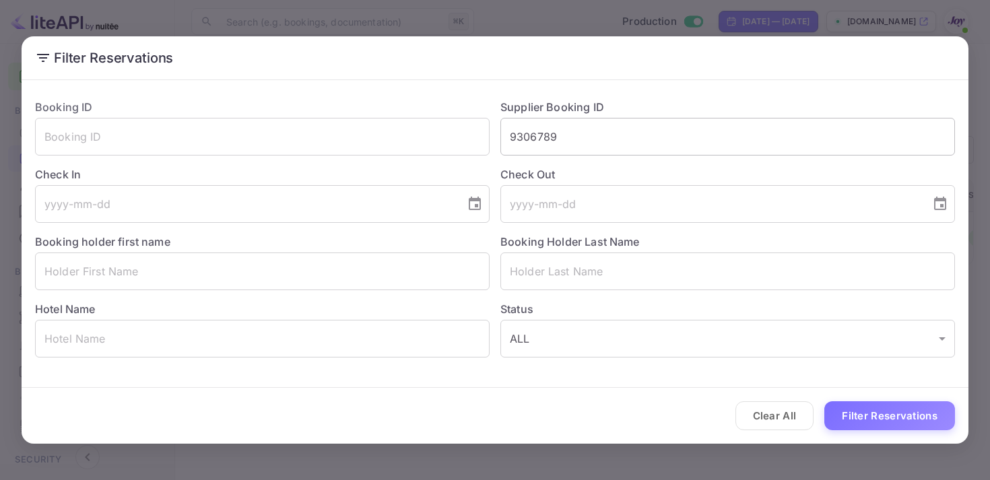
click at [528, 131] on input "9306789" at bounding box center [727, 137] width 455 height 38
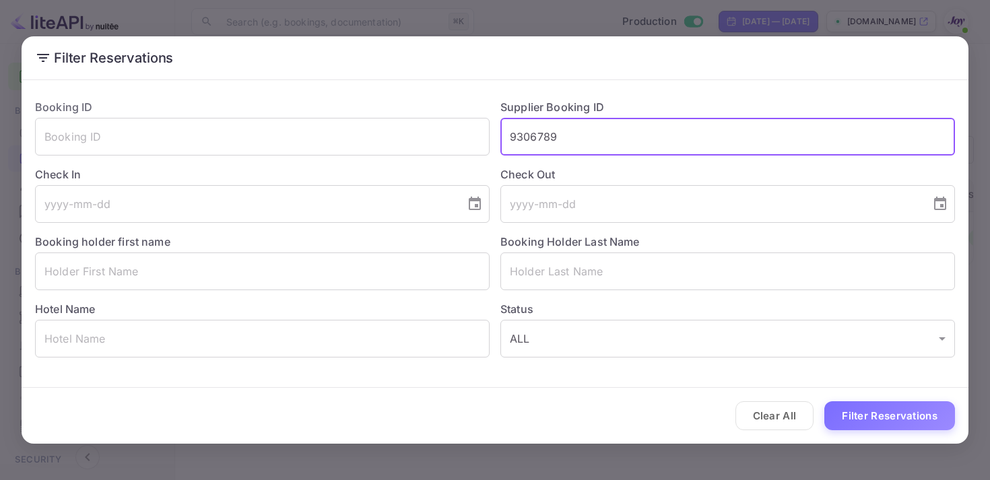
click at [528, 131] on input "9306789" at bounding box center [727, 137] width 455 height 38
paste input "287426"
type input "9287426"
click at [874, 412] on button "Filter Reservations" at bounding box center [889, 415] width 131 height 29
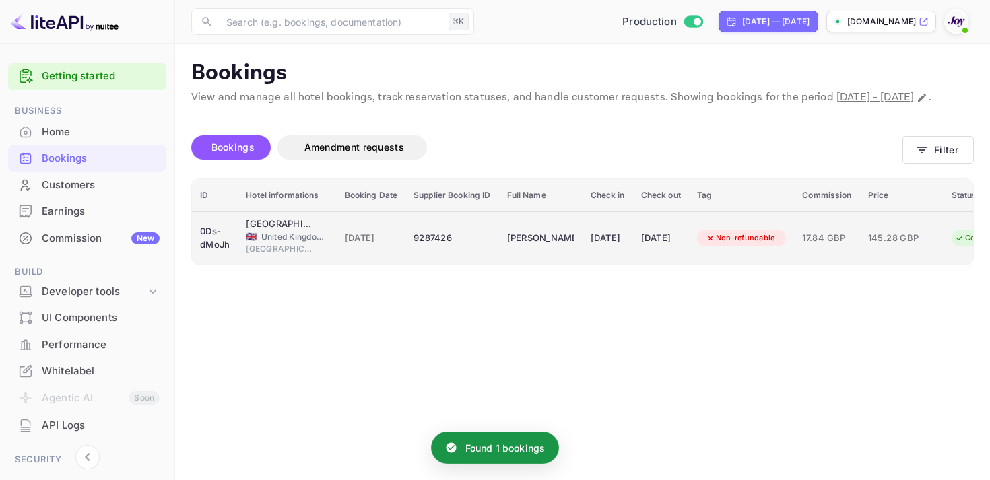
click at [625, 249] on div "[DATE]" at bounding box center [608, 239] width 34 height 22
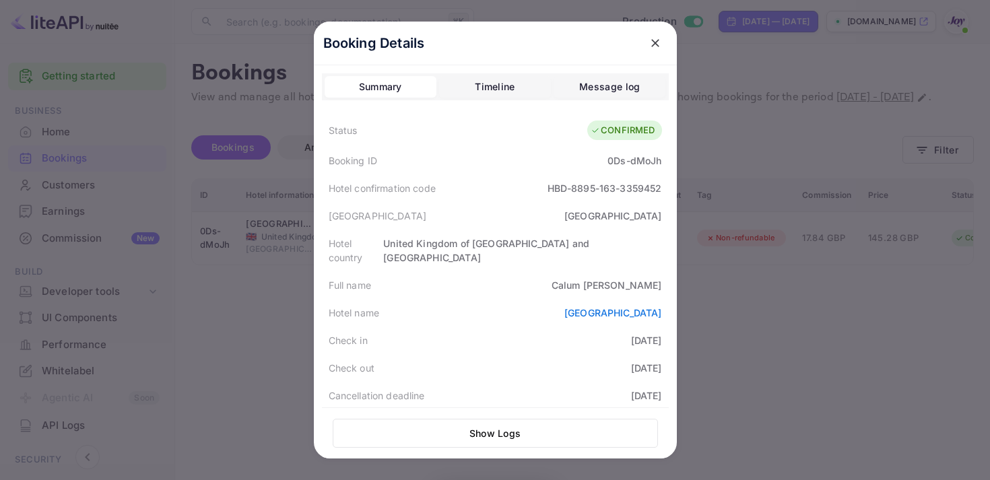
scroll to position [393, 0]
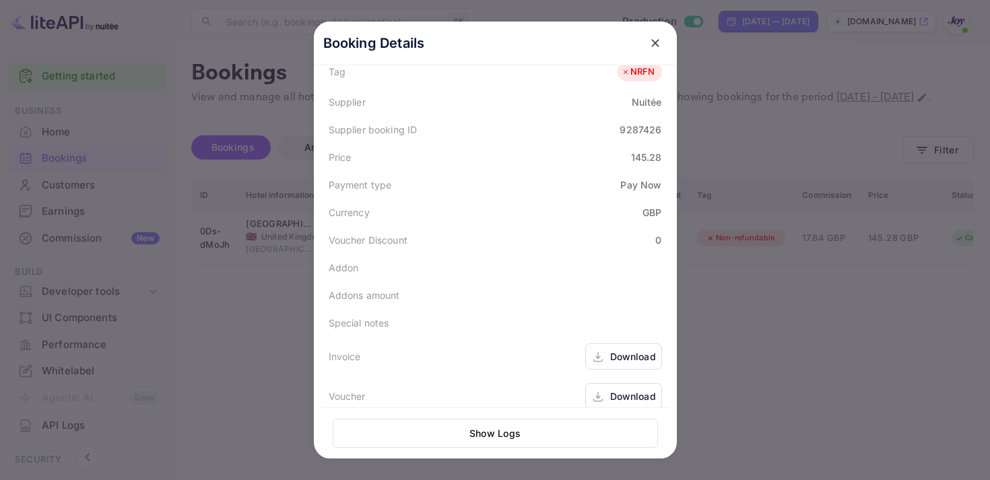
click at [599, 350] on icon at bounding box center [597, 357] width 13 height 14
click at [608, 383] on div "Download" at bounding box center [623, 396] width 77 height 26
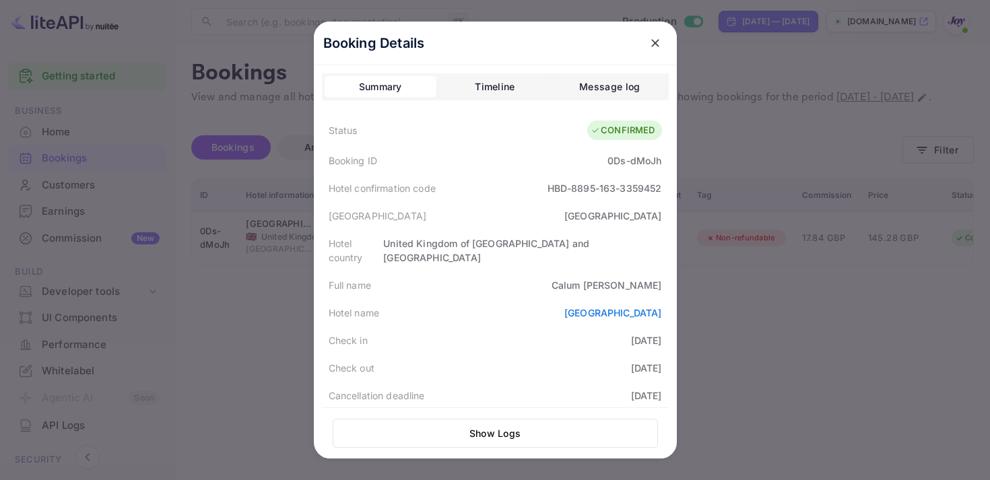
scroll to position [10, 0]
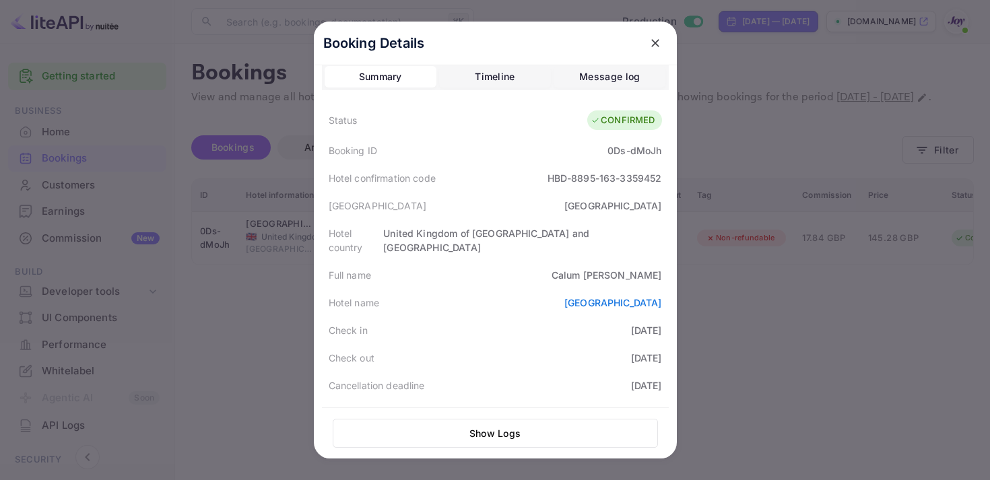
click at [624, 148] on div "0Ds-dMoJh" at bounding box center [635, 150] width 54 height 14
copy div "0Ds-dMoJh"
drag, startPoint x: 601, startPoint y: 153, endPoint x: 685, endPoint y: 152, distance: 83.5
click at [685, 152] on div "Booking Details Summary Timeline Message log Status CONFIRMED Booking ID 0Ds-dM…" at bounding box center [495, 240] width 406 height 480
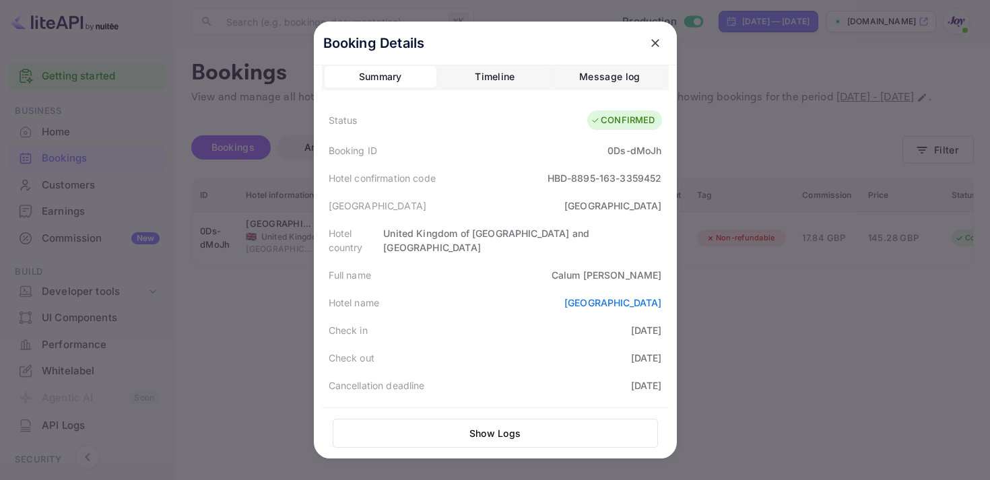
click at [658, 55] on div "Booking Details" at bounding box center [495, 44] width 363 height 44
click at [659, 41] on icon "close" at bounding box center [655, 42] width 13 height 13
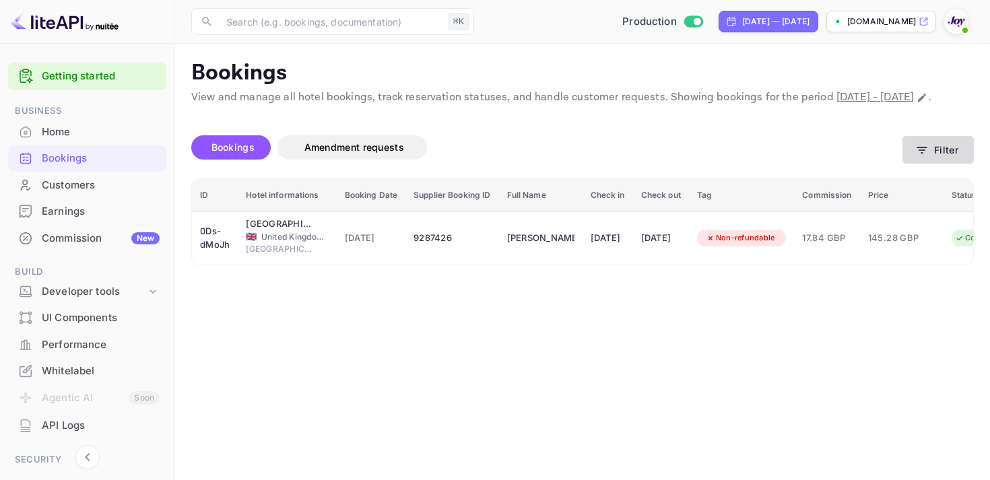
click at [952, 164] on button "Filter" at bounding box center [938, 150] width 71 height 28
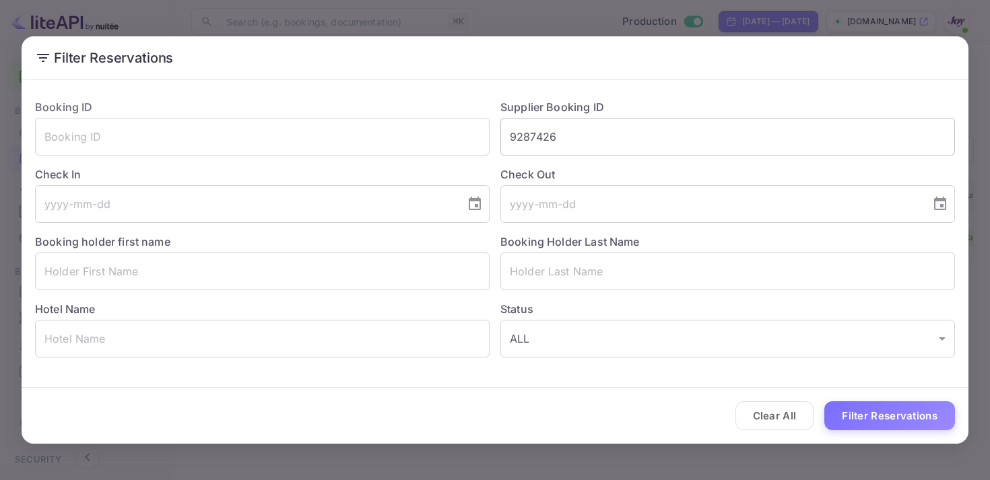
click at [544, 143] on input "9287426" at bounding box center [727, 137] width 455 height 38
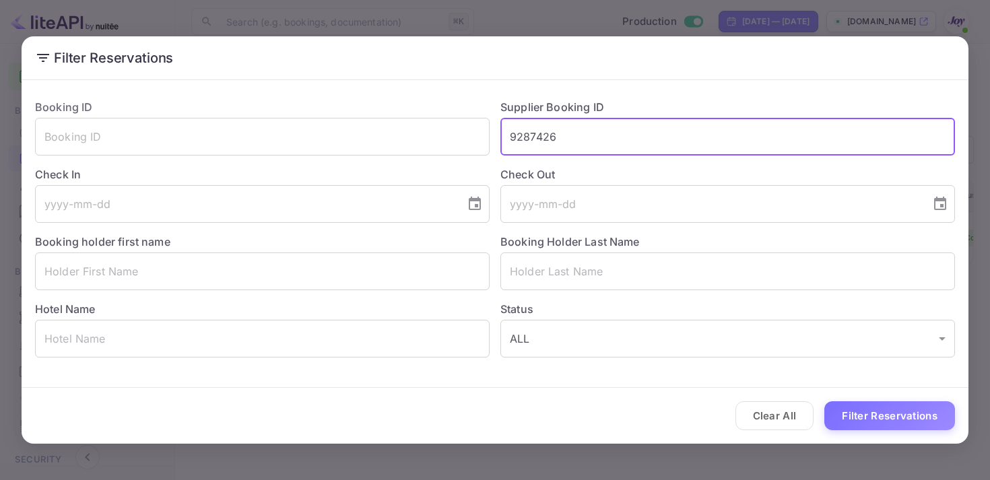
click at [544, 143] on input "9287426" at bounding box center [727, 137] width 455 height 38
paste input "065849"
type input "9065849"
click at [886, 407] on button "Filter Reservations" at bounding box center [889, 415] width 131 height 29
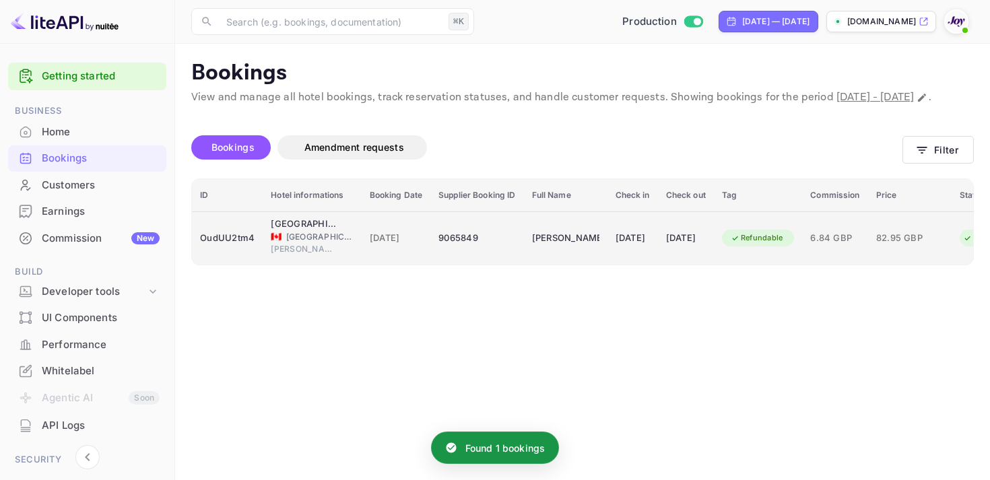
click at [703, 265] on td "[DATE]" at bounding box center [686, 237] width 56 height 53
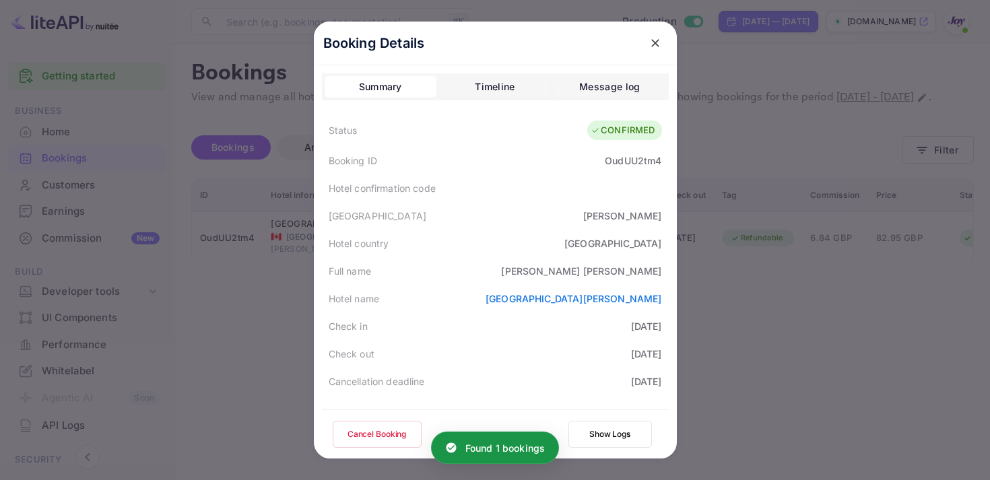
scroll to position [391, 0]
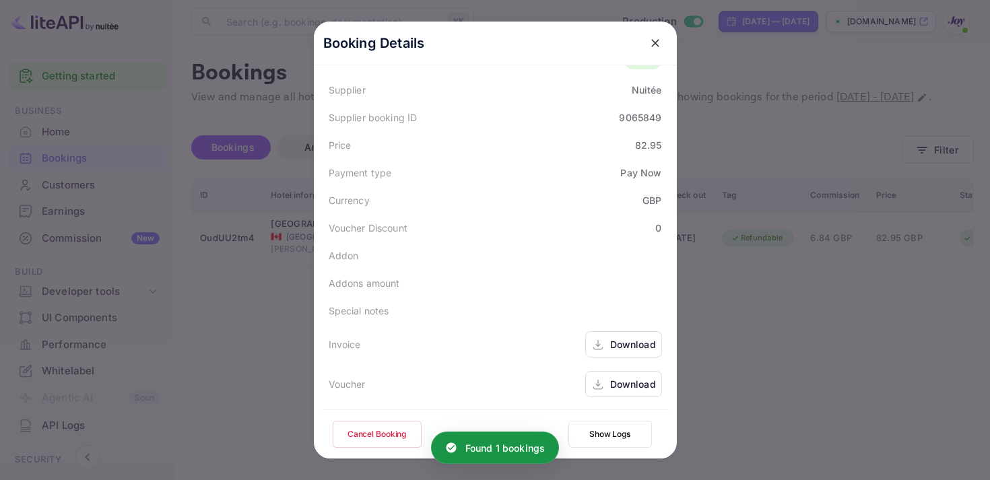
click at [605, 356] on div "Download" at bounding box center [623, 344] width 77 height 26
click at [624, 388] on div "Download" at bounding box center [633, 384] width 46 height 14
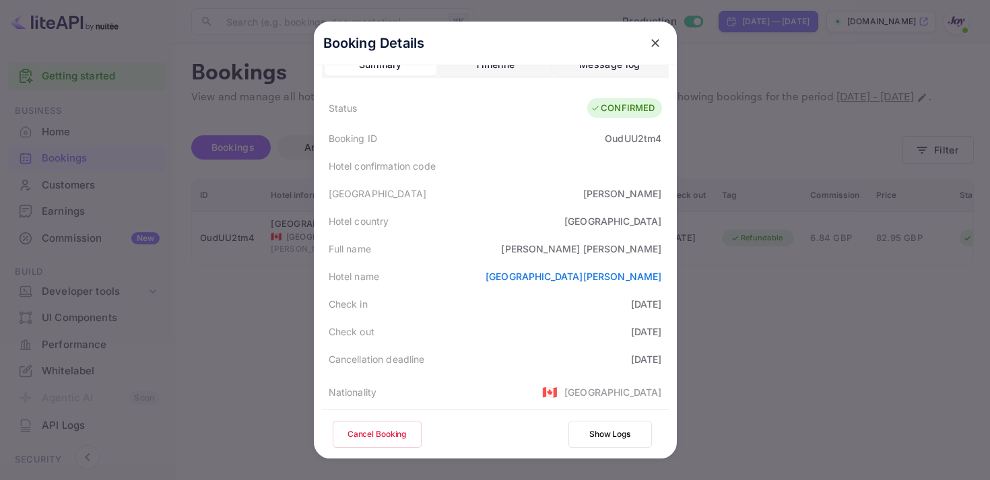
click at [653, 42] on icon "close" at bounding box center [655, 42] width 13 height 13
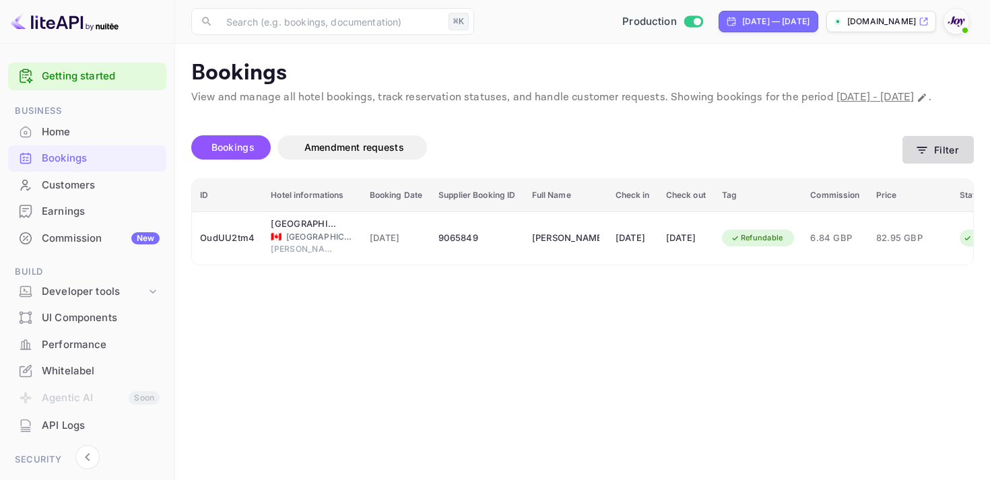
click at [930, 164] on button "Filter" at bounding box center [938, 150] width 71 height 28
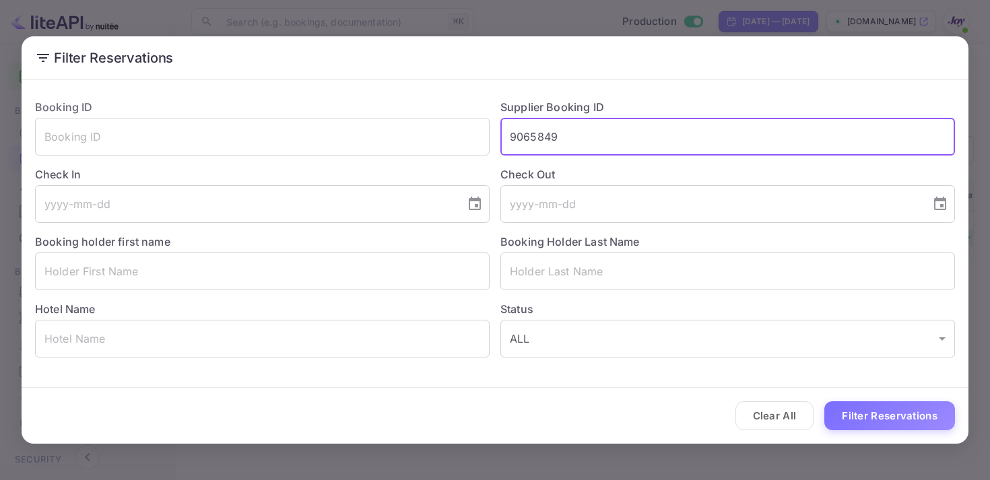
click at [537, 139] on input "9065849" at bounding box center [727, 137] width 455 height 38
paste input "8978600"
type input "8978600"
click at [893, 420] on button "Filter Reservations" at bounding box center [889, 415] width 131 height 29
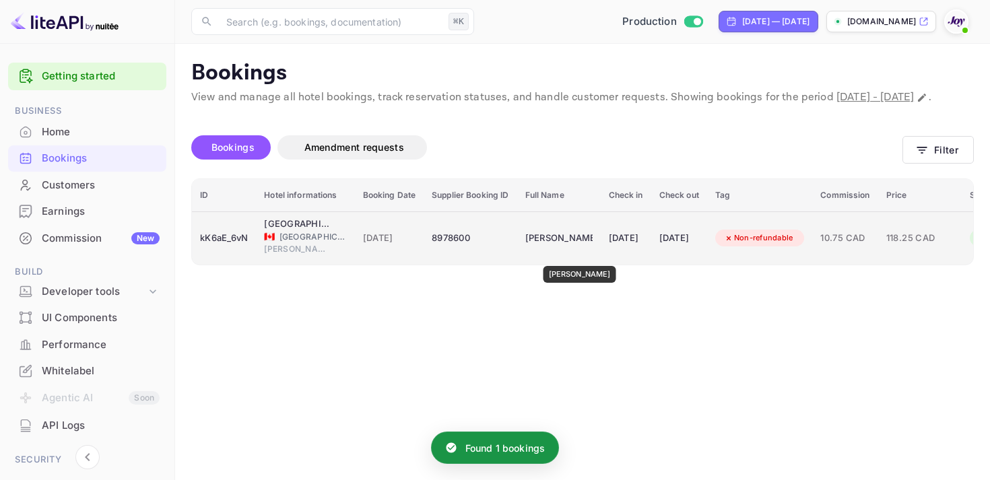
click at [576, 249] on div "[PERSON_NAME]" at bounding box center [558, 239] width 67 height 22
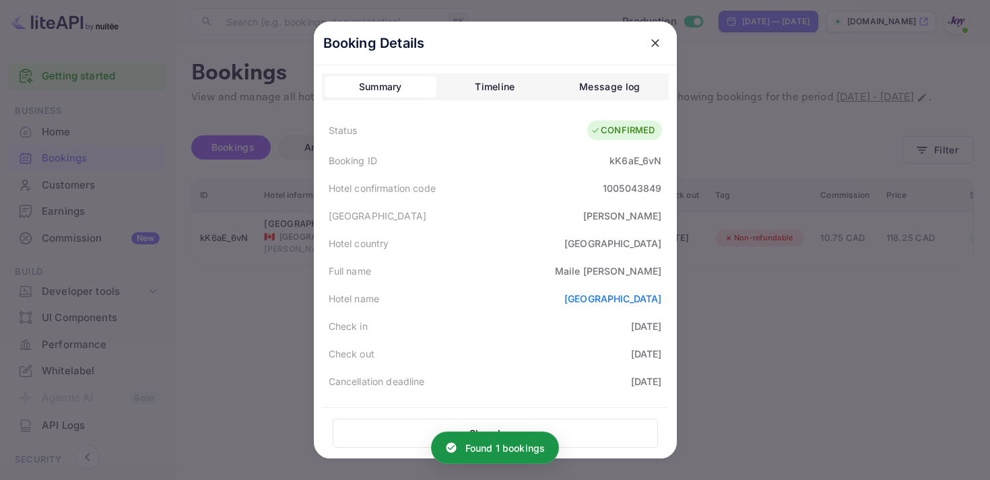
scroll to position [393, 0]
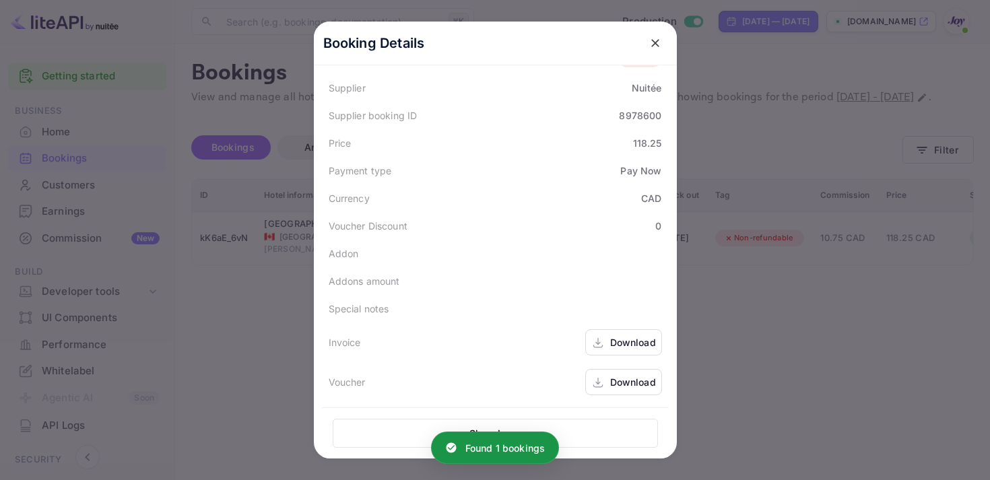
click at [623, 341] on div "Download" at bounding box center [633, 342] width 46 height 14
click at [618, 387] on div "Download" at bounding box center [633, 382] width 46 height 14
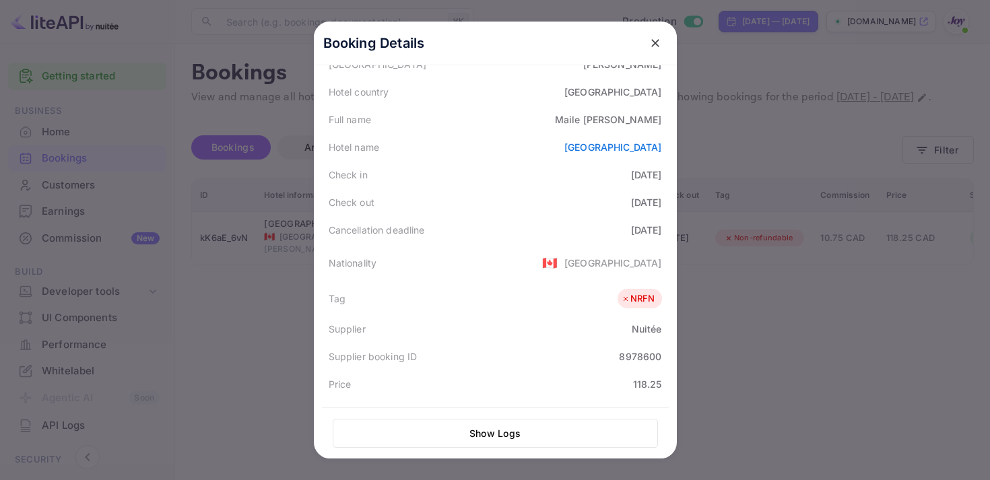
scroll to position [0, 0]
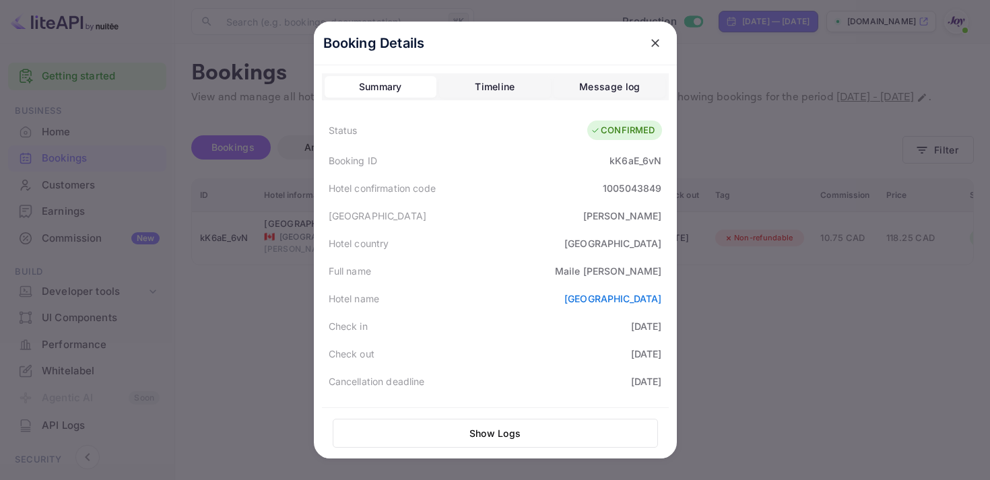
click at [631, 164] on div "kK6aE_6vN" at bounding box center [636, 161] width 52 height 14
copy div "kK6aE_6vN"
click at [651, 42] on icon "close" at bounding box center [655, 42] width 13 height 13
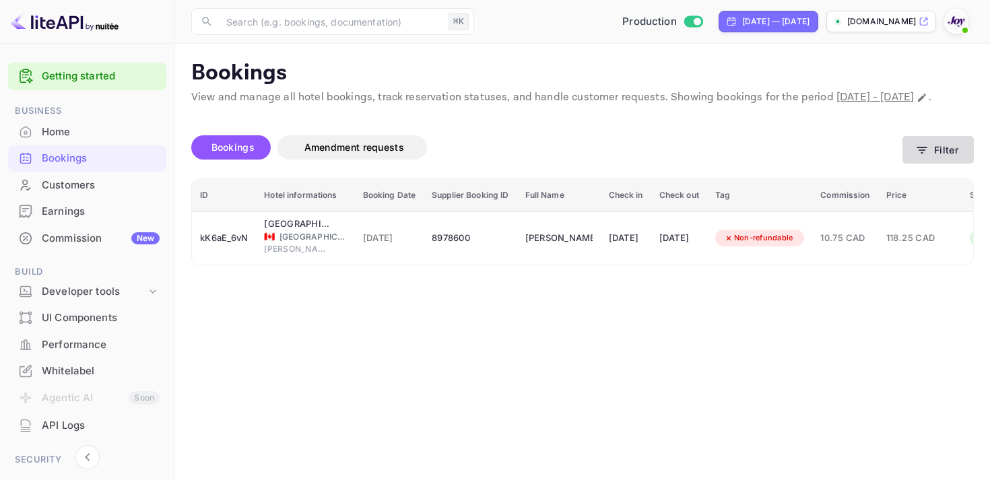
click at [927, 157] on icon "button" at bounding box center [921, 149] width 13 height 13
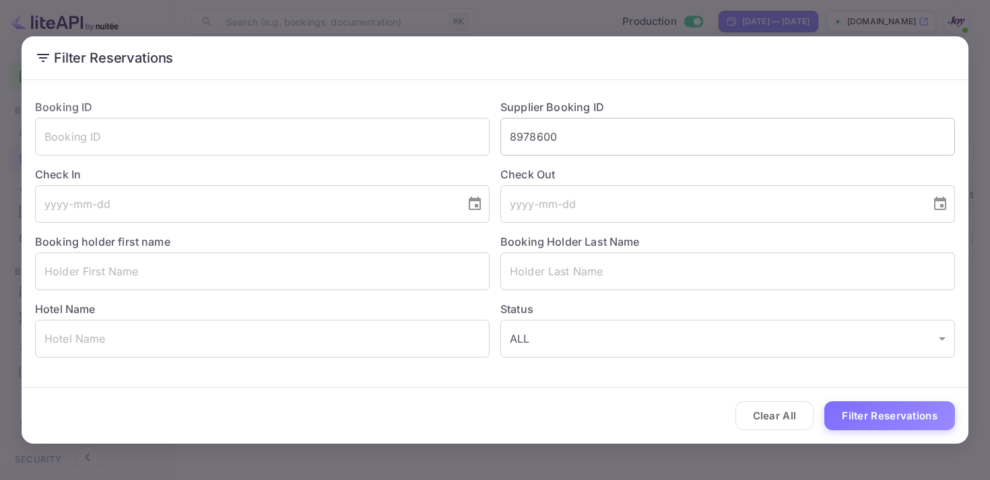
click at [554, 130] on input "8978600" at bounding box center [727, 137] width 455 height 38
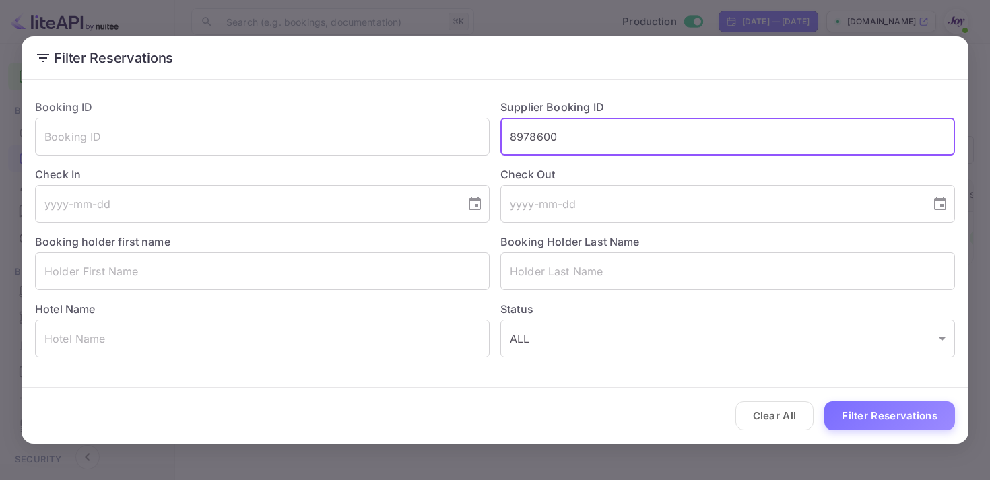
click at [554, 130] on input "8978600" at bounding box center [727, 137] width 455 height 38
paste input "9240073"
type input "9240073"
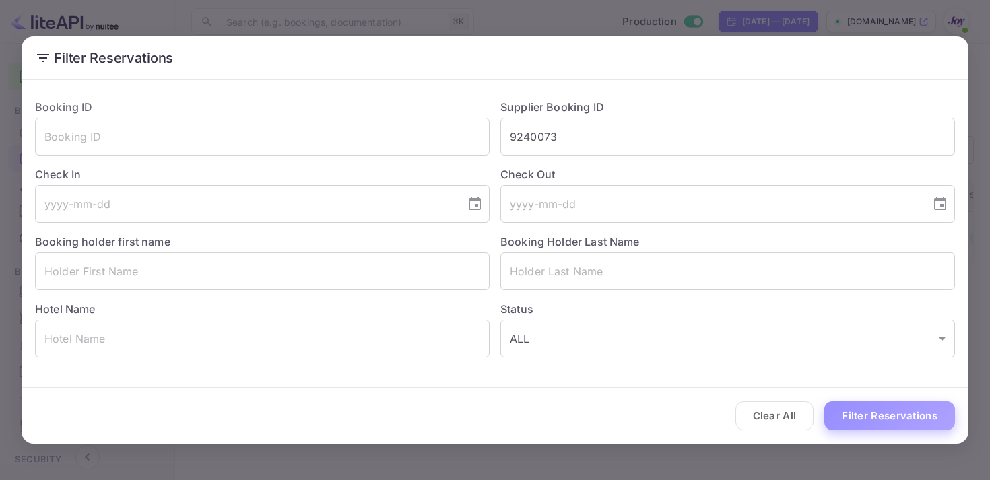
click at [861, 412] on button "Filter Reservations" at bounding box center [889, 415] width 131 height 29
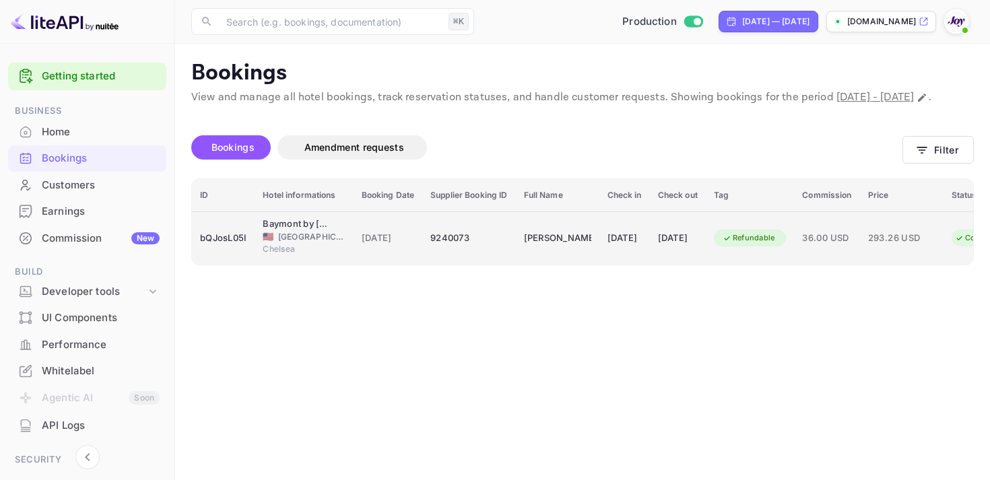
click at [752, 247] on div "Refundable" at bounding box center [749, 238] width 70 height 17
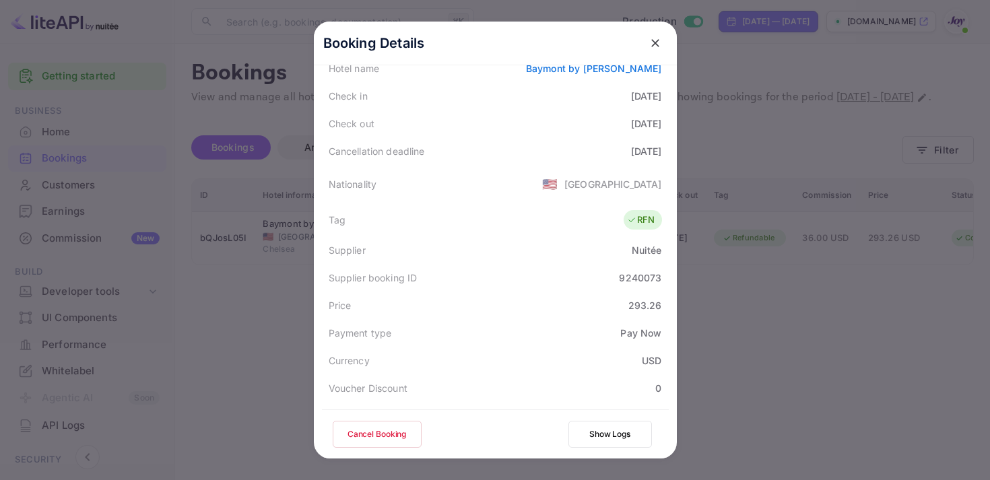
scroll to position [391, 0]
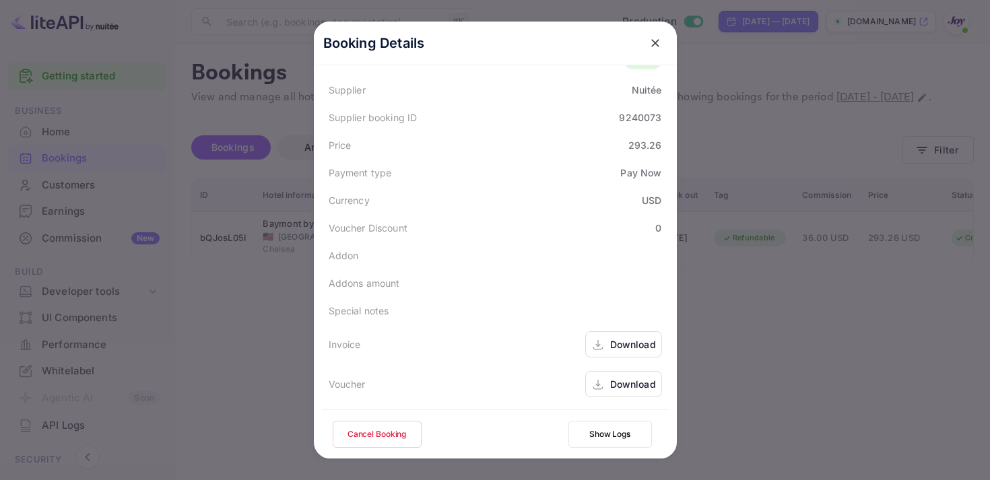
click at [616, 348] on div "Download" at bounding box center [633, 344] width 46 height 14
click at [612, 375] on div "Download" at bounding box center [623, 384] width 77 height 26
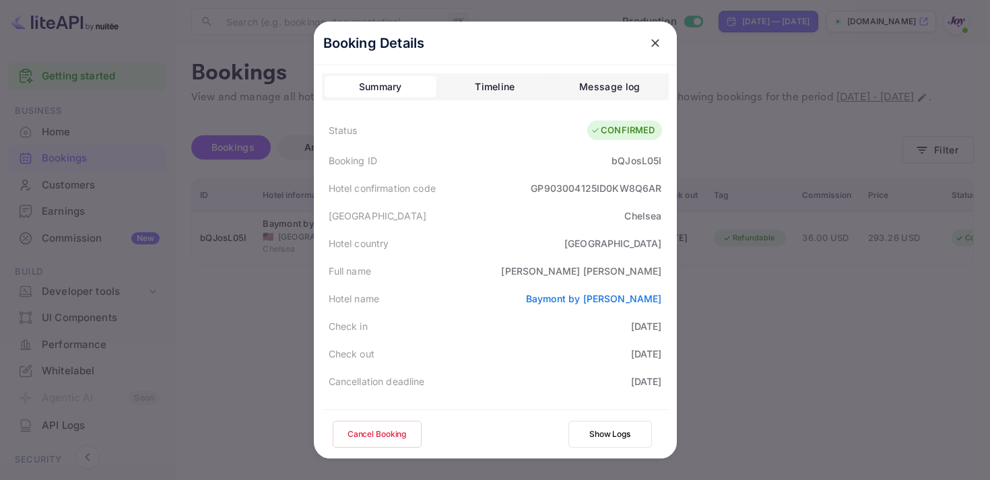
click at [639, 161] on div "bQJosL05I" at bounding box center [637, 161] width 50 height 14
copy div "bQJosL05I"
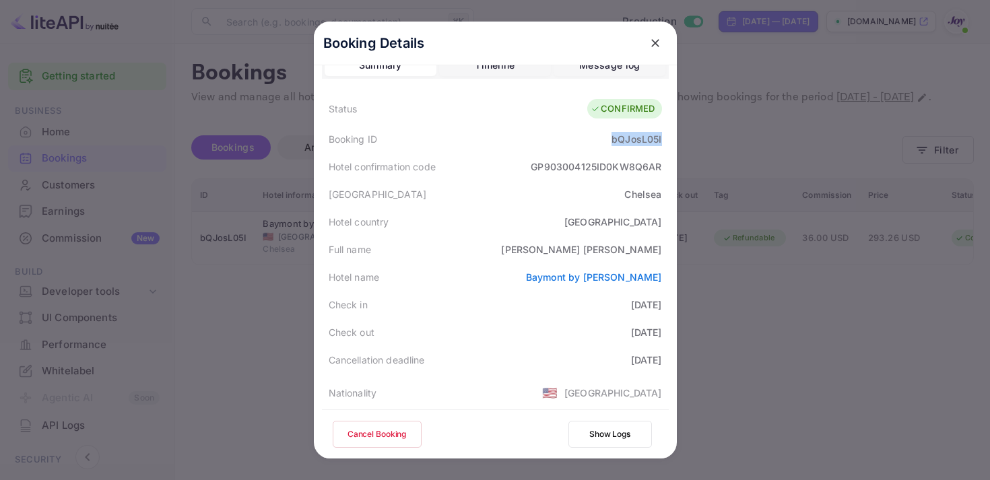
scroll to position [26, 0]
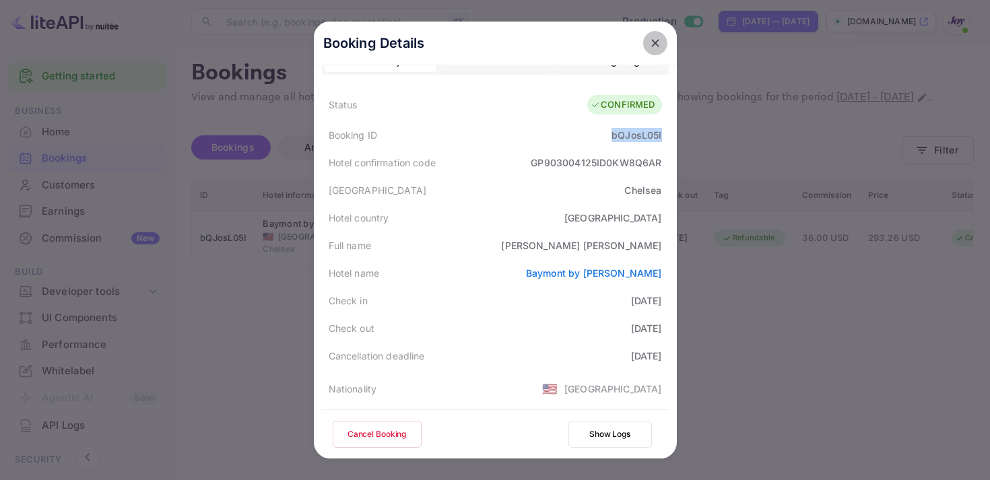
click at [657, 38] on icon "close" at bounding box center [655, 42] width 13 height 13
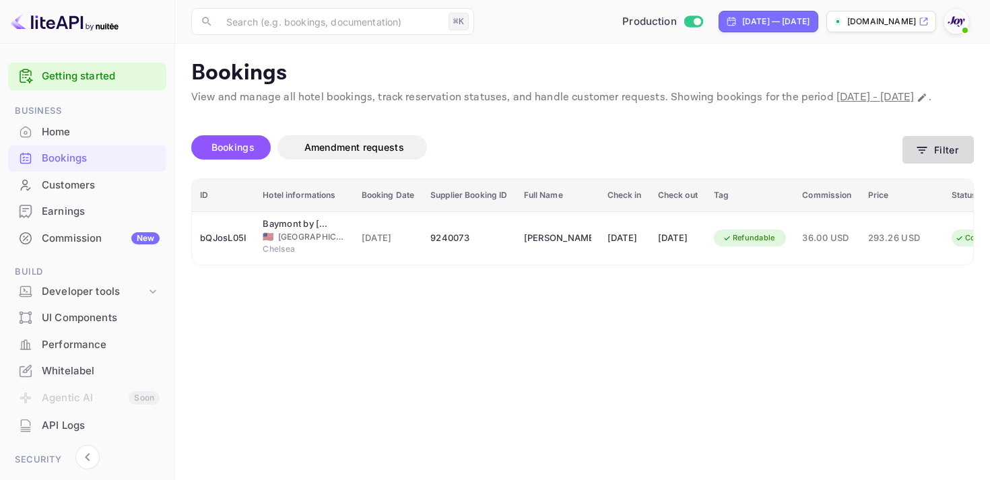
click at [920, 157] on icon "button" at bounding box center [921, 149] width 13 height 13
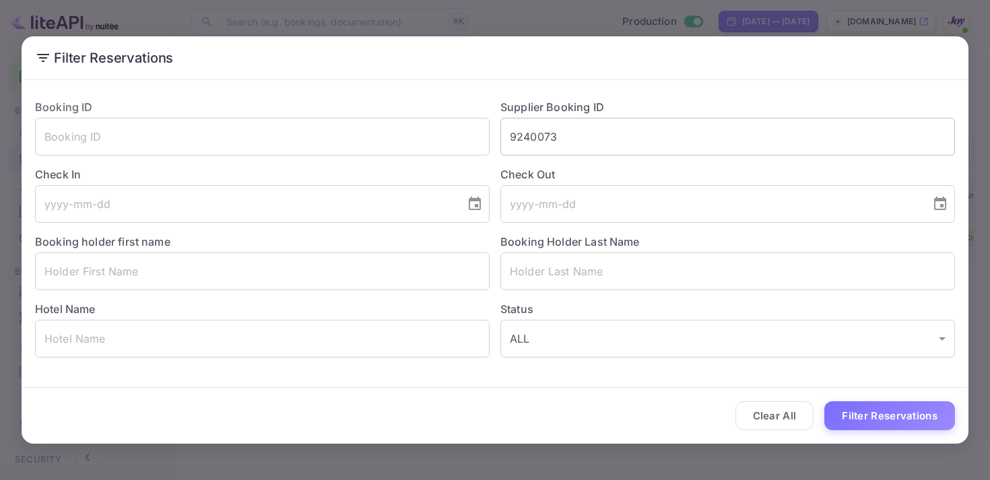
click at [532, 140] on input "9240073" at bounding box center [727, 137] width 455 height 38
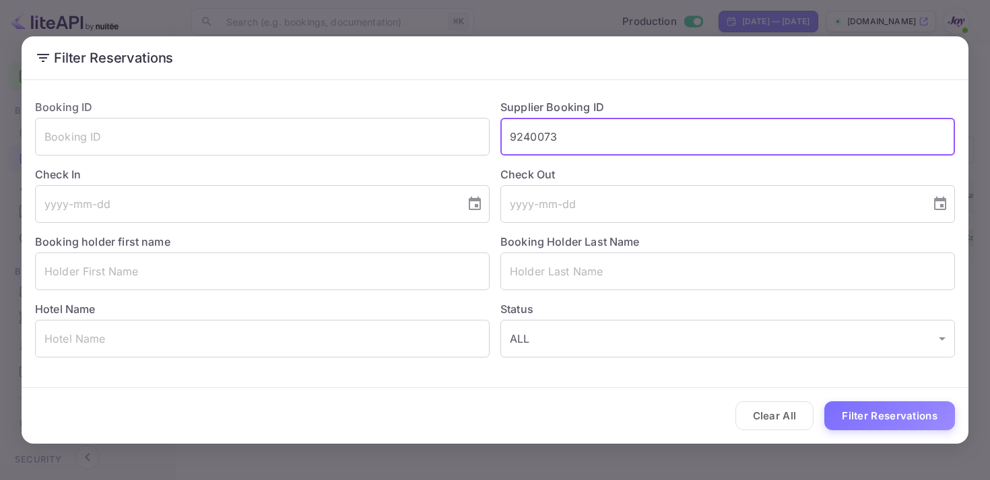
paste input "8330619"
type input "8330619"
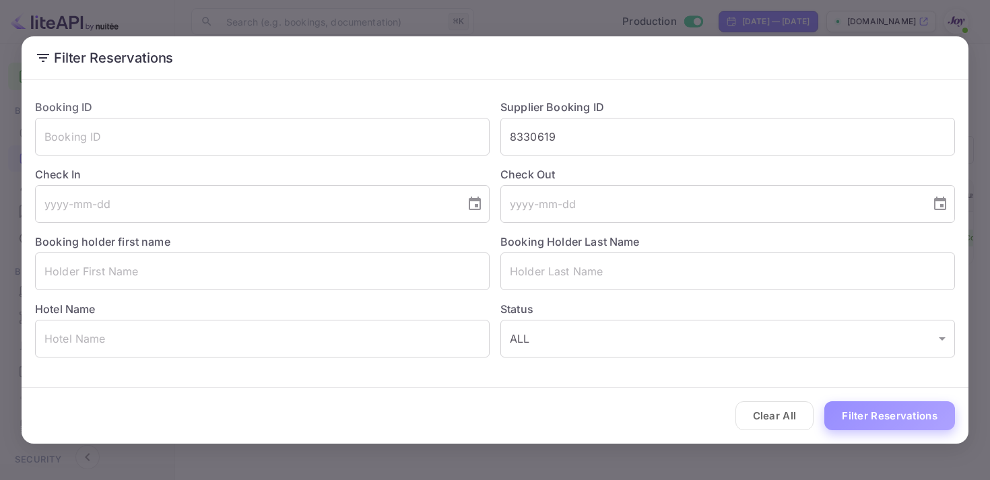
click at [911, 416] on button "Filter Reservations" at bounding box center [889, 415] width 131 height 29
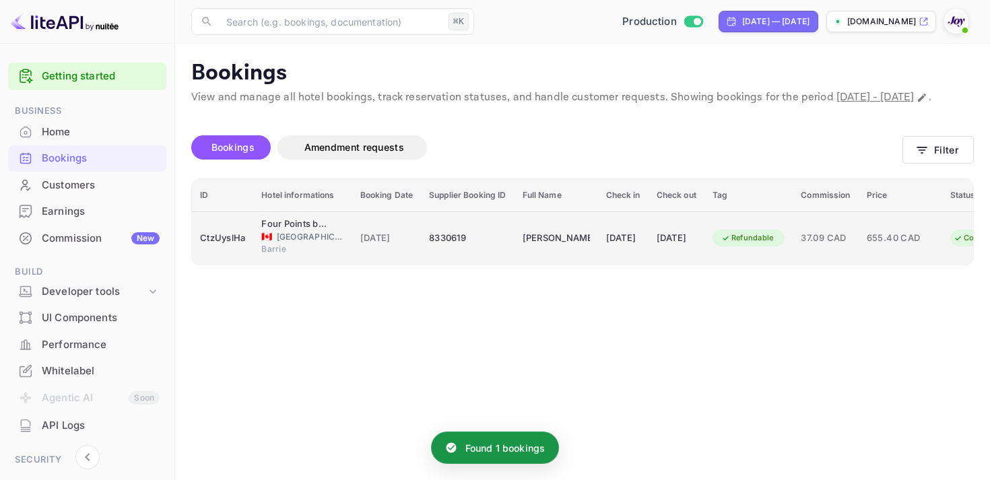
click at [632, 249] on div "[DATE]" at bounding box center [623, 239] width 34 height 22
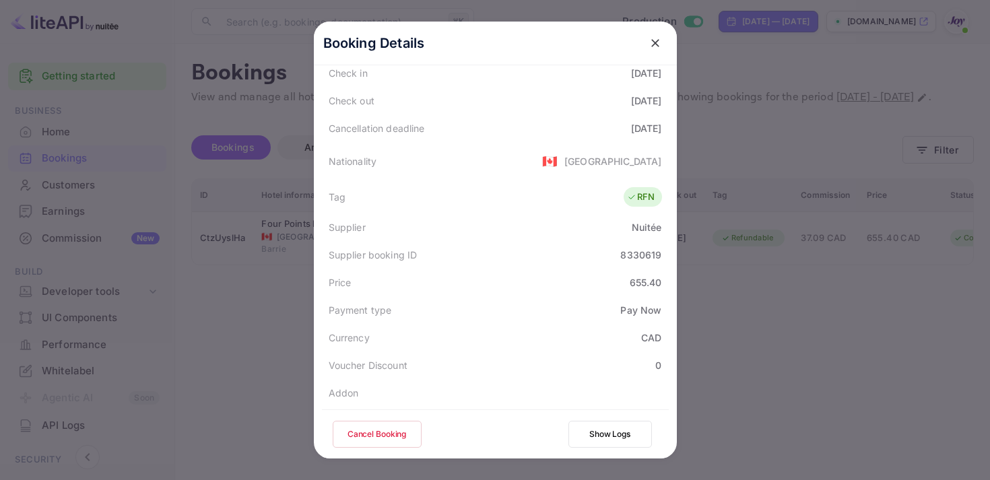
scroll to position [391, 0]
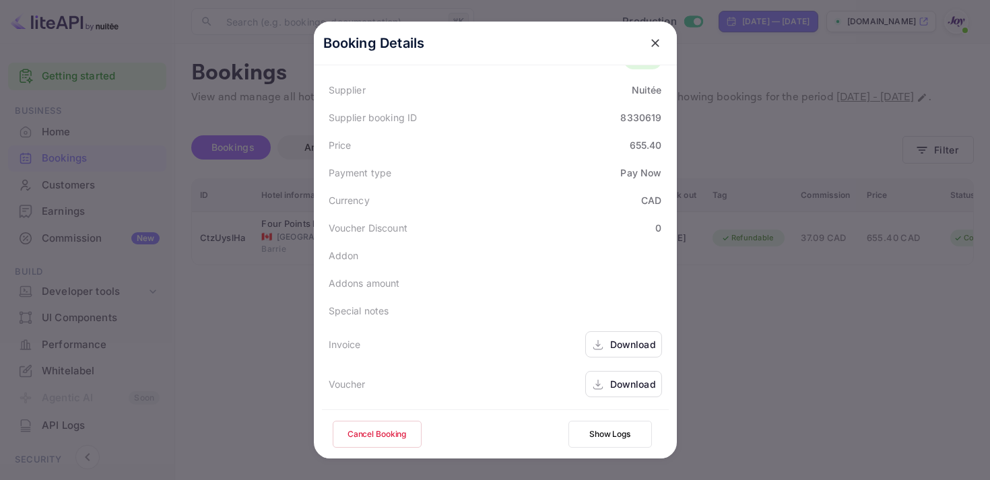
click at [627, 344] on div "Download" at bounding box center [633, 344] width 46 height 14
click at [620, 384] on div "Download" at bounding box center [633, 384] width 46 height 14
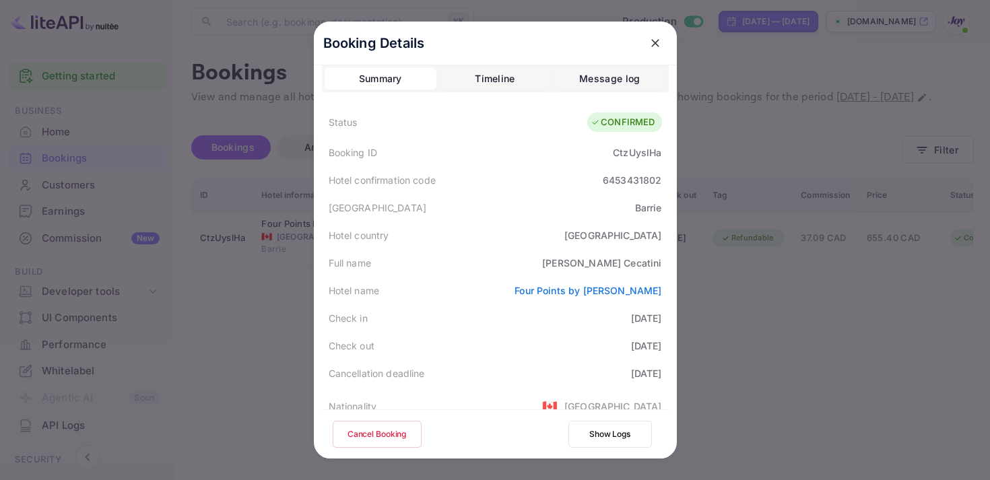
scroll to position [0, 0]
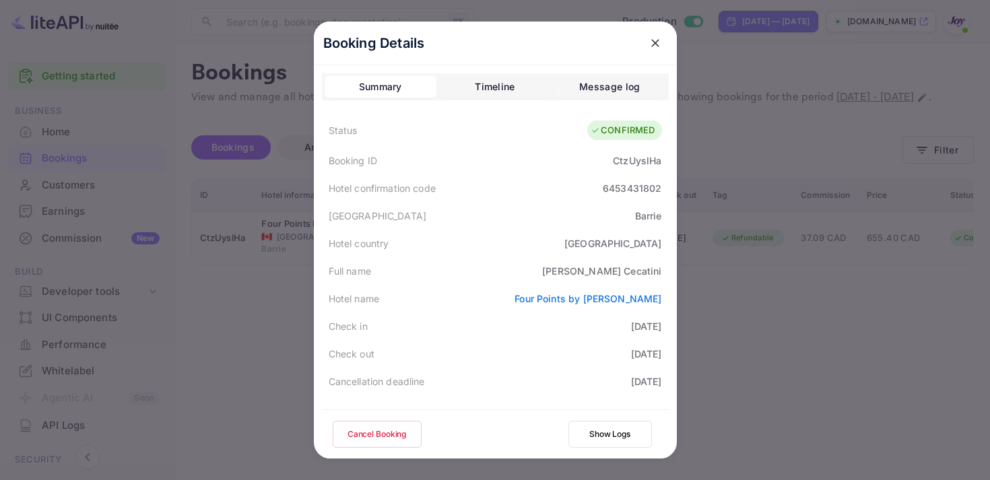
click at [627, 166] on div "CtzUyslHa" at bounding box center [637, 161] width 48 height 14
copy div "CtzUyslHa"
click at [659, 41] on icon "close" at bounding box center [655, 42] width 13 height 13
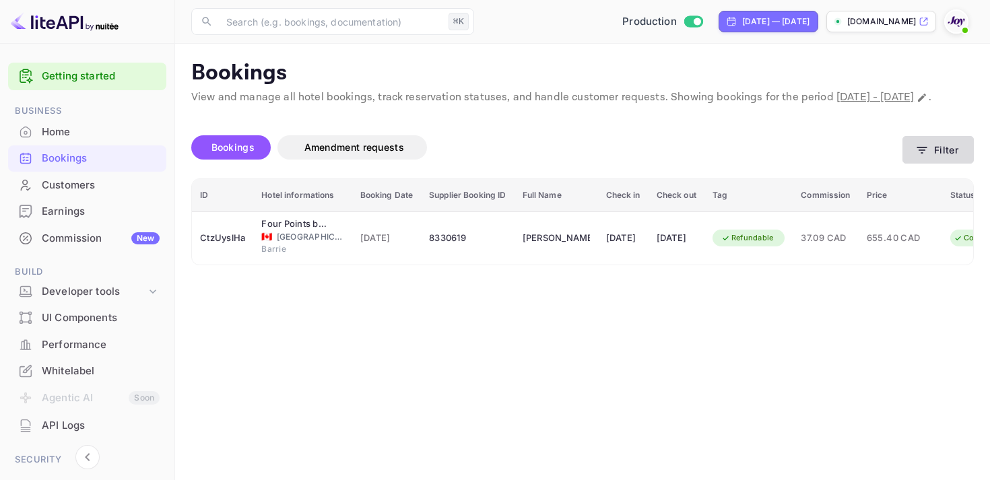
click at [924, 157] on icon "button" at bounding box center [921, 149] width 13 height 13
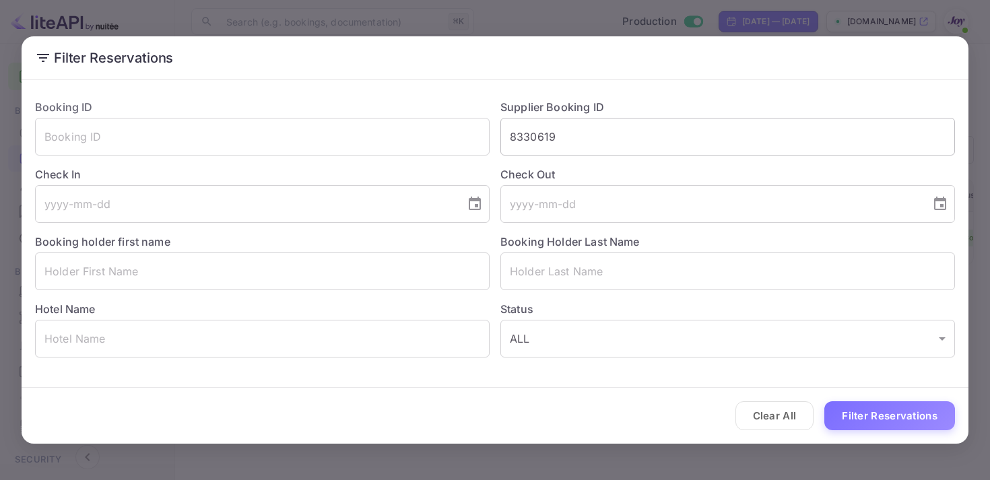
click at [524, 150] on input "8330619" at bounding box center [727, 137] width 455 height 38
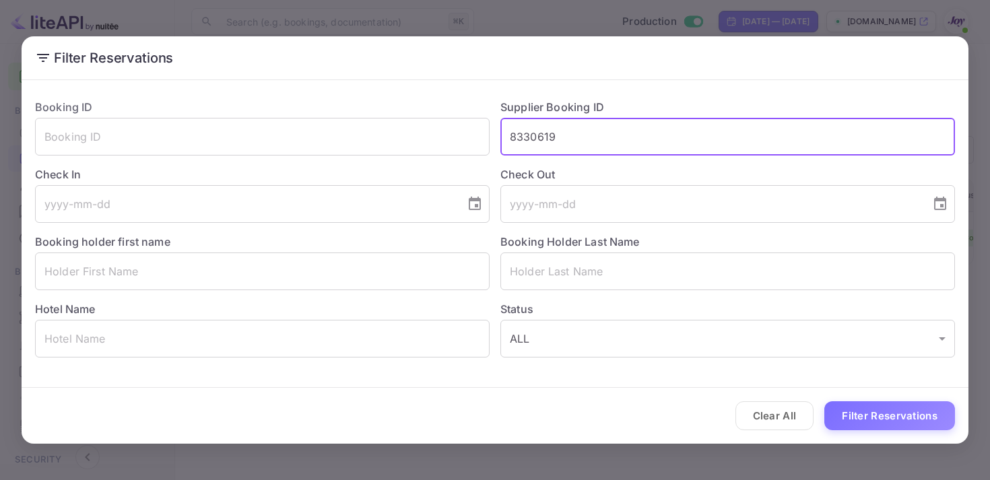
click at [524, 150] on input "8330619" at bounding box center [727, 137] width 455 height 38
paste input "9349447"
type input "9349447"
click at [854, 406] on button "Filter Reservations" at bounding box center [889, 415] width 131 height 29
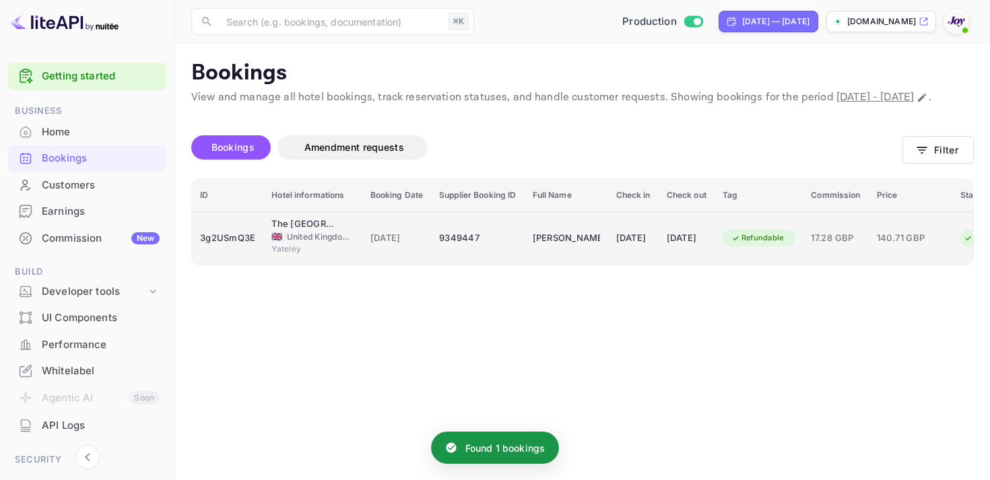
click at [514, 265] on td "9349447" at bounding box center [477, 237] width 93 height 53
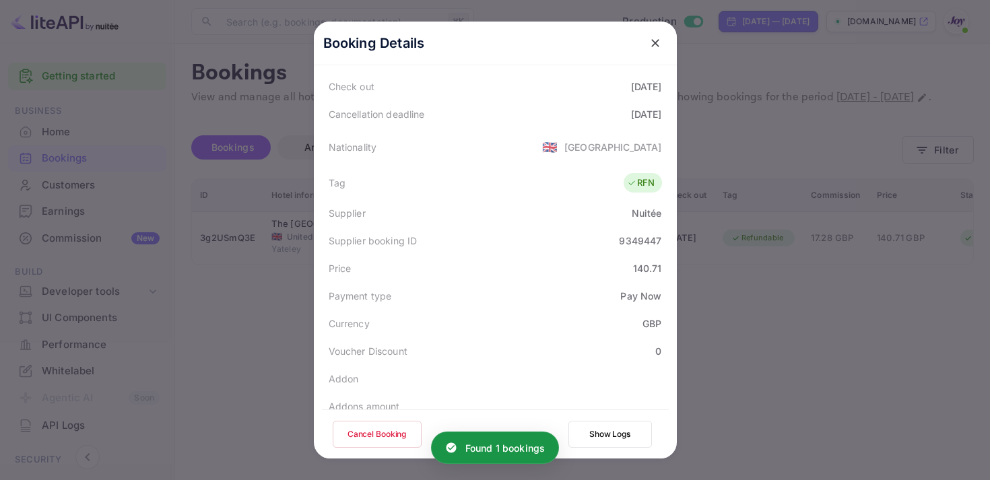
scroll to position [391, 0]
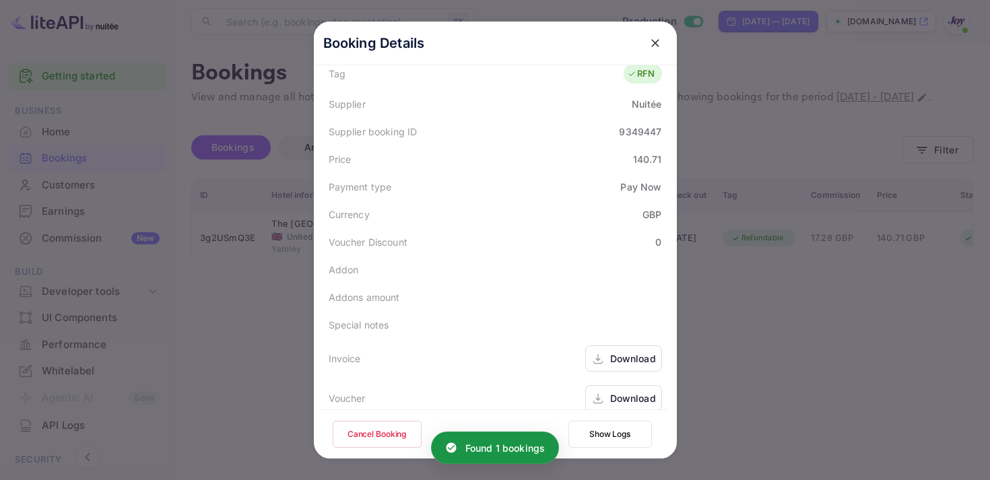
click at [606, 347] on div "Download" at bounding box center [623, 359] width 77 height 26
click at [621, 391] on div "Download" at bounding box center [633, 398] width 46 height 14
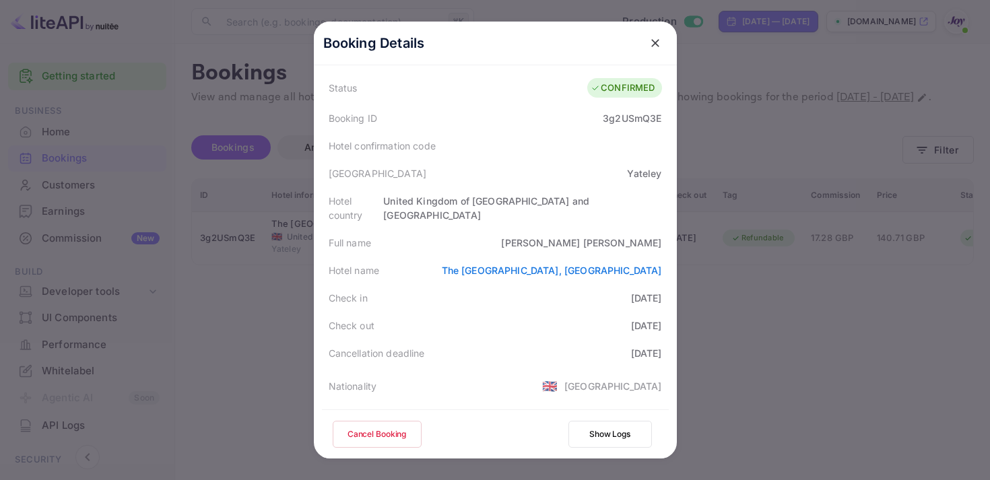
click at [659, 47] on icon "close" at bounding box center [655, 42] width 13 height 13
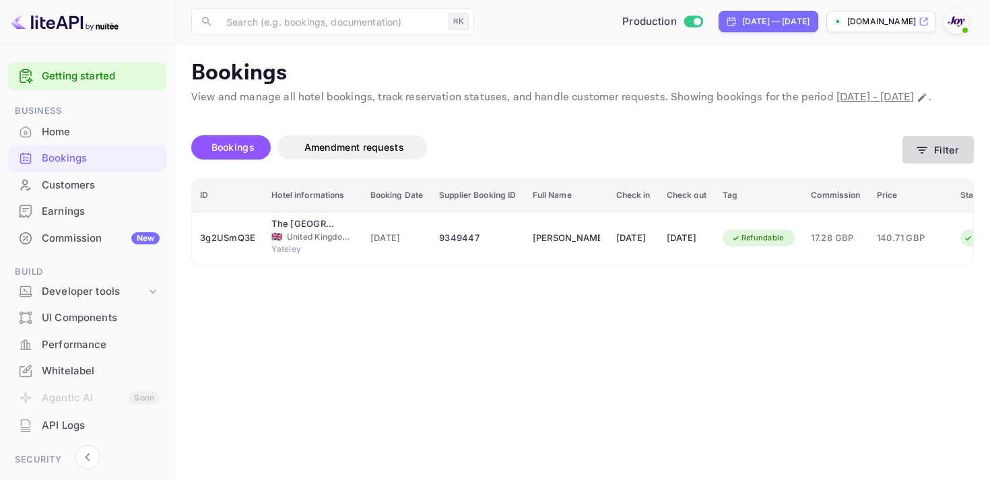
click at [914, 160] on button "Filter" at bounding box center [938, 150] width 71 height 28
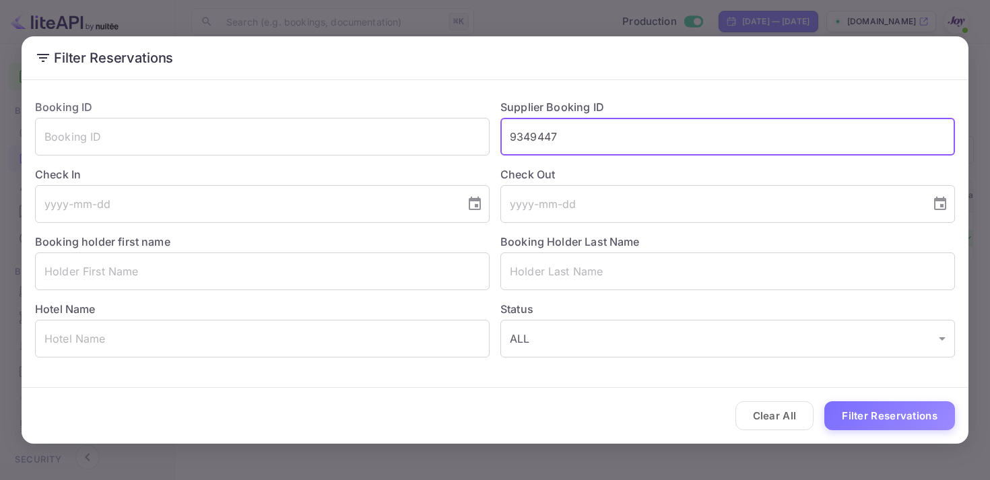
click at [536, 133] on input "9349447" at bounding box center [727, 137] width 455 height 38
paste input "8990333"
type input "8990333"
click at [868, 415] on button "Filter Reservations" at bounding box center [889, 415] width 131 height 29
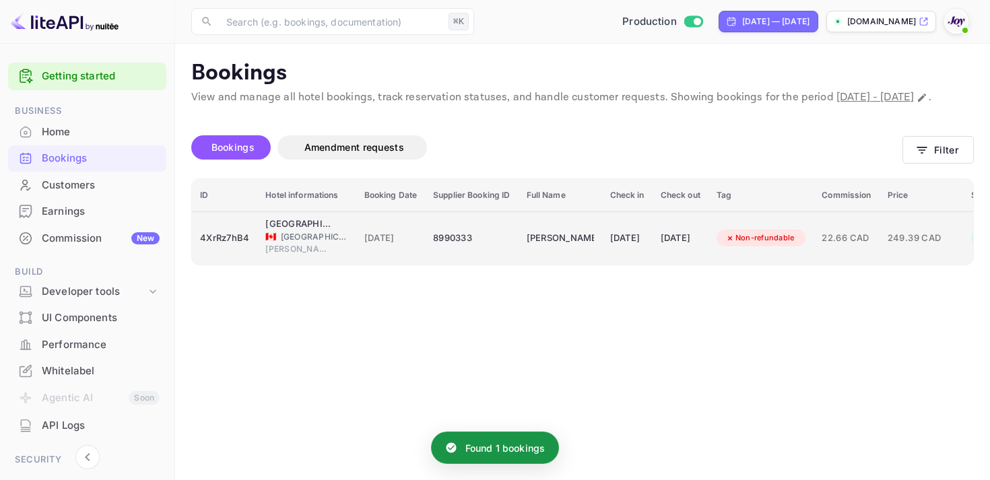
click at [645, 249] on div "[DATE]" at bounding box center [627, 239] width 34 height 22
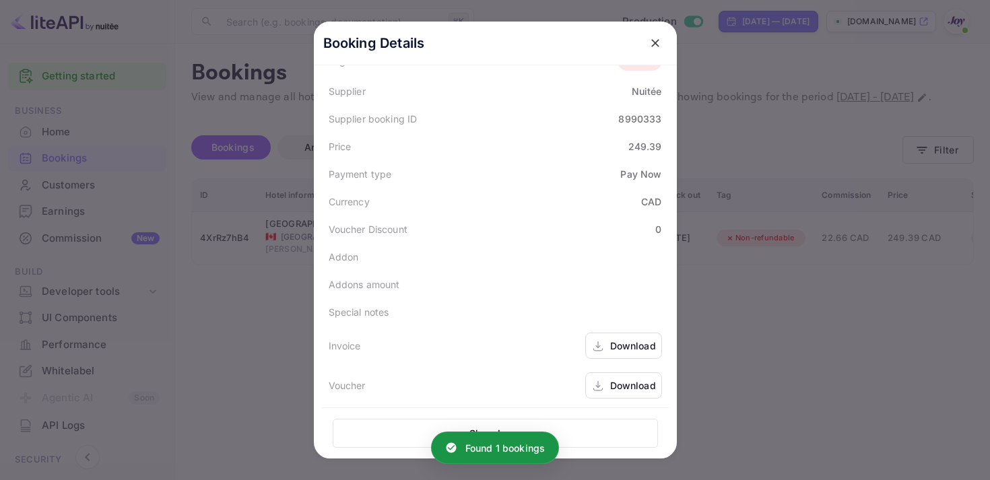
scroll to position [393, 0]
click at [618, 335] on div "Download" at bounding box center [633, 342] width 46 height 14
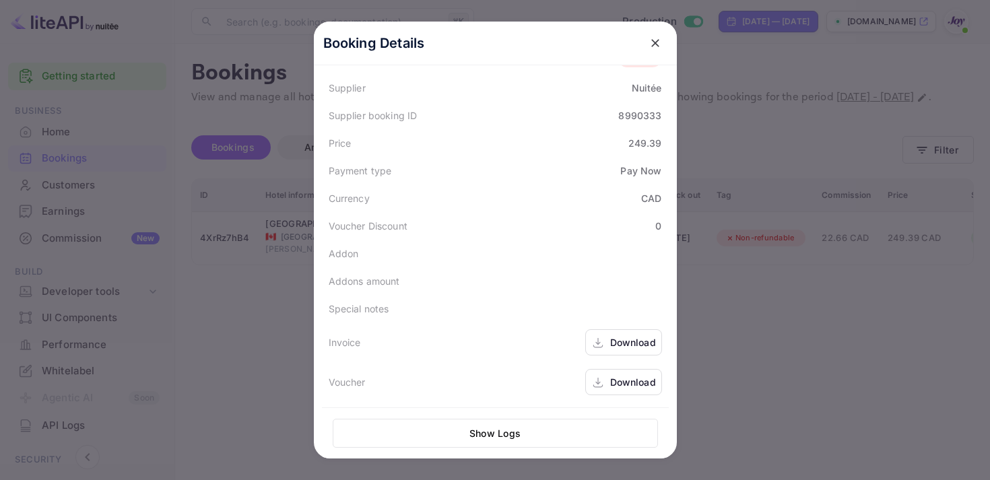
click at [633, 381] on div "Download" at bounding box center [633, 382] width 46 height 14
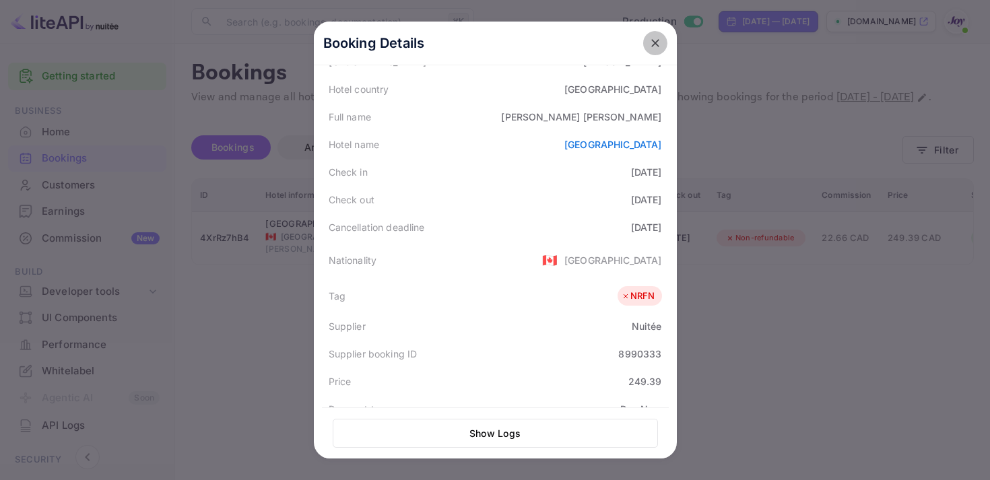
click at [657, 39] on icon "close" at bounding box center [655, 42] width 13 height 13
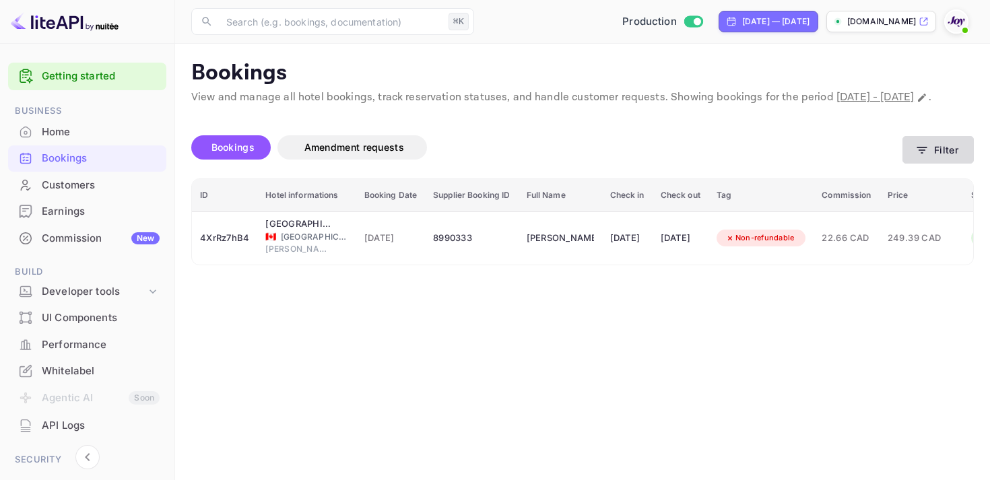
click at [956, 164] on button "Filter" at bounding box center [938, 150] width 71 height 28
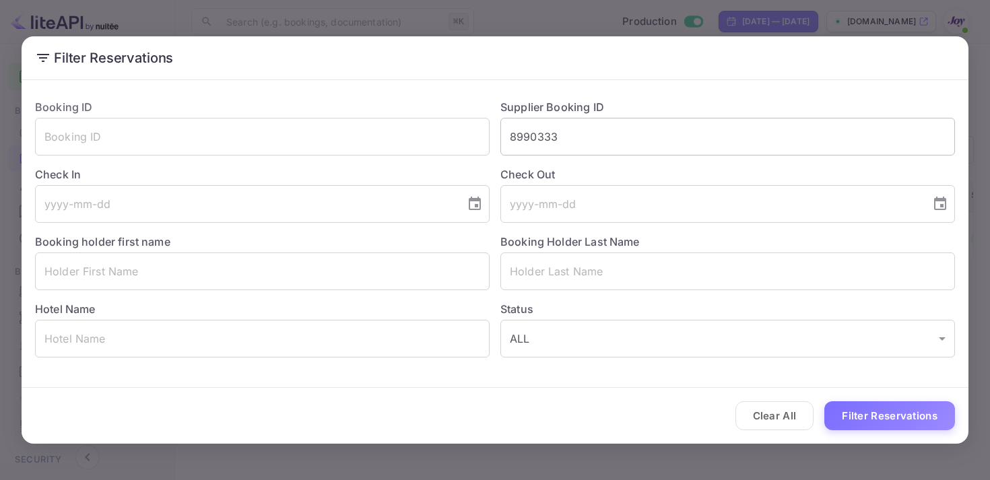
click at [535, 133] on input "8990333" at bounding box center [727, 137] width 455 height 38
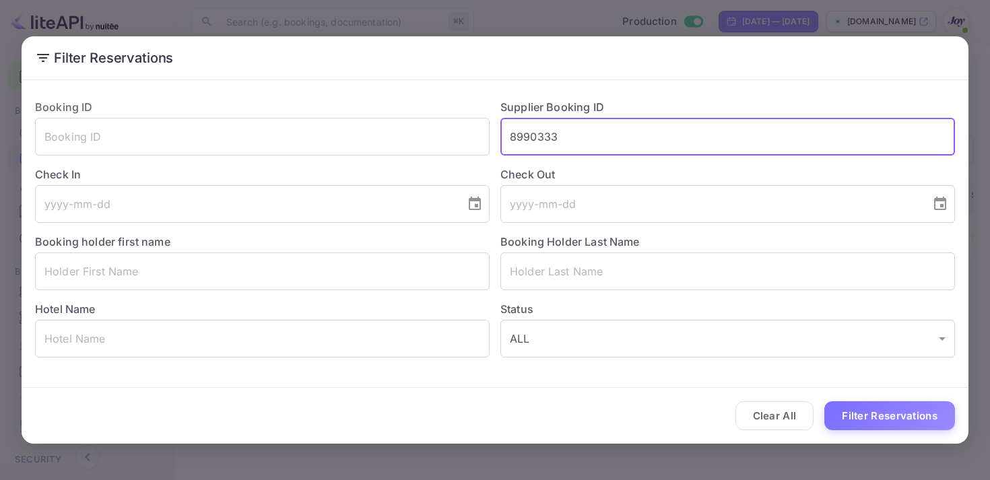
click at [535, 133] on input "8990333" at bounding box center [727, 137] width 455 height 38
paste input "833585"
type input "8833585"
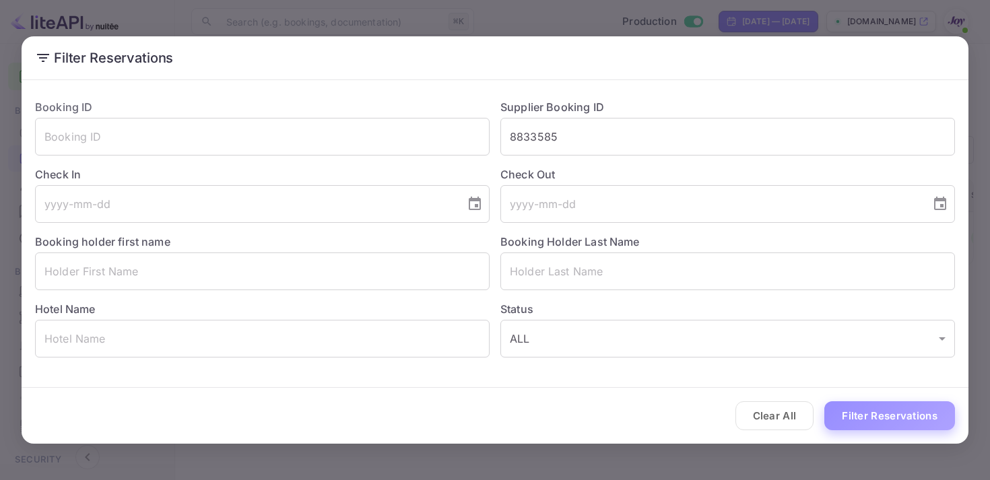
click at [886, 410] on button "Filter Reservations" at bounding box center [889, 415] width 131 height 29
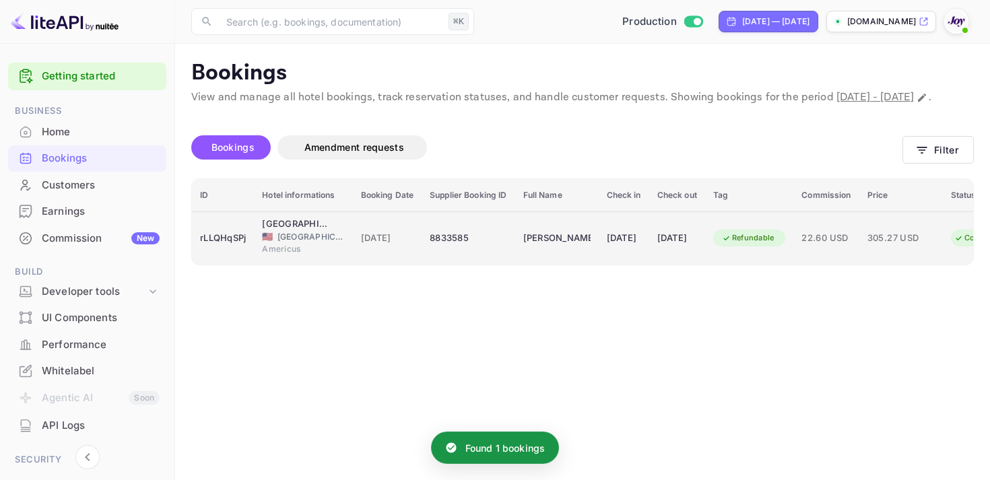
click at [649, 246] on td "[DATE]" at bounding box center [624, 237] width 51 height 53
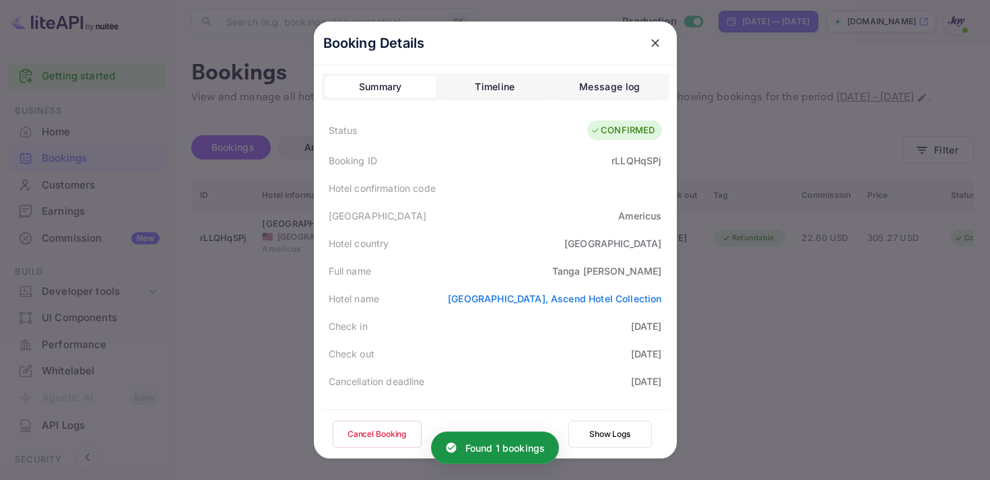
scroll to position [391, 0]
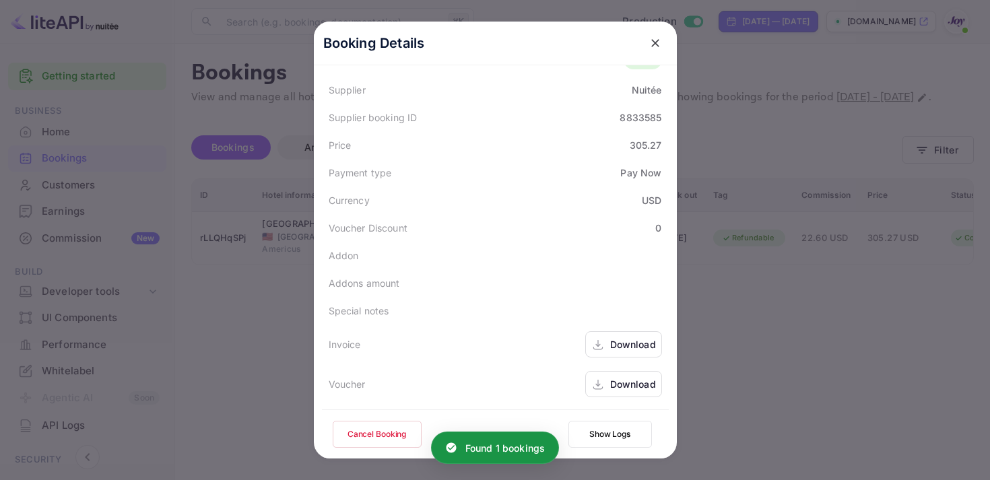
click at [624, 344] on div "Download" at bounding box center [633, 344] width 46 height 14
click at [634, 383] on div "Download" at bounding box center [633, 384] width 46 height 14
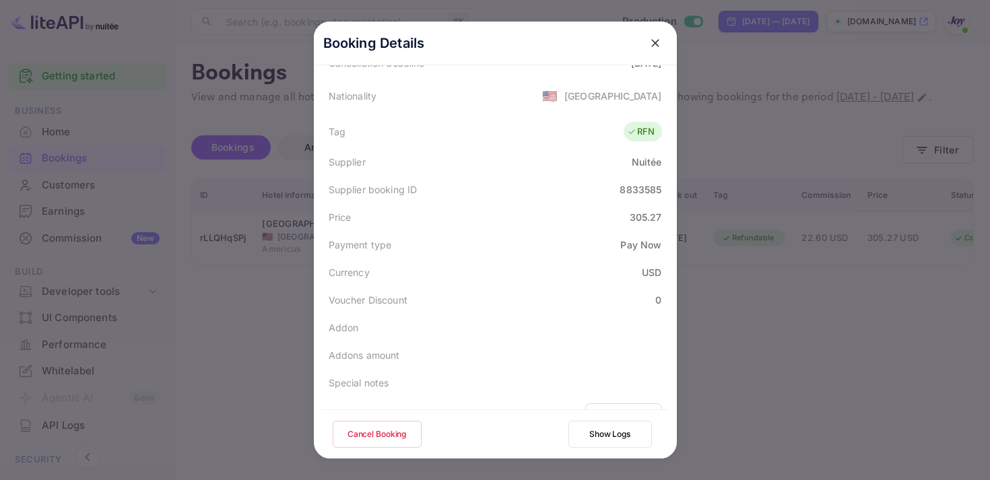
scroll to position [253, 0]
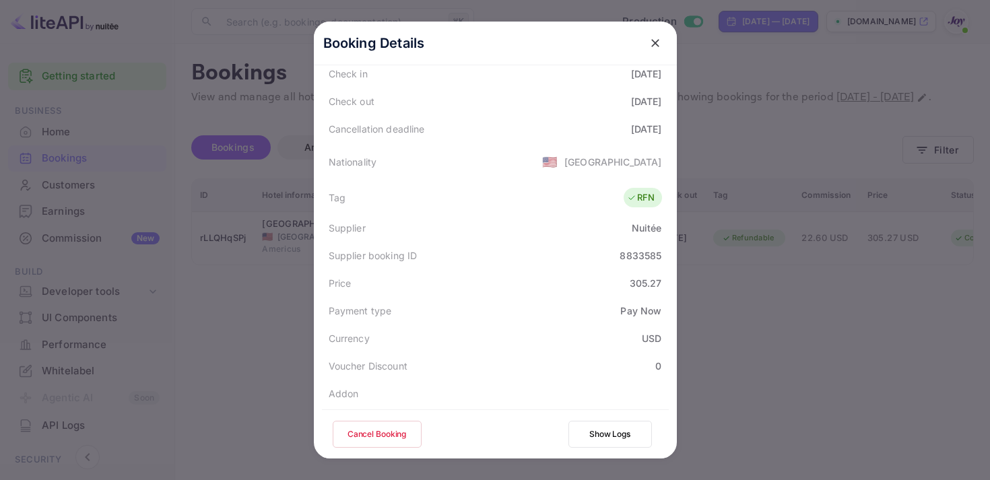
click at [649, 49] on icon "close" at bounding box center [655, 42] width 13 height 13
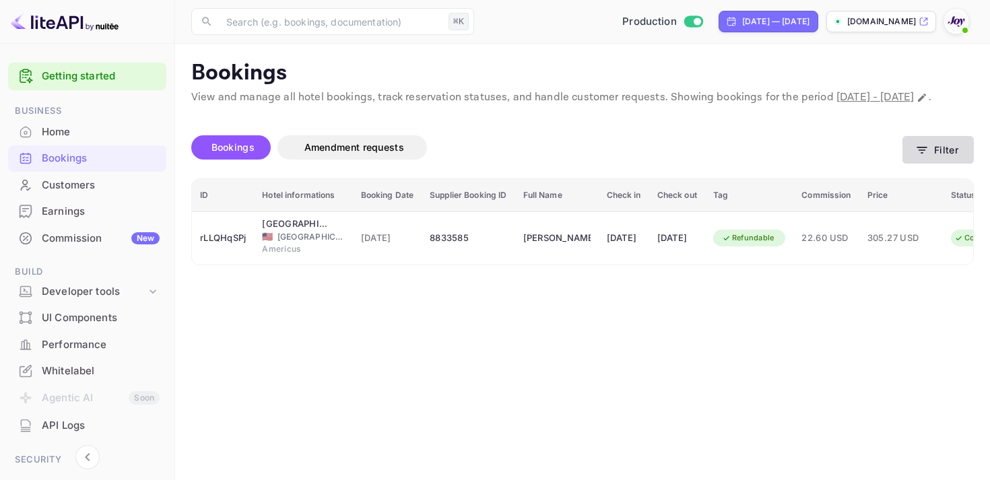
click at [940, 164] on button "Filter" at bounding box center [938, 150] width 71 height 28
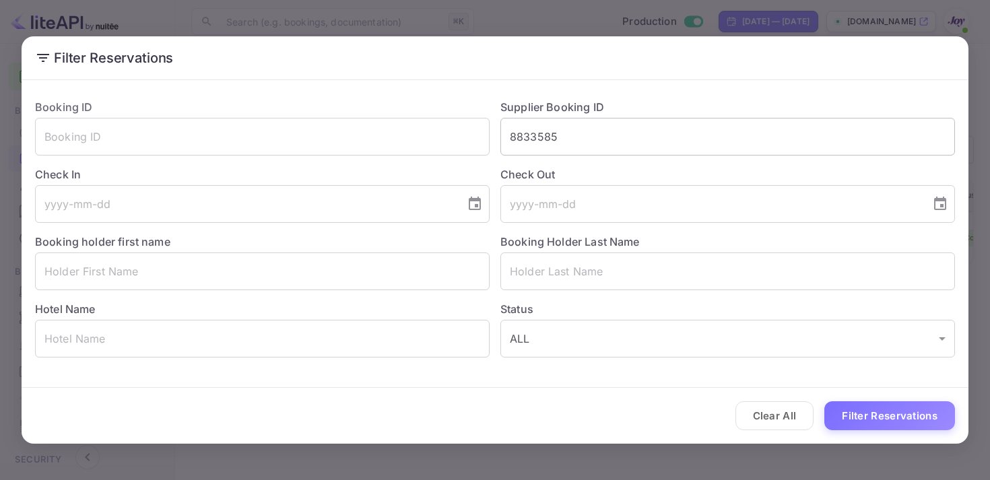
click at [533, 139] on input "8833585" at bounding box center [727, 137] width 455 height 38
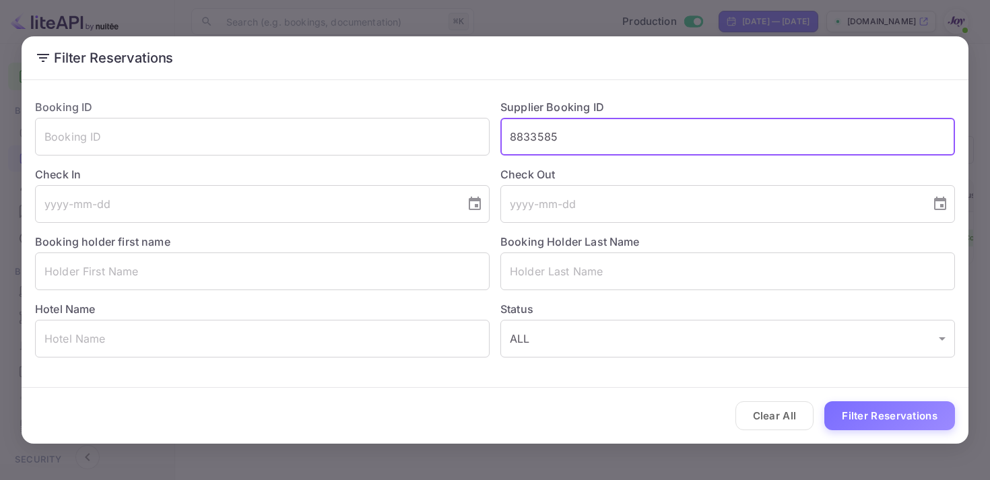
paste input "JQLQ5R6rr"
click at [554, 129] on input "JQLQ5R6rr" at bounding box center [727, 137] width 455 height 38
paste input "8424726"
type input "8424726"
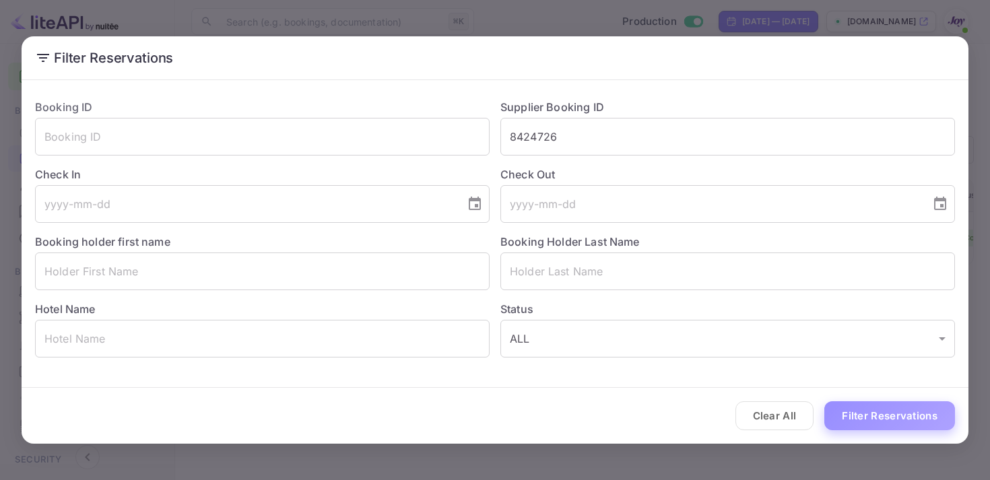
click at [903, 415] on button "Filter Reservations" at bounding box center [889, 415] width 131 height 29
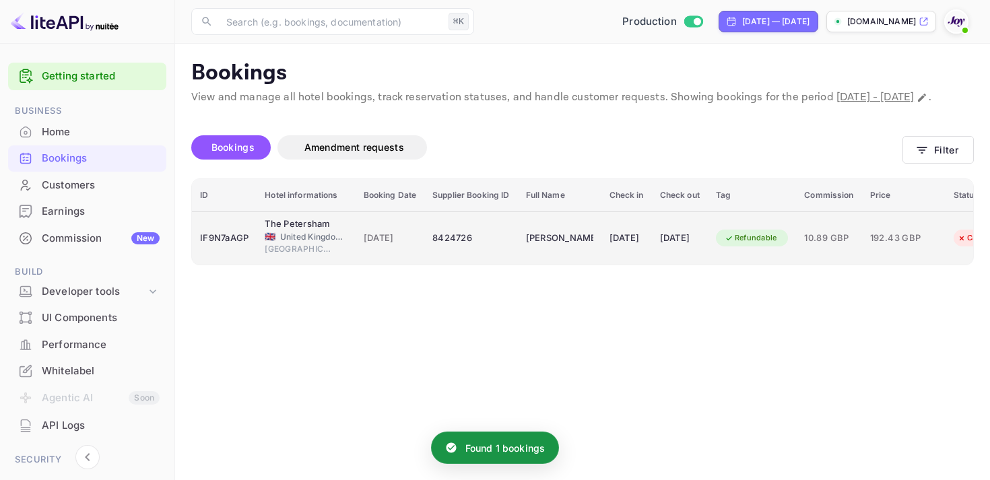
click at [652, 254] on td "[DATE]" at bounding box center [626, 237] width 51 height 53
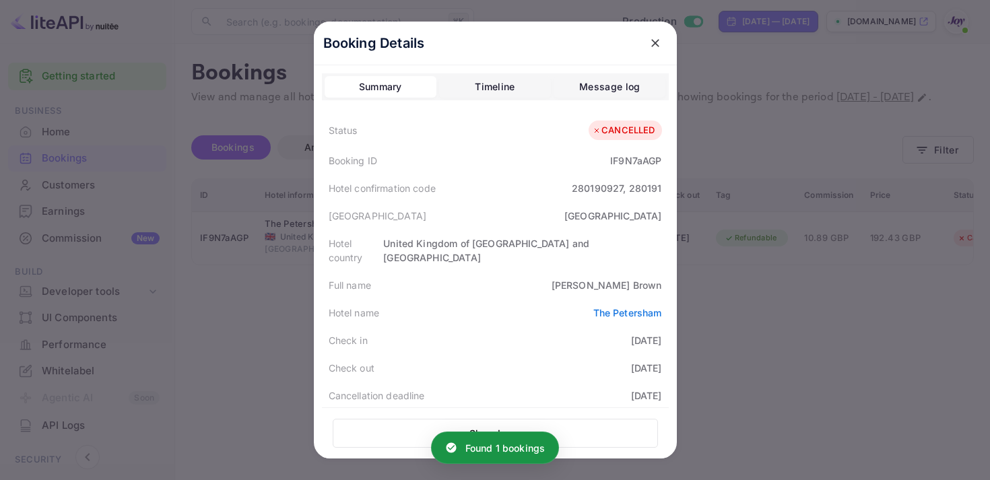
scroll to position [396, 0]
